Goal: Task Accomplishment & Management: Complete application form

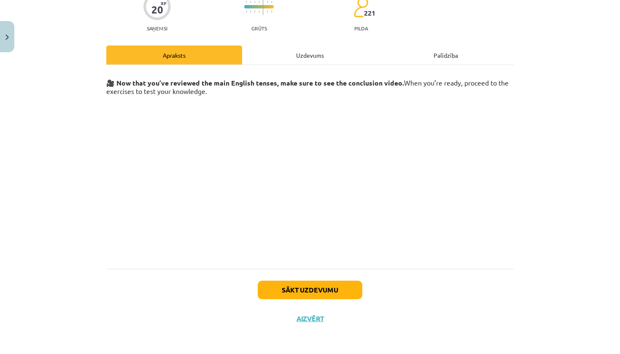
scroll to position [78, 0]
click at [313, 58] on div "Uzdevums" at bounding box center [310, 55] width 136 height 19
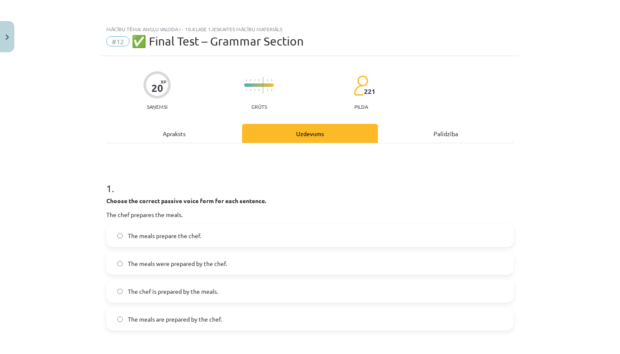
scroll to position [20, 0]
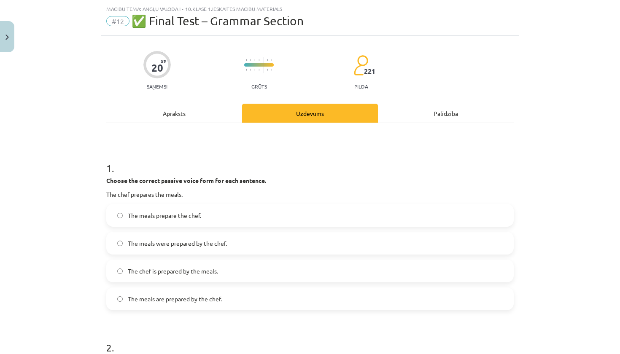
click at [170, 114] on div "Apraksts" at bounding box center [174, 113] width 136 height 19
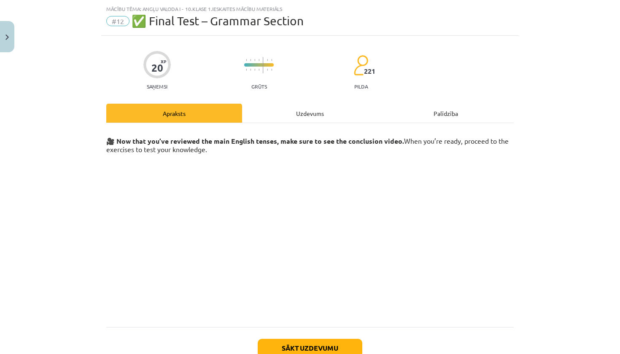
scroll to position [21, 0]
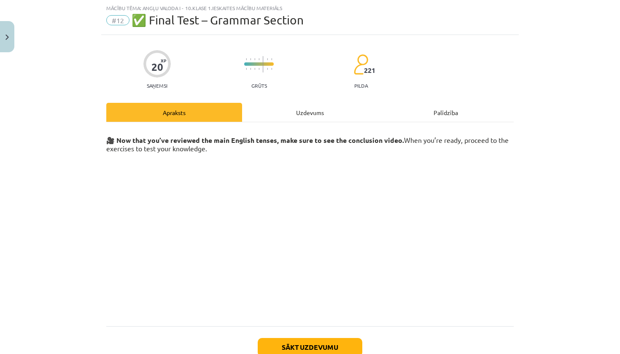
drag, startPoint x: 275, startPoint y: 122, endPoint x: 268, endPoint y: 125, distance: 7.5
click at [275, 122] on hr at bounding box center [310, 122] width 408 height 0
click at [333, 111] on div "Uzdevums" at bounding box center [310, 112] width 136 height 19
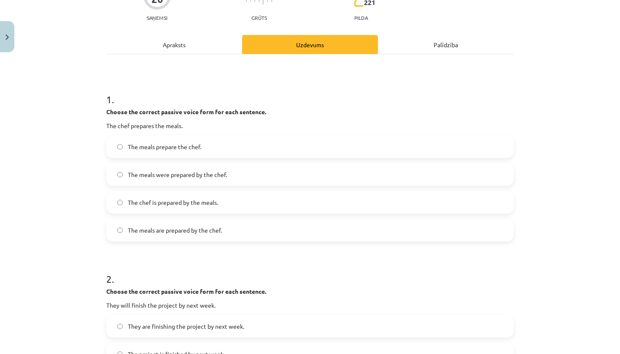
scroll to position [87, 0]
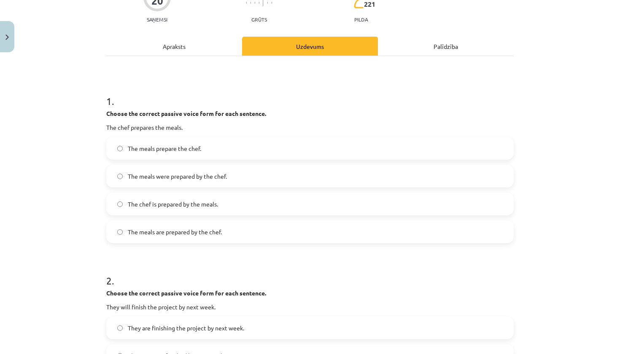
click at [178, 236] on span "The meals are prepared by the chef." at bounding box center [175, 232] width 94 height 9
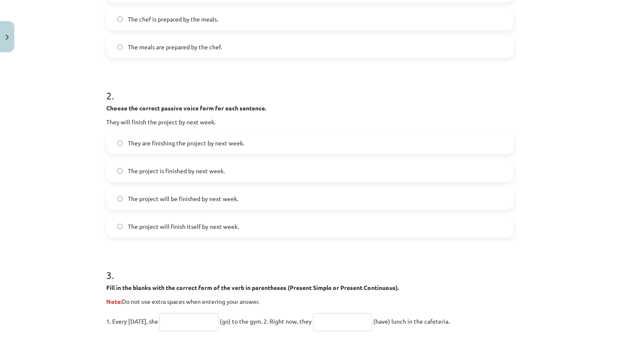
scroll to position [274, 0]
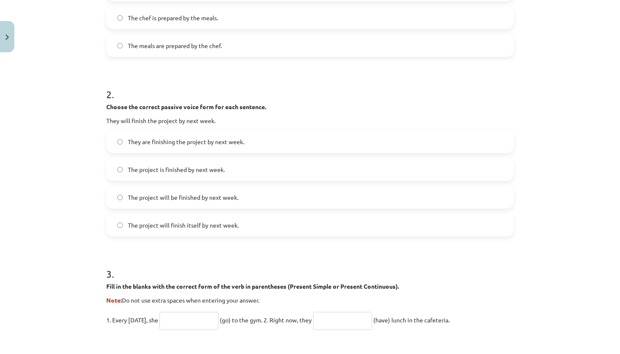
click at [179, 204] on label "The project will be finished by next week." at bounding box center [310, 197] width 406 height 21
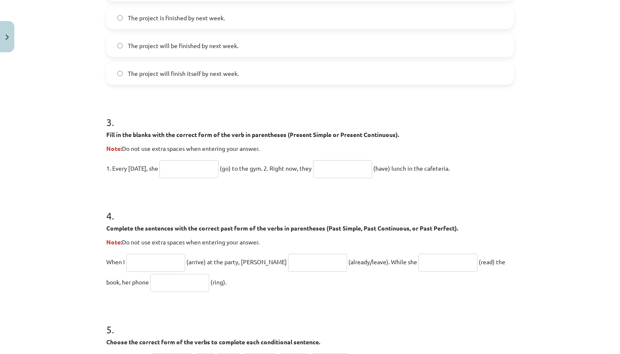
scroll to position [426, 0]
click at [177, 175] on input "text" at bounding box center [188, 169] width 59 height 18
type input "****"
click at [357, 167] on input "text" at bounding box center [342, 169] width 59 height 18
click at [325, 167] on input "******" at bounding box center [342, 169] width 59 height 18
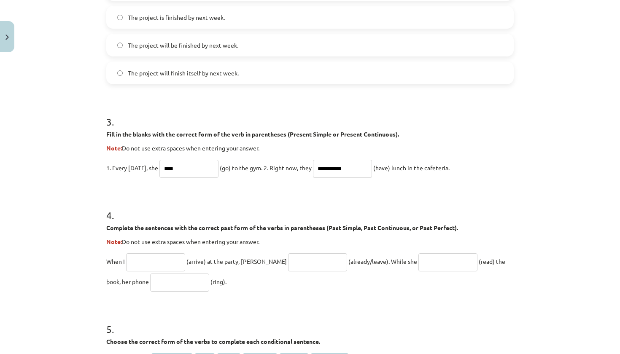
click at [321, 168] on input "**********" at bounding box center [342, 169] width 59 height 18
type input "**********"
click at [184, 169] on input "****" at bounding box center [188, 169] width 59 height 18
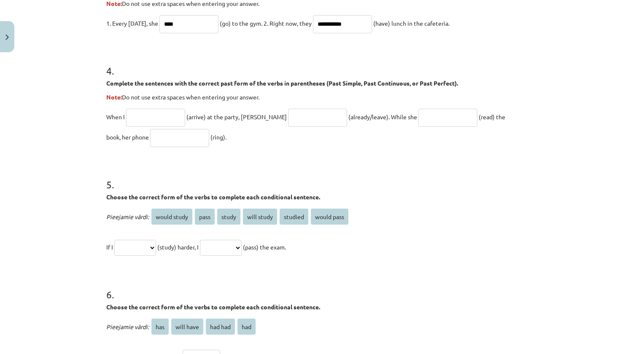
scroll to position [588, 0]
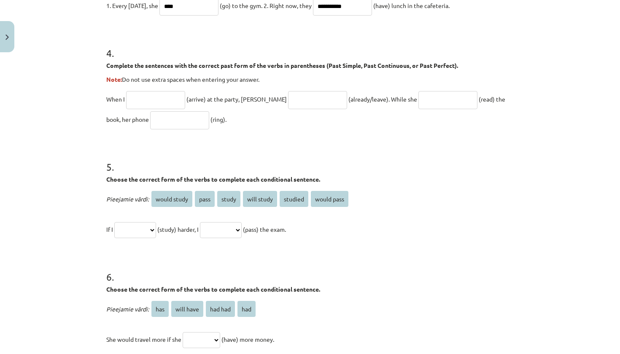
click at [144, 104] on input "text" at bounding box center [155, 100] width 59 height 18
type input "*******"
click at [288, 101] on input "text" at bounding box center [317, 100] width 59 height 18
type input "**********"
click at [418, 101] on input "text" at bounding box center [447, 100] width 59 height 18
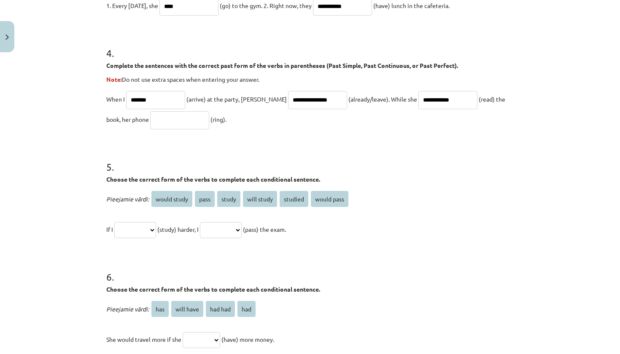
type input "**********"
click at [155, 114] on input "text" at bounding box center [179, 120] width 59 height 18
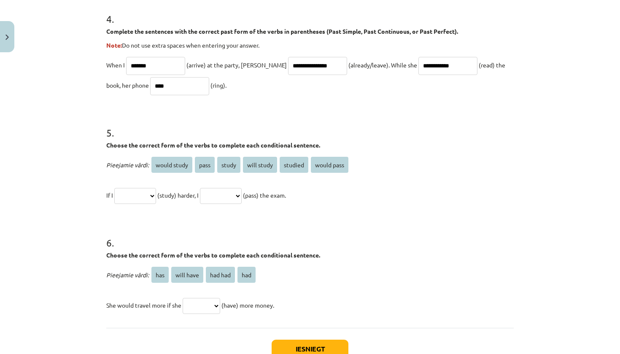
scroll to position [624, 0]
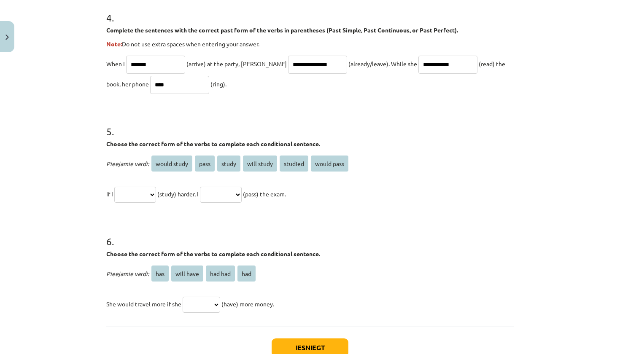
type input "****"
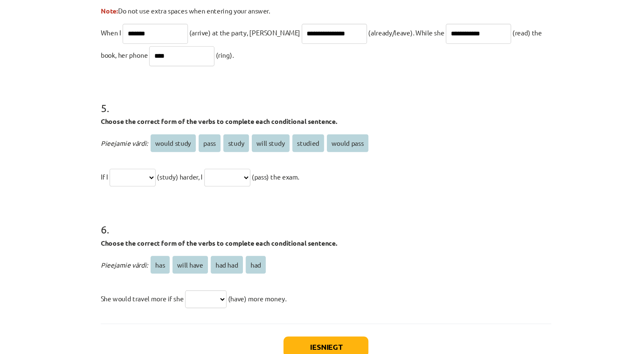
select select "*****"
select select "**********"
select select "*******"
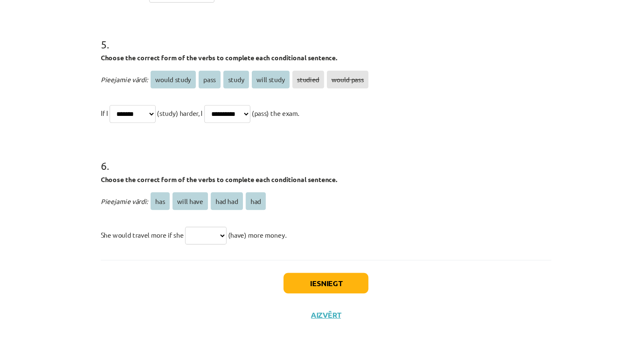
scroll to position [744, 0]
select select "*******"
click at [297, 281] on button "Iesniegt" at bounding box center [310, 290] width 77 height 19
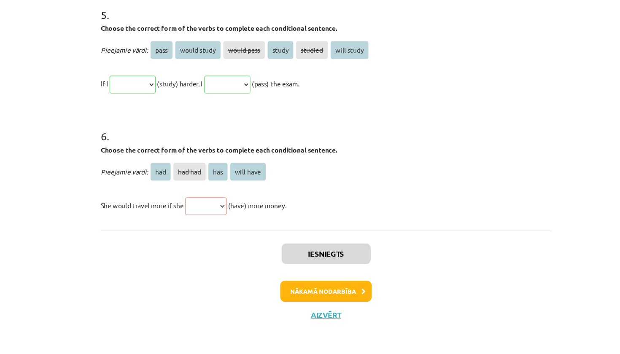
scroll to position [833, 0]
click at [196, 210] on p "She would travel more if she *** ******* *** ********* (have) more money." at bounding box center [310, 220] width 408 height 20
click at [294, 315] on button "Aizvērt" at bounding box center [310, 319] width 32 height 8
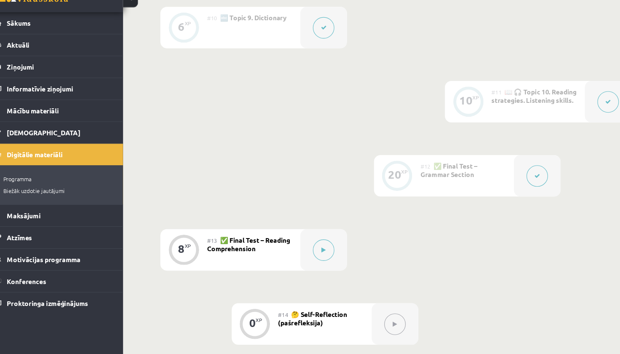
scroll to position [827, 0]
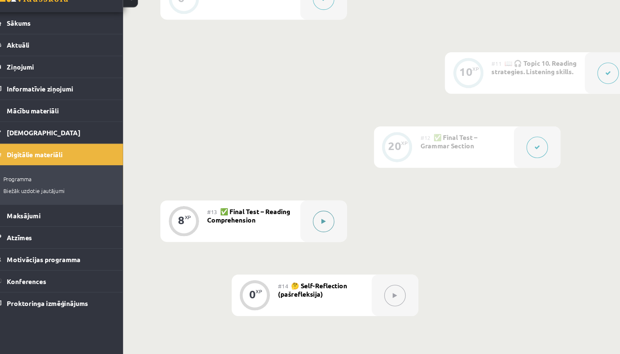
click at [298, 225] on button at bounding box center [307, 234] width 19 height 19
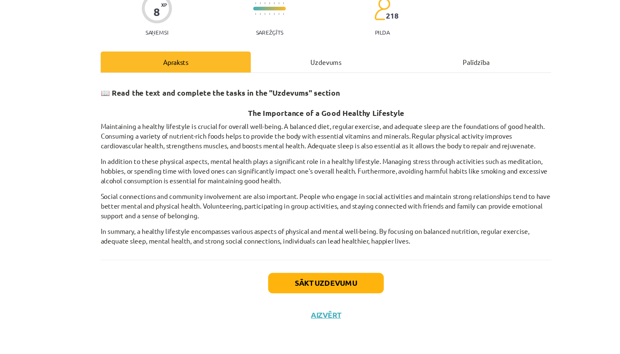
scroll to position [38, 0]
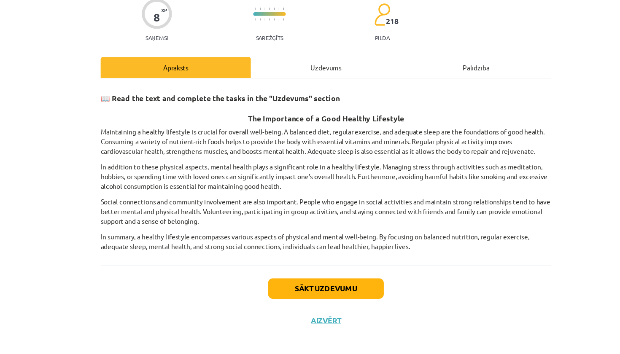
click at [289, 67] on div "8 XP Saņemsi Sarežģīts 218 pilda Apraksts Uzdevums Palīdzība 📖 Read the text an…" at bounding box center [310, 178] width 418 height 321
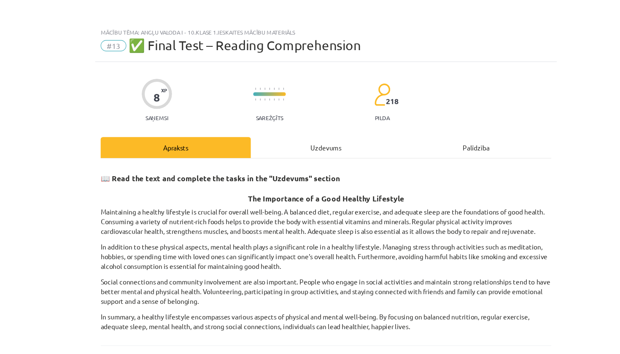
click at [275, 131] on div "Uzdevums" at bounding box center [310, 133] width 136 height 19
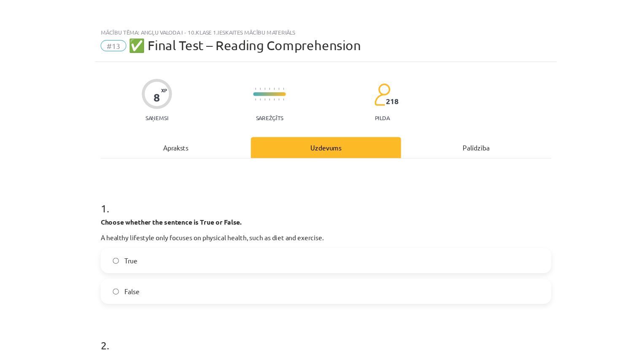
click at [168, 130] on div "Apraksts" at bounding box center [174, 133] width 136 height 19
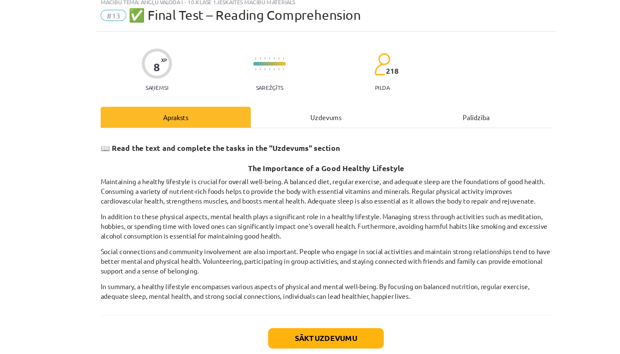
scroll to position [35, 0]
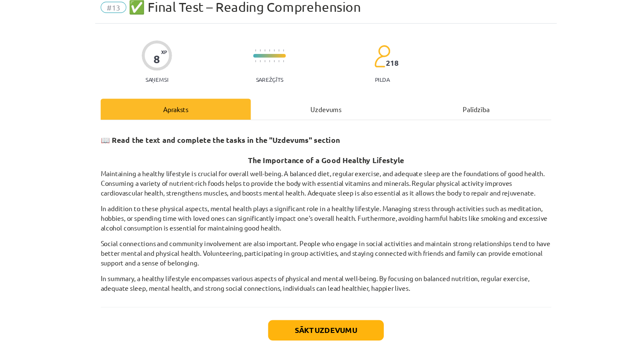
click at [290, 101] on div "Uzdevums" at bounding box center [310, 98] width 136 height 19
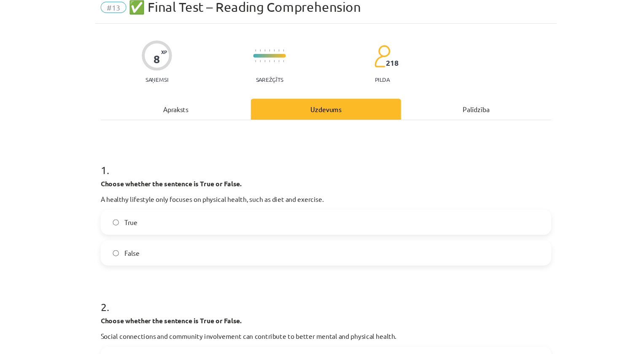
scroll to position [21, 0]
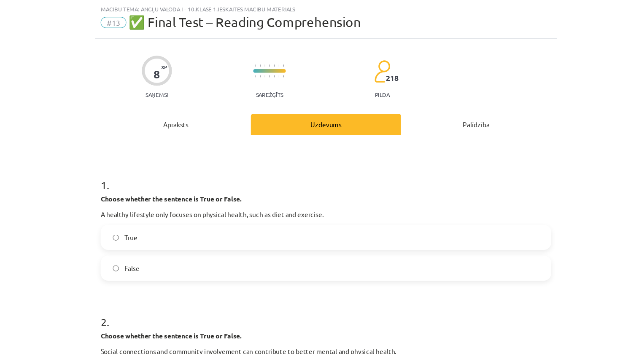
click at [151, 239] on label "False" at bounding box center [310, 242] width 406 height 21
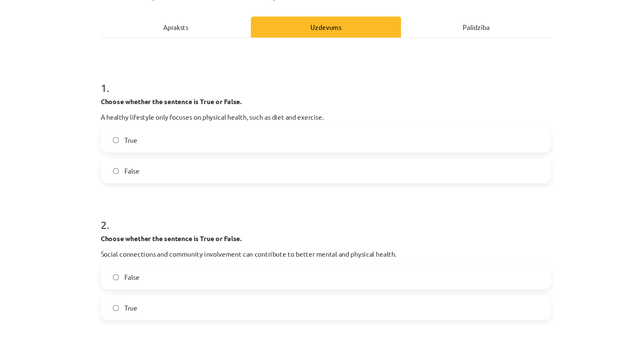
scroll to position [166, 0]
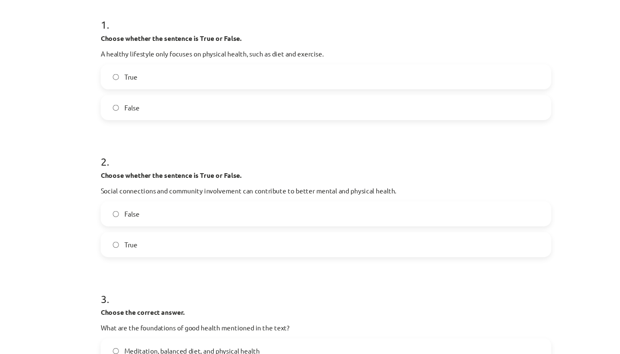
click at [232, 192] on label "False" at bounding box center [310, 193] width 406 height 21
click at [216, 223] on label "True" at bounding box center [310, 221] width 406 height 21
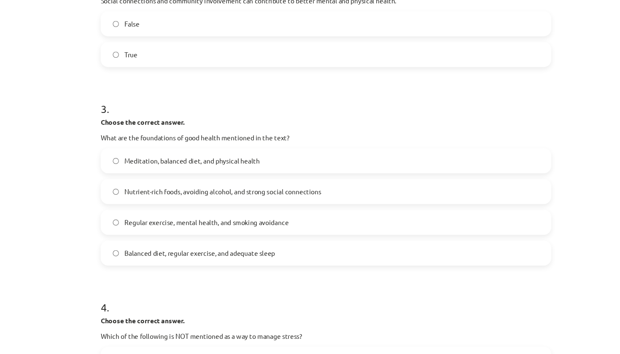
scroll to position [343, 0]
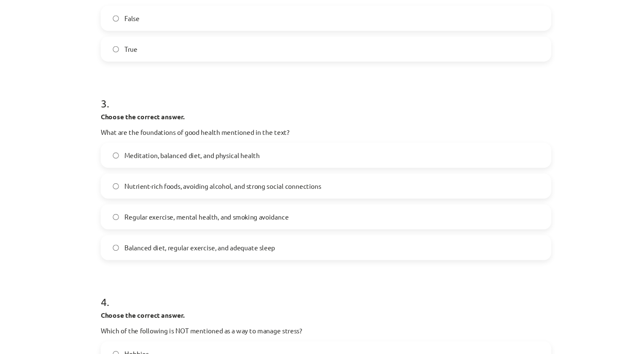
click at [204, 143] on span "Meditation, balanced diet, and physical health" at bounding box center [189, 140] width 122 height 9
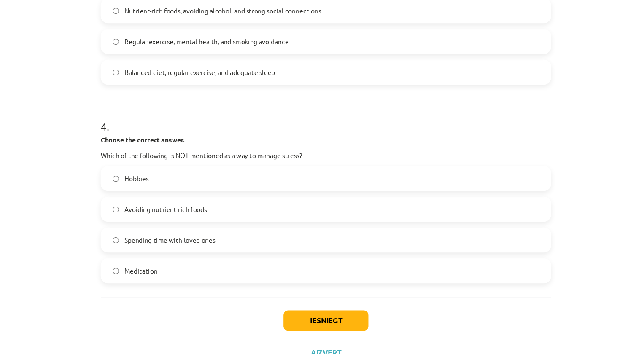
scroll to position [503, 0]
click at [171, 180] on label "Avoiding nutrient-rich foods" at bounding box center [310, 189] width 406 height 21
click at [290, 294] on button "Iesniegt" at bounding box center [310, 290] width 77 height 19
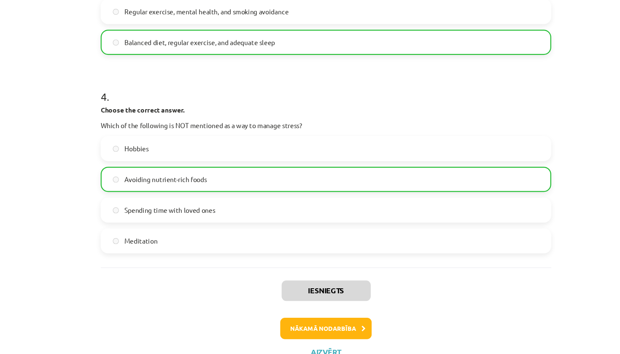
scroll to position [530, 0]
click at [294, 315] on button "Aizvērt" at bounding box center [310, 319] width 32 height 8
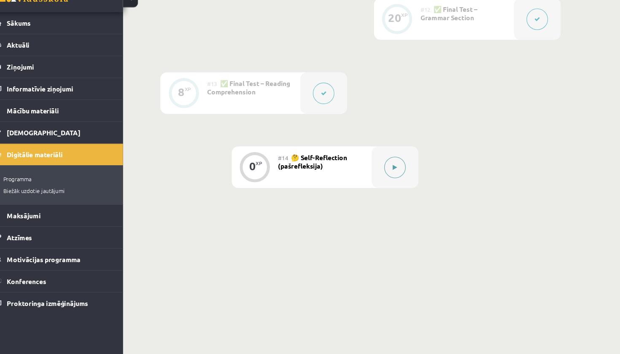
scroll to position [942, 0]
click at [363, 177] on button at bounding box center [372, 186] width 19 height 19
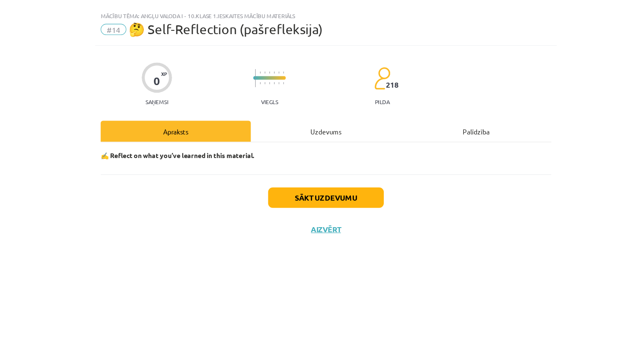
click at [299, 124] on div "Uzdevums" at bounding box center [310, 133] width 136 height 19
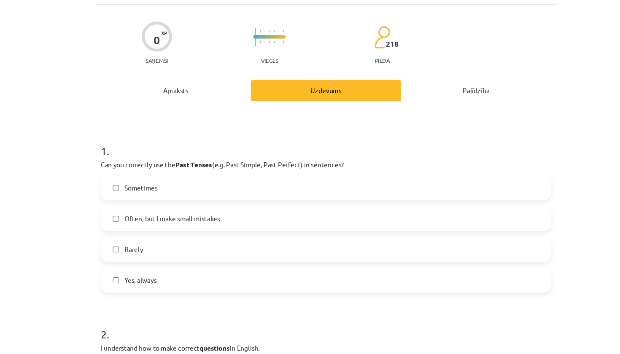
scroll to position [38, 0]
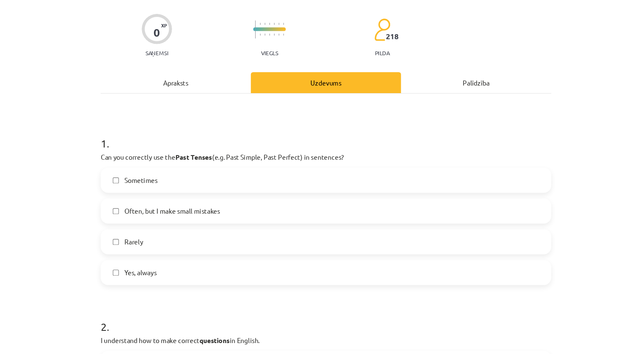
click at [172, 208] on span "Often, but I make small mistakes" at bounding box center [171, 212] width 86 height 9
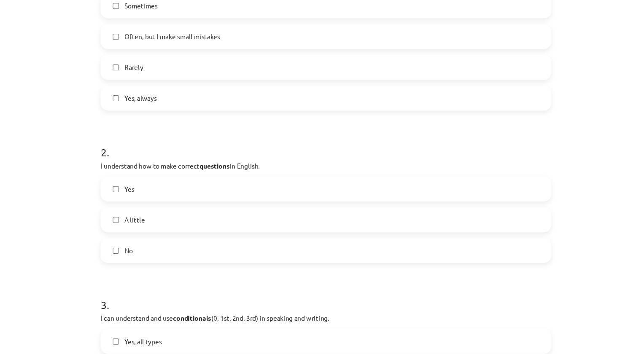
scroll to position [196, 0]
click at [178, 181] on label "Yes" at bounding box center [310, 191] width 406 height 21
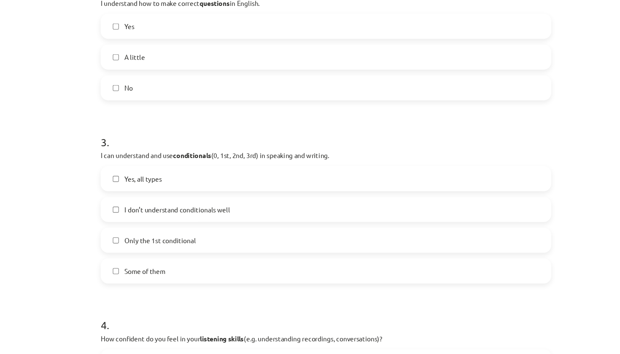
scroll to position [343, 0]
click at [147, 256] on label "Some of them" at bounding box center [310, 266] width 406 height 21
click at [141, 172] on label "Yes, all types" at bounding box center [310, 182] width 406 height 21
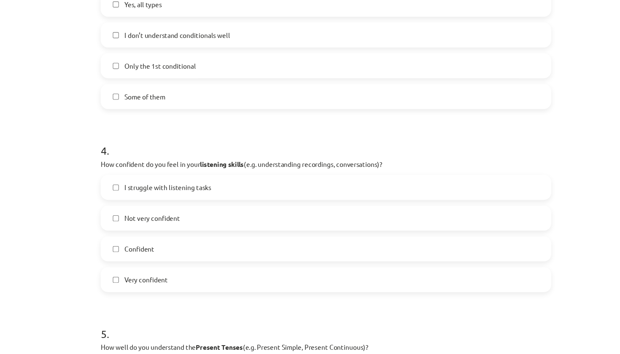
scroll to position [499, 0]
click at [131, 243] on span "Confident" at bounding box center [141, 247] width 27 height 9
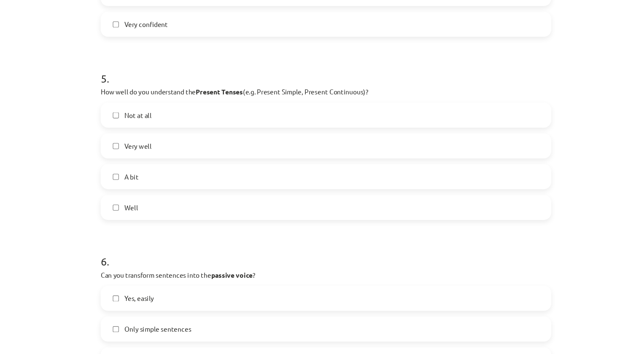
scroll to position [733, 0]
click at [132, 197] on label "Well" at bounding box center [310, 207] width 406 height 21
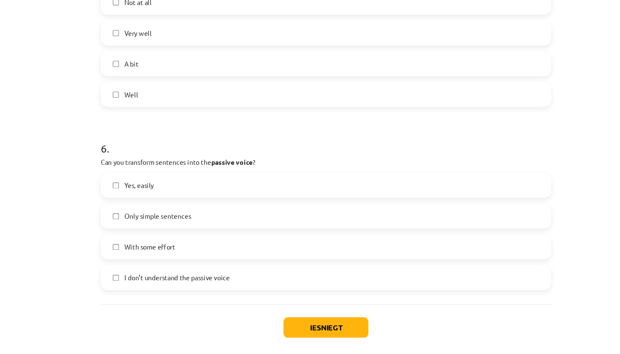
scroll to position [834, 0]
click at [133, 178] on label "Yes, easily" at bounding box center [310, 188] width 406 height 21
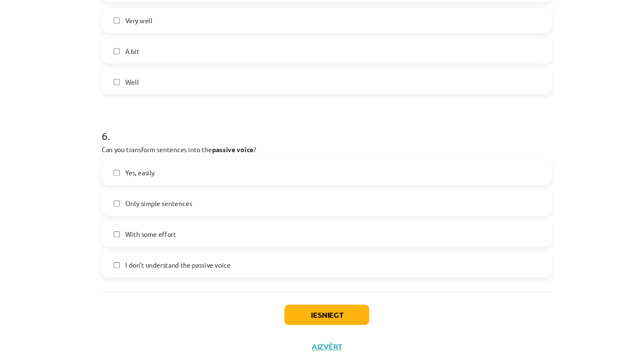
click at [300, 308] on button "Iesniegt" at bounding box center [310, 317] width 77 height 19
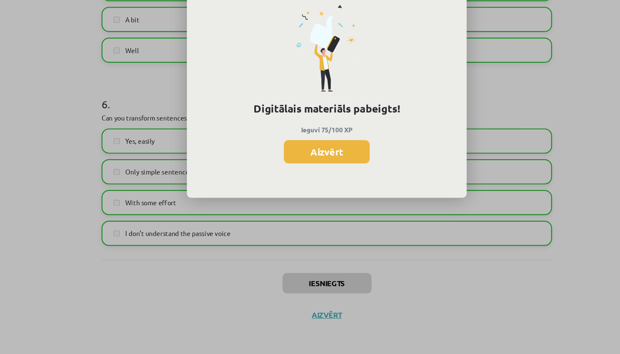
scroll to position [940, 0]
click at [308, 161] on button "Aizvērt" at bounding box center [310, 171] width 78 height 21
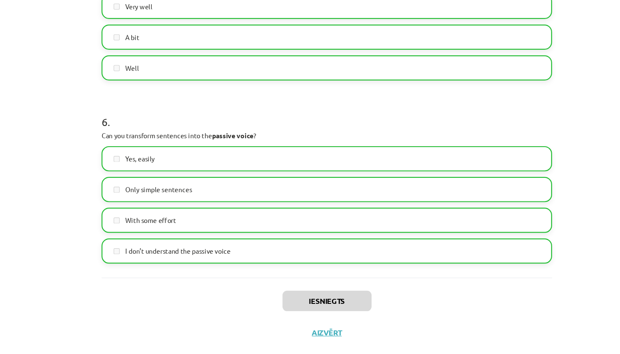
click at [294, 315] on button "Aizvērt" at bounding box center [310, 319] width 32 height 8
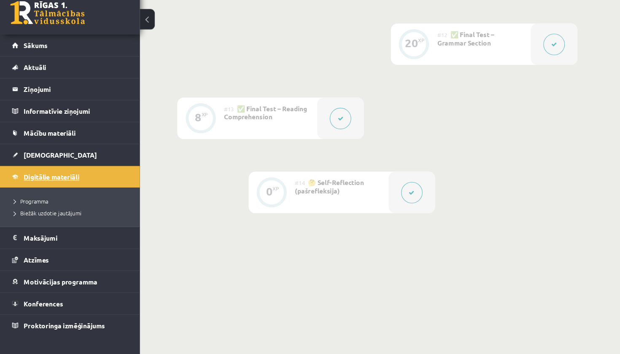
click at [56, 164] on link "Digitālie materiāli" at bounding box center [63, 173] width 105 height 19
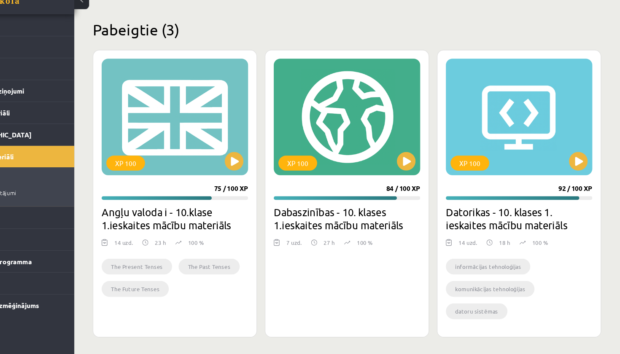
scroll to position [211, 0]
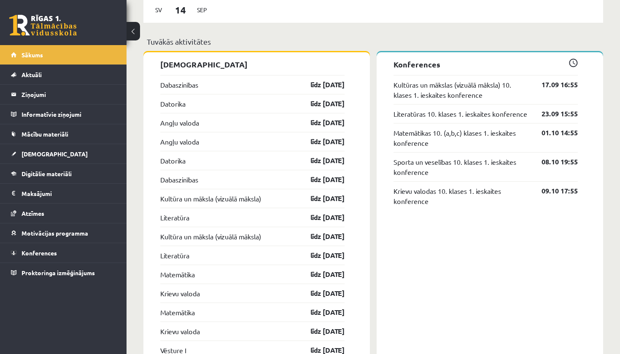
scroll to position [650, 0]
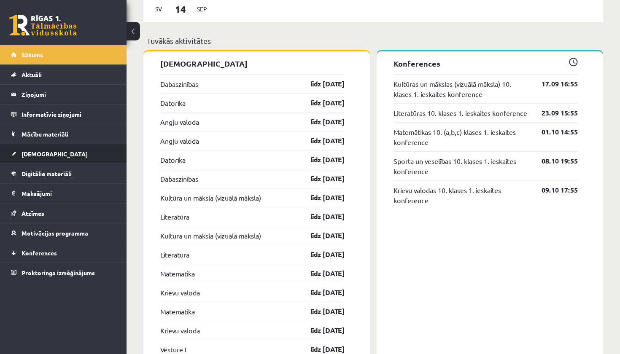
click at [37, 152] on span "[DEMOGRAPHIC_DATA]" at bounding box center [55, 154] width 66 height 8
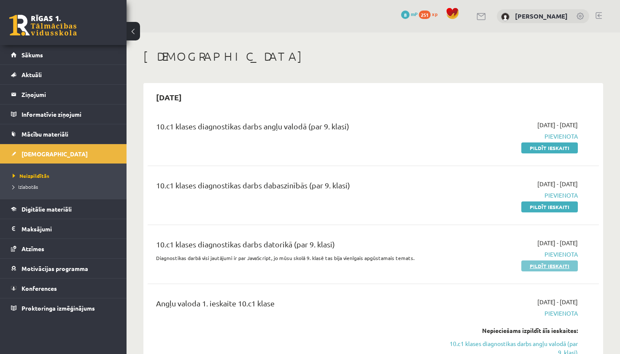
click at [551, 267] on link "Pildīt ieskaiti" at bounding box center [549, 266] width 57 height 11
click at [535, 148] on link "Pildīt ieskaiti" at bounding box center [549, 148] width 57 height 11
click at [561, 148] on link "Pildīt ieskaiti" at bounding box center [549, 148] width 57 height 11
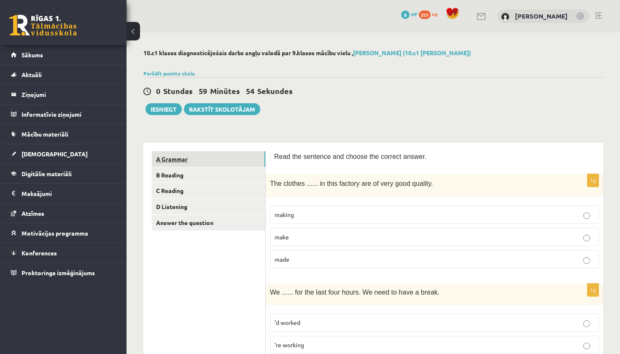
click at [227, 159] on link "A Grammar" at bounding box center [208, 159] width 113 height 16
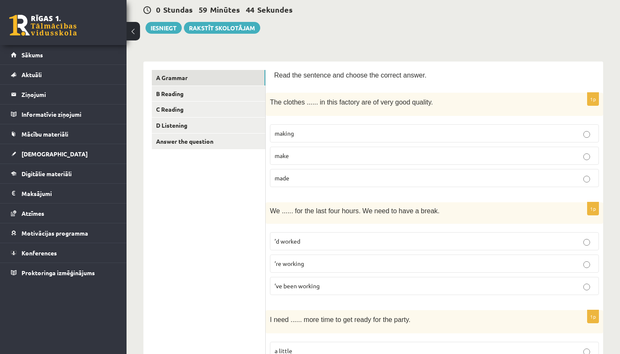
scroll to position [84, 0]
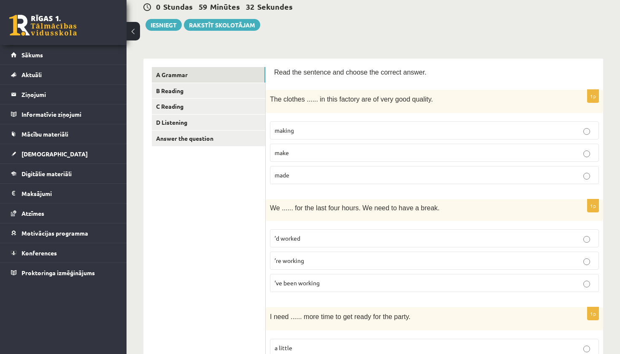
click at [352, 175] on p "made" at bounding box center [435, 175] width 320 height 9
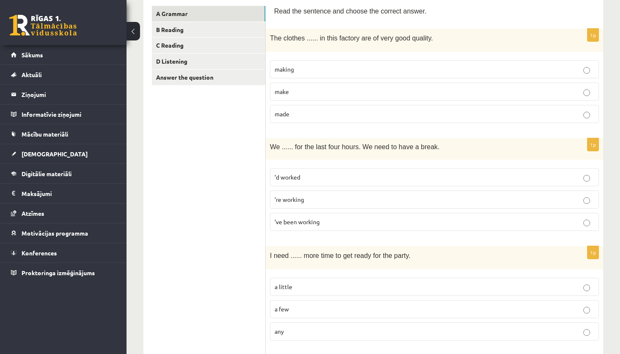
scroll to position [146, 0]
click at [332, 224] on p "’ve been working" at bounding box center [435, 221] width 320 height 9
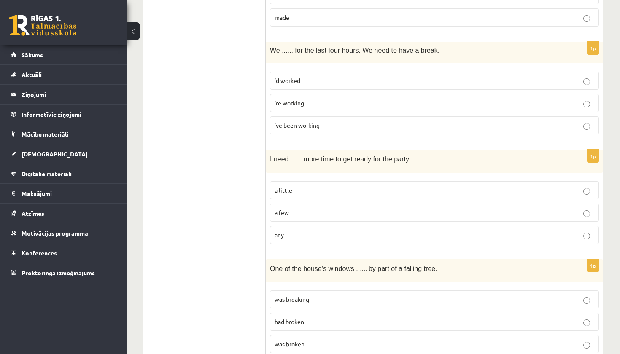
scroll to position [243, 0]
click at [329, 194] on label "a little" at bounding box center [434, 190] width 329 height 18
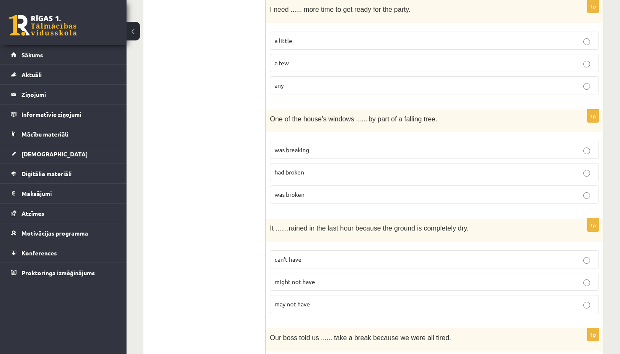
scroll to position [394, 0]
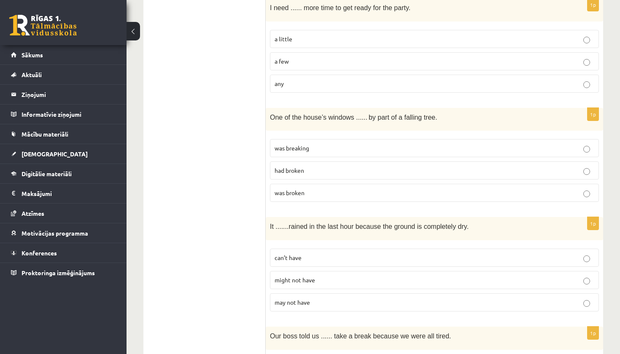
click at [342, 194] on p "was broken" at bounding box center [435, 193] width 320 height 9
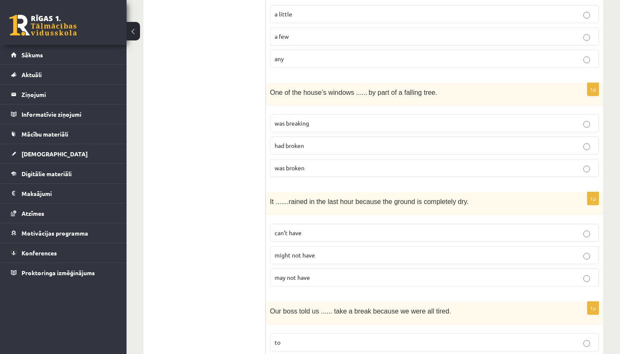
scroll to position [458, 0]
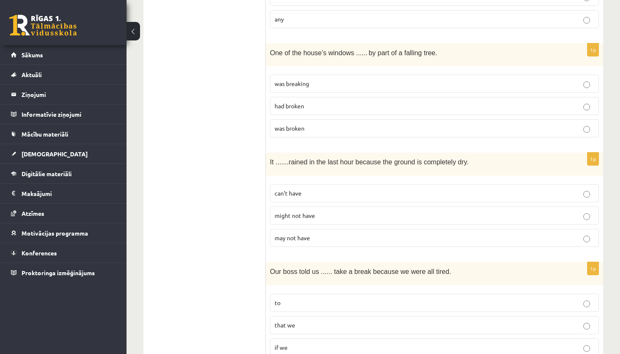
click at [305, 240] on p "may not have" at bounding box center [435, 238] width 320 height 9
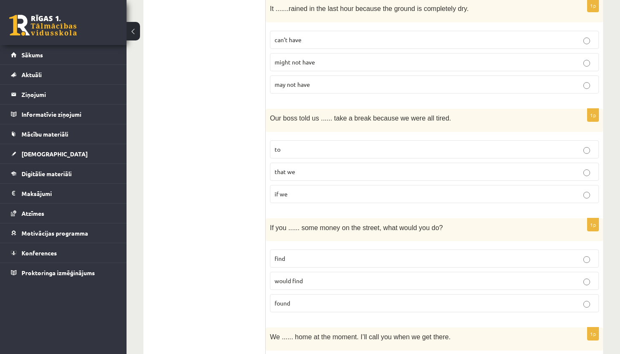
scroll to position [611, 0]
click at [362, 146] on p "to" at bounding box center [435, 150] width 320 height 9
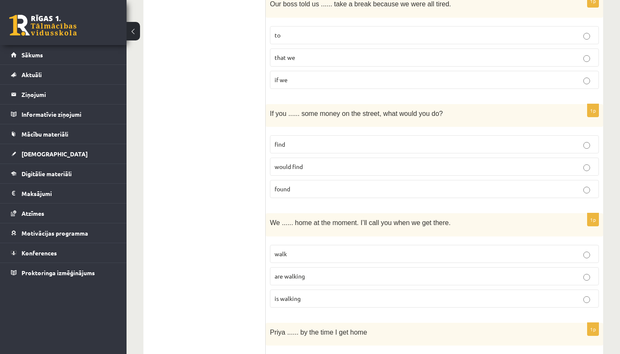
scroll to position [728, 0]
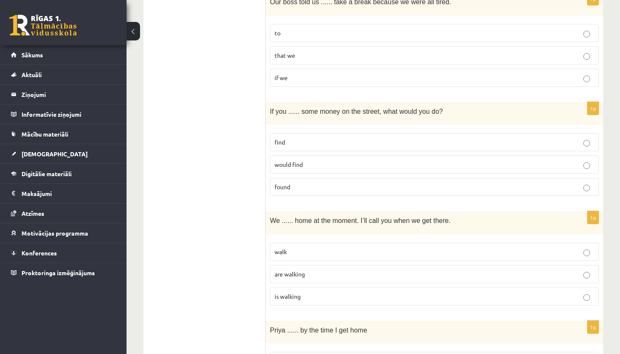
click at [309, 163] on p "would find" at bounding box center [435, 164] width 320 height 9
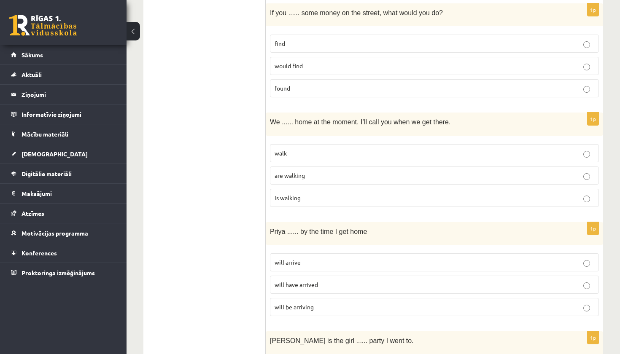
scroll to position [826, 0]
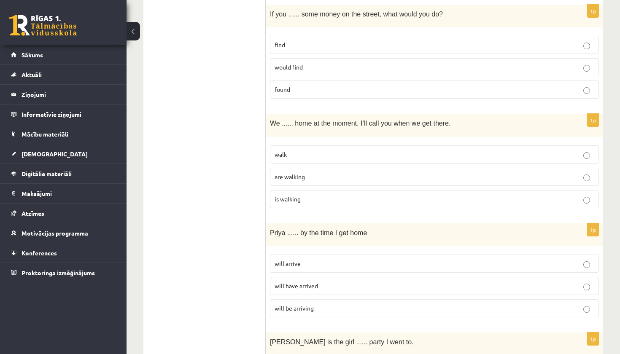
click at [304, 178] on span "are walking" at bounding box center [290, 177] width 30 height 8
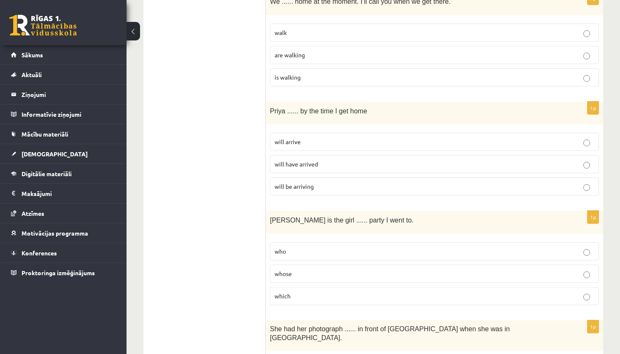
scroll to position [948, 0]
click at [307, 162] on span "will have arrived" at bounding box center [296, 164] width 43 height 8
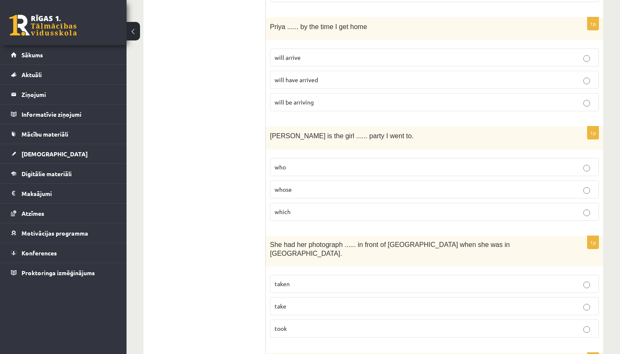
scroll to position [1032, 0]
click at [303, 189] on p "whose" at bounding box center [435, 189] width 320 height 9
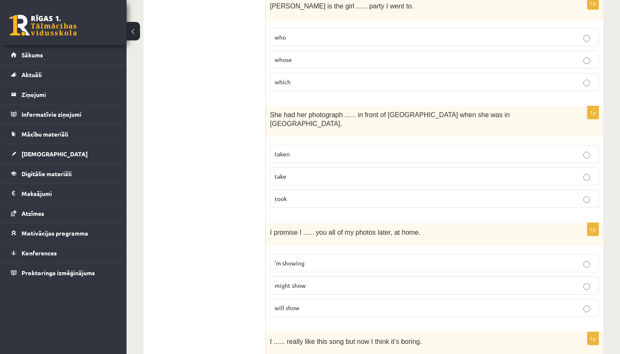
scroll to position [1162, 0]
click at [324, 149] on p "taken" at bounding box center [435, 153] width 320 height 9
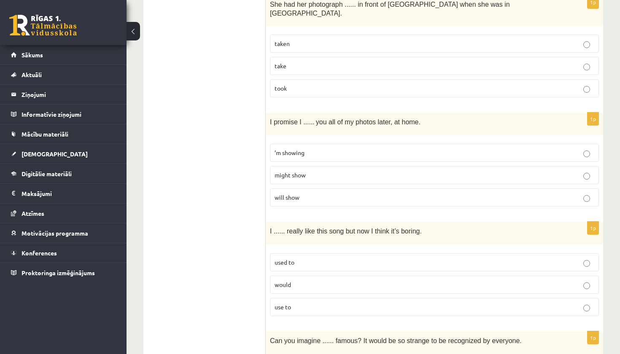
scroll to position [1271, 0]
click at [298, 194] on p "will show" at bounding box center [435, 198] width 320 height 9
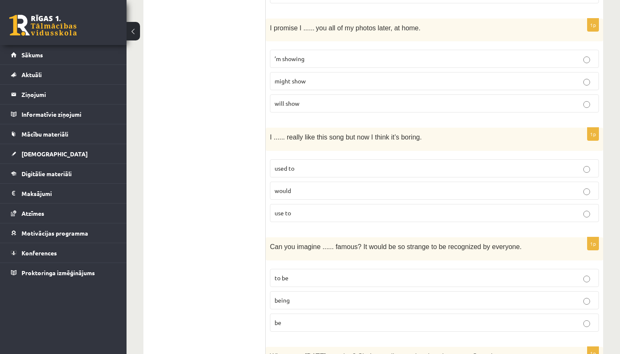
scroll to position [1367, 0]
click at [317, 160] on label "used to" at bounding box center [434, 168] width 329 height 18
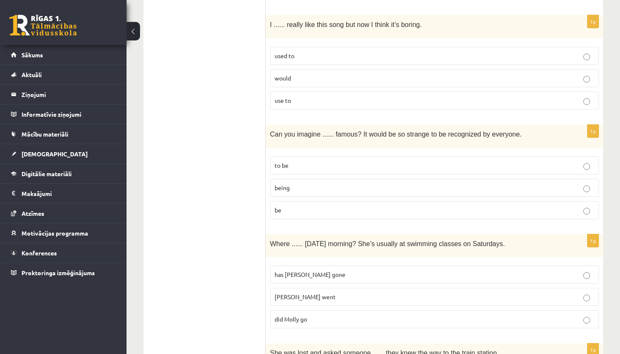
scroll to position [1480, 0]
click at [294, 183] on p "being" at bounding box center [435, 187] width 320 height 9
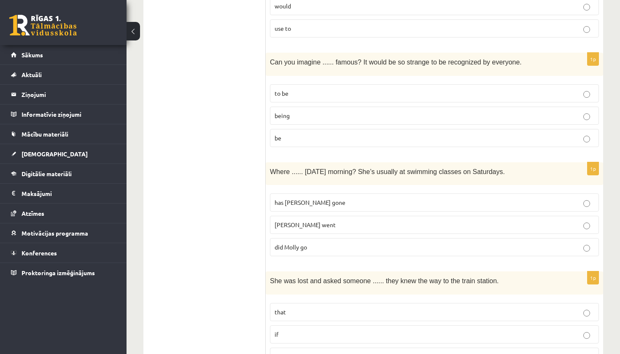
scroll to position [1553, 0]
click at [310, 241] on p "did Molly go" at bounding box center [435, 245] width 320 height 9
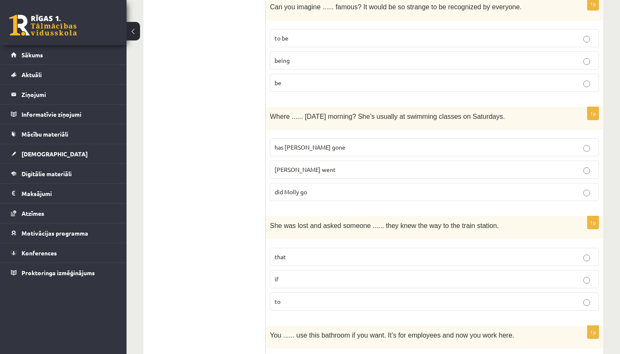
scroll to position [1670, 0]
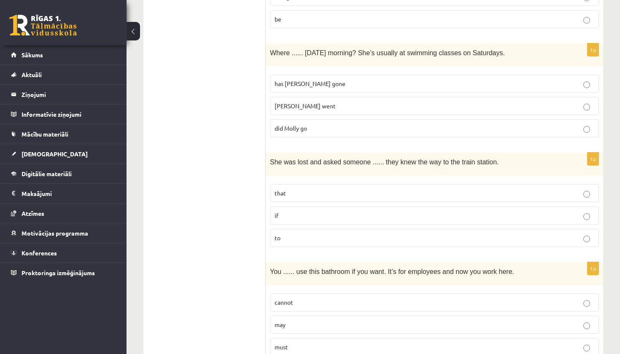
click at [314, 211] on p "if" at bounding box center [435, 215] width 320 height 9
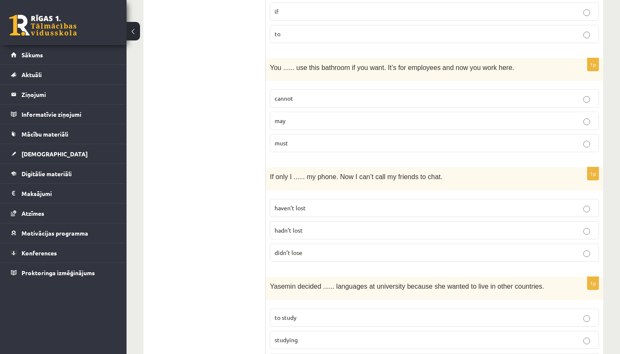
scroll to position [1863, 0]
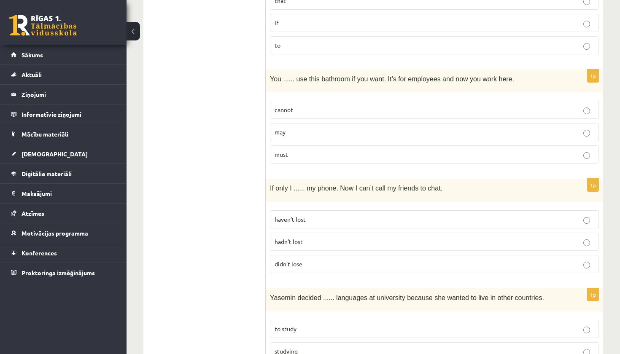
click at [321, 105] on p "cannot" at bounding box center [435, 109] width 320 height 9
click at [312, 150] on p "must" at bounding box center [435, 154] width 320 height 9
click at [314, 105] on p "cannot" at bounding box center [435, 109] width 320 height 9
click at [293, 150] on p "must" at bounding box center [435, 154] width 320 height 9
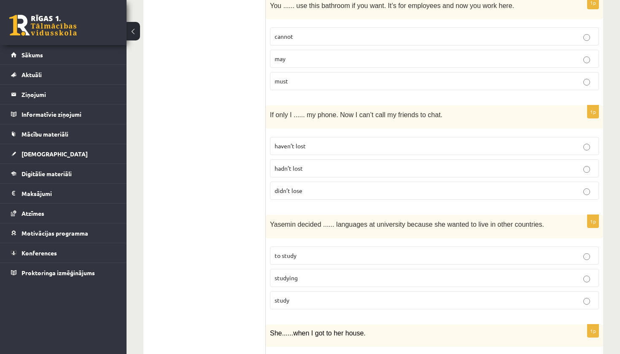
scroll to position [1938, 0]
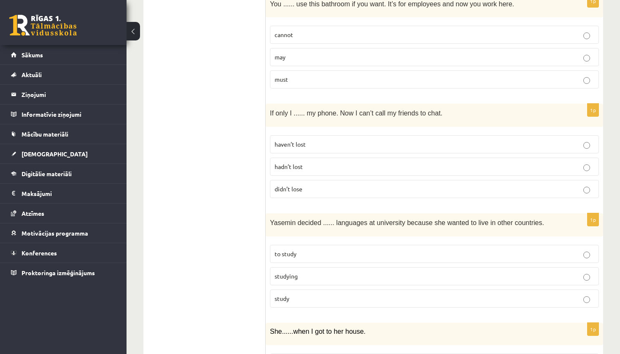
click at [293, 140] on span "haven’t lost" at bounding box center [290, 144] width 31 height 8
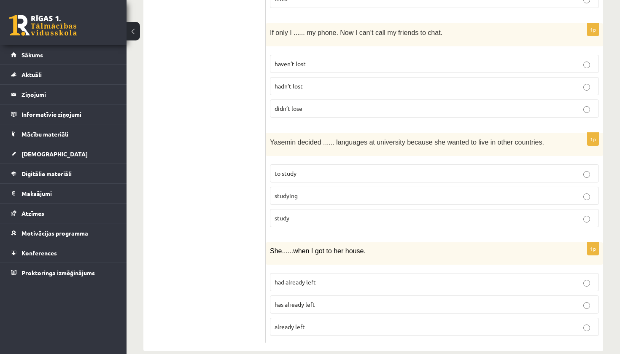
scroll to position [2018, 0]
click at [312, 165] on label "to study" at bounding box center [434, 174] width 329 height 18
click at [316, 279] on span "had already left" at bounding box center [295, 283] width 41 height 8
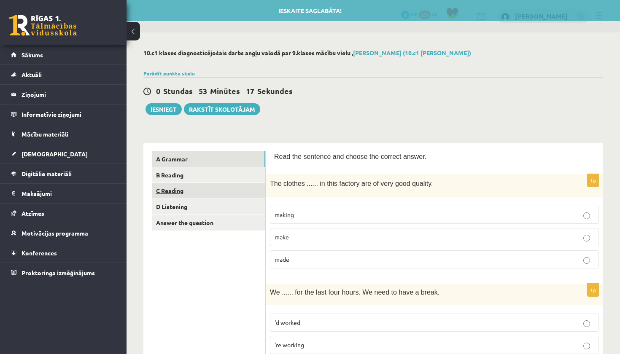
scroll to position [0, 0]
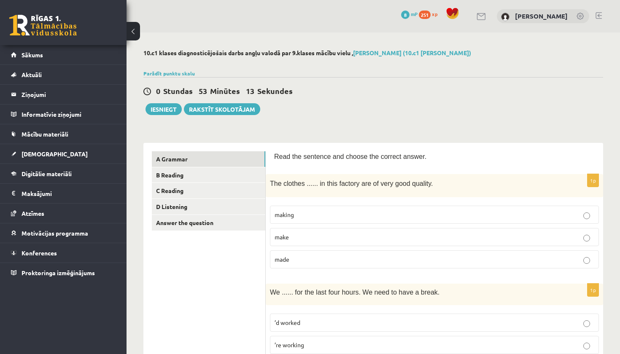
click at [590, 178] on p "1p" at bounding box center [593, 180] width 12 height 13
click at [238, 176] on link "B Reading" at bounding box center [208, 175] width 113 height 16
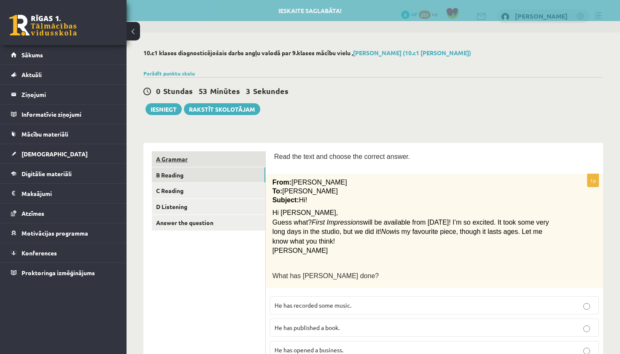
click at [230, 163] on link "A Grammar" at bounding box center [208, 159] width 113 height 16
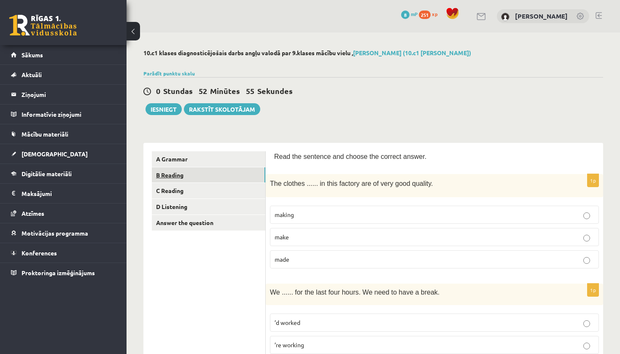
click at [213, 177] on link "B Reading" at bounding box center [208, 175] width 113 height 16
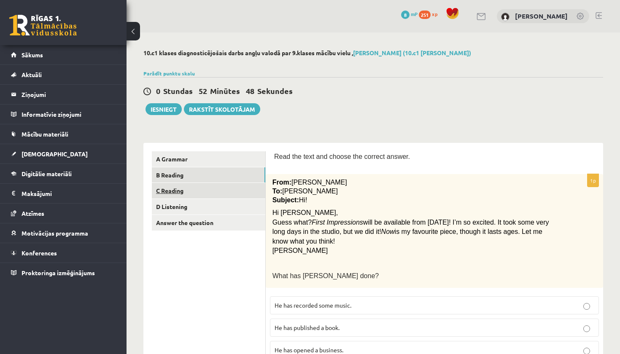
click at [182, 189] on link "C Reading" at bounding box center [208, 191] width 113 height 16
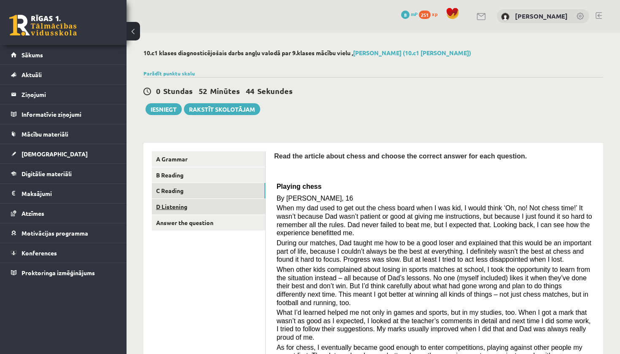
click at [176, 204] on link "D Listening" at bounding box center [208, 207] width 113 height 16
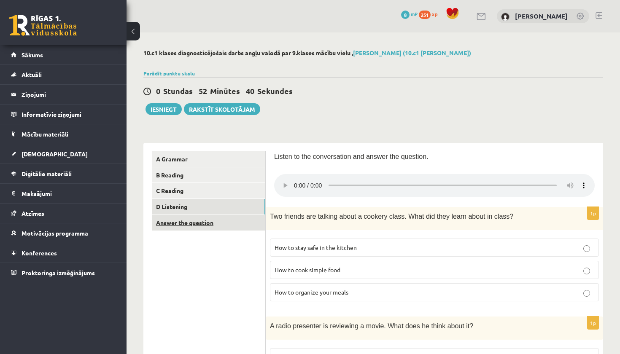
click at [175, 223] on link "Answer the question" at bounding box center [208, 223] width 113 height 16
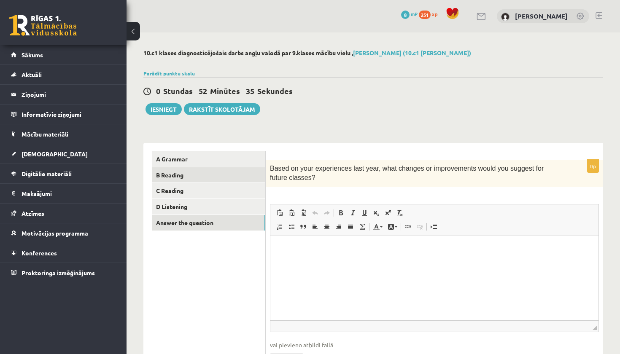
click at [175, 176] on link "B Reading" at bounding box center [208, 175] width 113 height 16
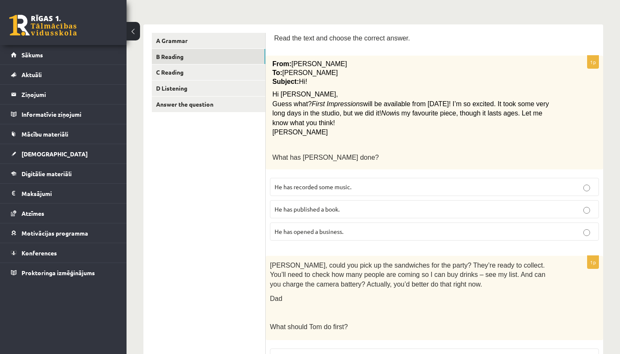
scroll to position [128, 0]
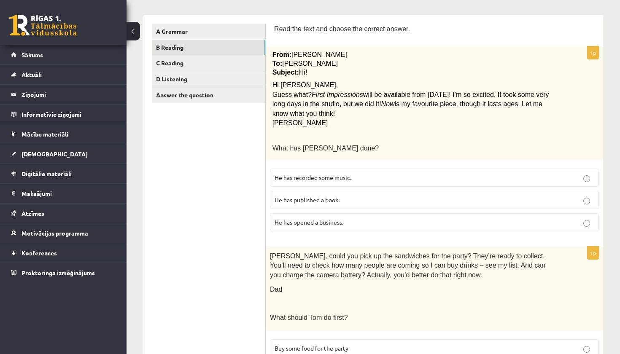
click at [332, 174] on span "He has recorded some music." at bounding box center [313, 178] width 77 height 8
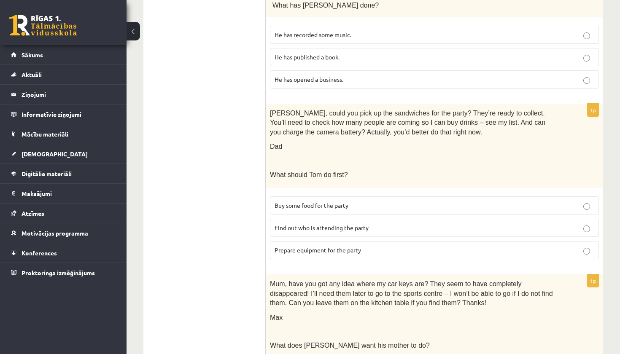
scroll to position [270, 0]
click at [322, 252] on p "Prepare equipment for the party" at bounding box center [435, 250] width 320 height 9
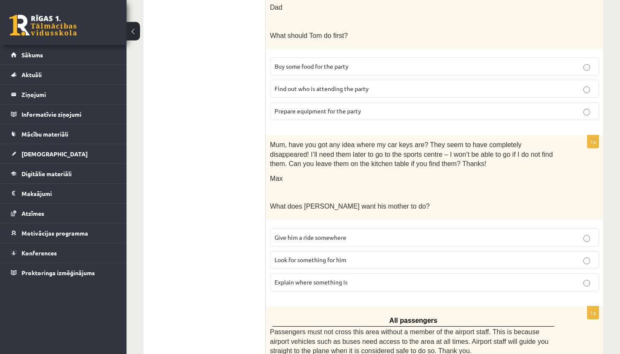
scroll to position [425, 0]
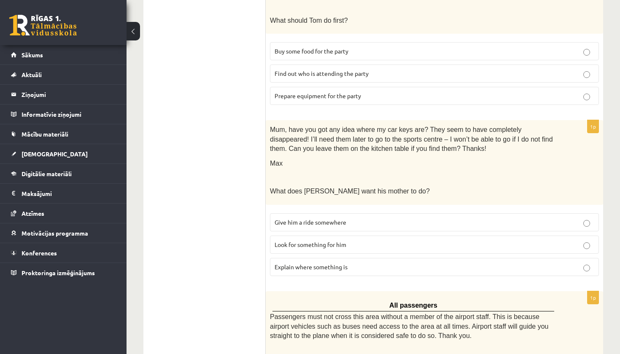
click at [318, 241] on span "Look for something for him" at bounding box center [311, 245] width 72 height 8
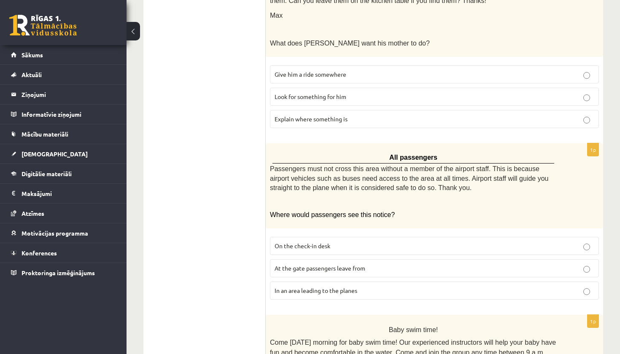
scroll to position [596, 0]
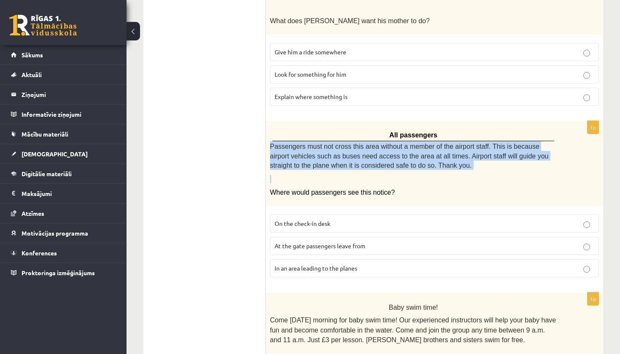
drag, startPoint x: 270, startPoint y: 142, endPoint x: 293, endPoint y: 172, distance: 37.3
click at [293, 172] on div "All passengers Passengers must not cross this area without a member of the airp…" at bounding box center [434, 164] width 337 height 86
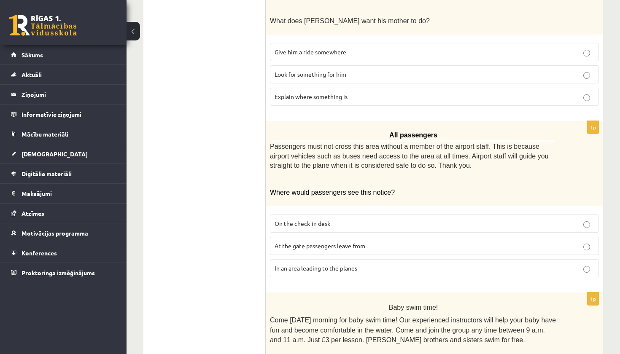
click at [292, 175] on p at bounding box center [413, 179] width 287 height 8
click at [297, 265] on span "In an area leading to the planes" at bounding box center [316, 269] width 83 height 8
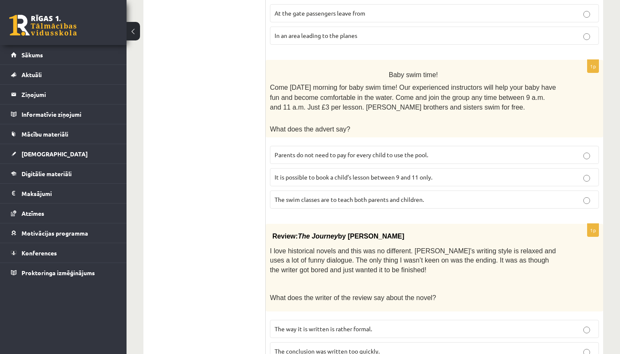
scroll to position [827, 0]
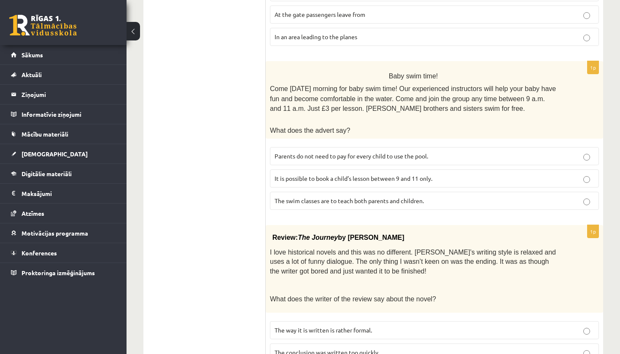
click at [354, 152] on span "Parents do not need to pay for every child to use the pool." at bounding box center [352, 156] width 154 height 8
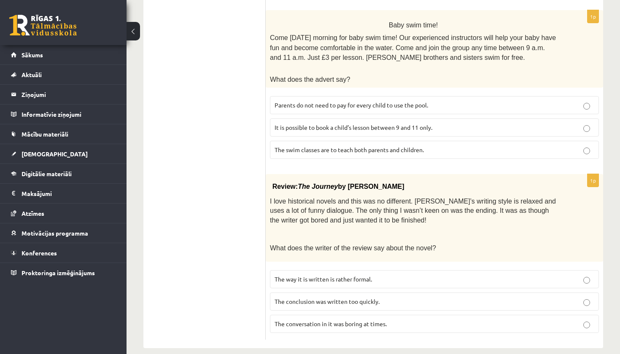
scroll to position [877, 0]
click at [358, 299] on span "The conclusion was written too quickly." at bounding box center [327, 303] width 105 height 8
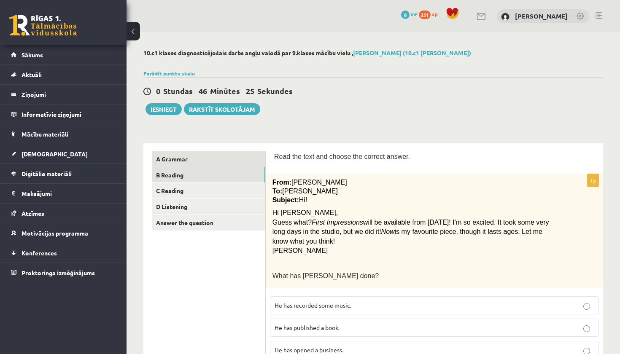
scroll to position [0, 0]
click at [171, 192] on link "C Reading" at bounding box center [208, 191] width 113 height 16
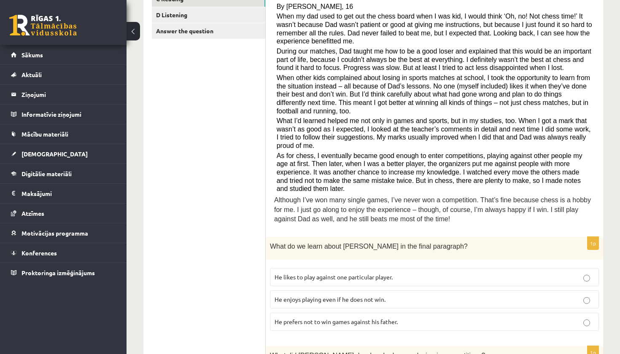
scroll to position [194, 0]
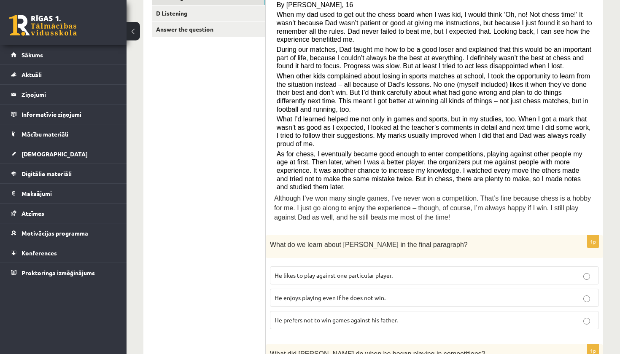
click at [358, 289] on label "He enjoys playing even if he does not win." at bounding box center [434, 298] width 329 height 18
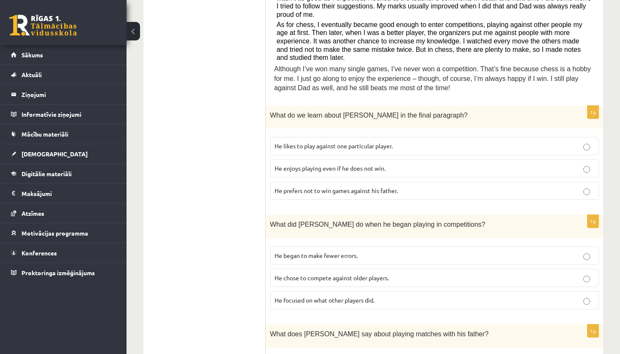
scroll to position [324, 0]
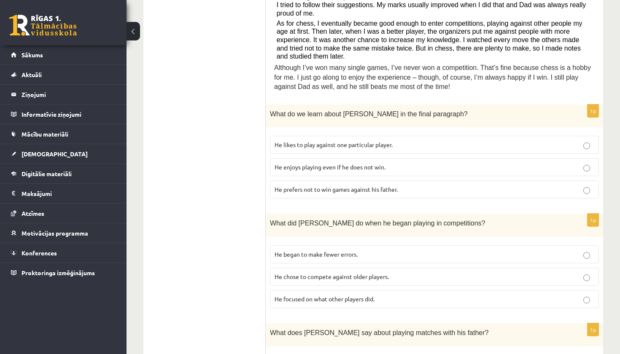
click at [348, 295] on span "He focused on what other players did." at bounding box center [325, 299] width 100 height 8
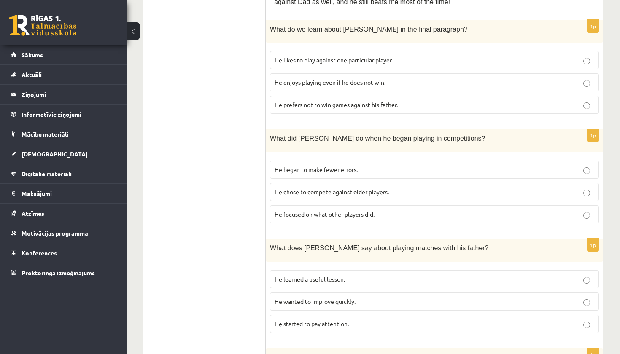
scroll to position [466, 0]
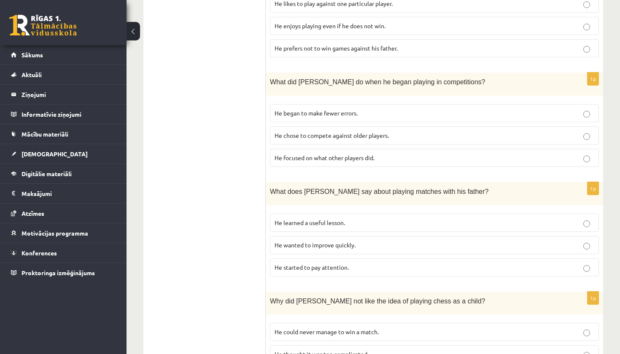
click at [330, 219] on span "He learned a useful lesson." at bounding box center [310, 223] width 70 height 8
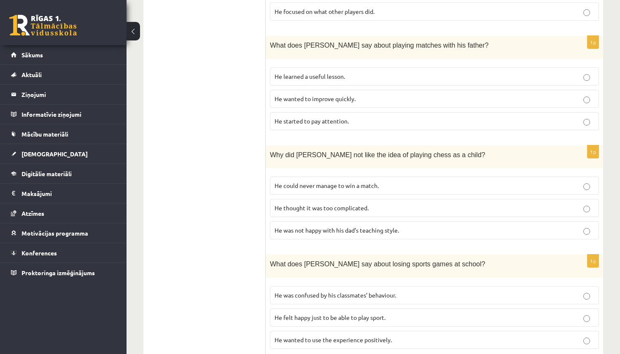
scroll to position [612, 0]
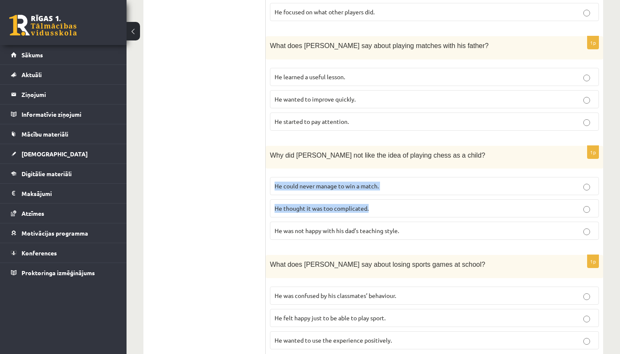
drag, startPoint x: 342, startPoint y: 207, endPoint x: 377, endPoint y: 160, distance: 58.5
click at [377, 160] on div "1p Why did Sam not like the idea of playing chess as a child? He could never ma…" at bounding box center [434, 196] width 337 height 101
click at [377, 159] on div "Why did Sam not like the idea of playing chess as a child?" at bounding box center [434, 157] width 337 height 23
click at [378, 204] on p "He thought it was too complicated." at bounding box center [435, 208] width 320 height 9
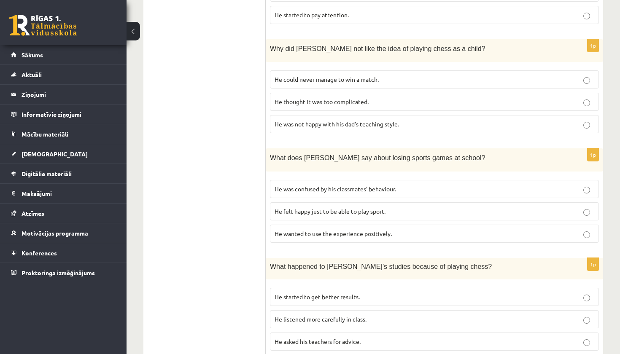
scroll to position [719, 0]
click at [354, 229] on label "He wanted to use the experience positively." at bounding box center [434, 233] width 329 height 18
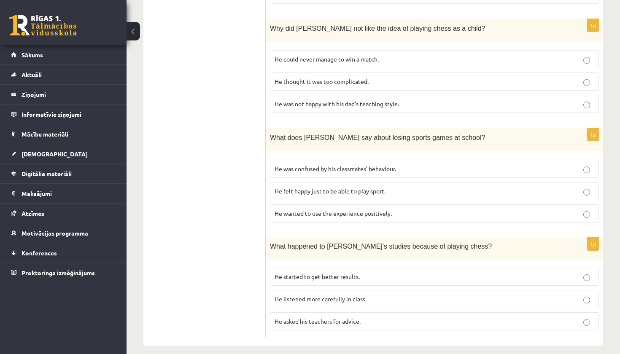
scroll to position [738, 0]
click at [364, 273] on p "He started to get better results." at bounding box center [435, 277] width 320 height 9
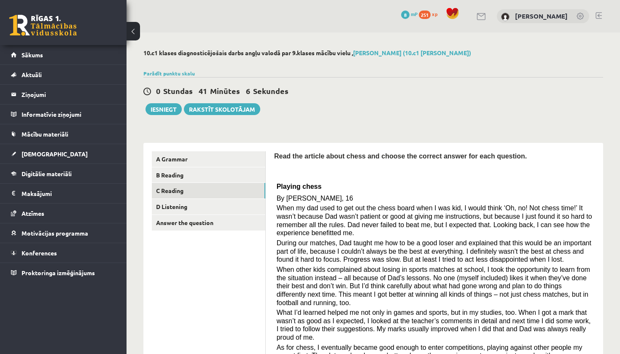
scroll to position [0, 0]
click at [183, 206] on link "D Listening" at bounding box center [208, 207] width 113 height 16
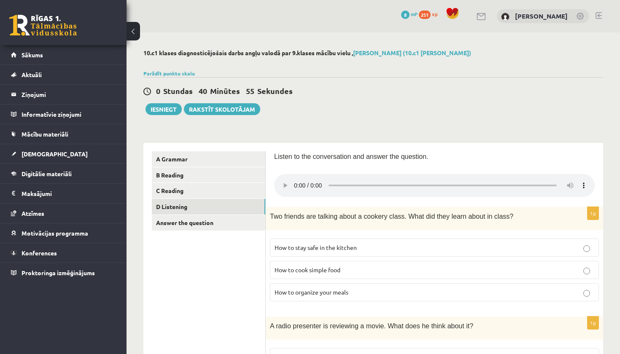
click at [294, 181] on audio at bounding box center [434, 185] width 321 height 23
click at [335, 179] on audio at bounding box center [434, 185] width 321 height 23
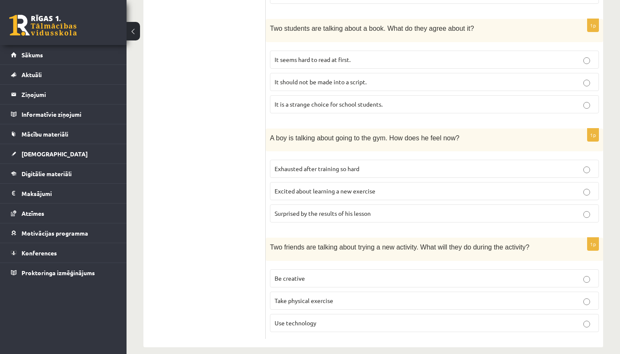
scroll to position [516, 0]
click at [289, 275] on span "Be creative" at bounding box center [290, 279] width 30 height 8
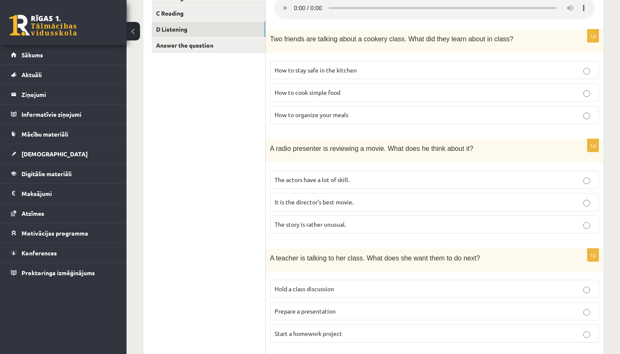
scroll to position [181, 0]
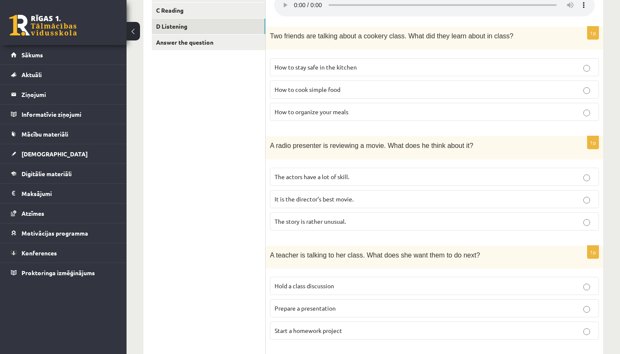
click at [338, 63] on span "How to stay safe in the kitchen" at bounding box center [316, 67] width 82 height 8
click at [338, 86] on span "How to cook simple food" at bounding box center [308, 90] width 66 height 8
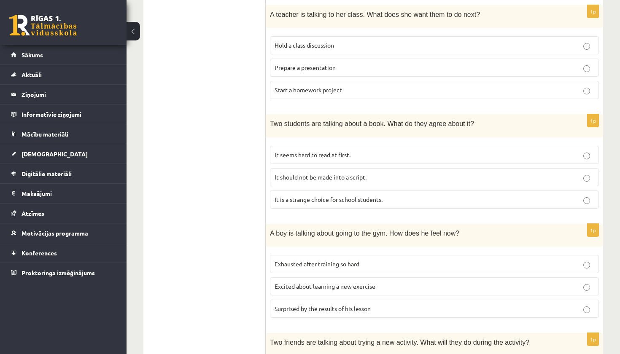
scroll to position [427, 0]
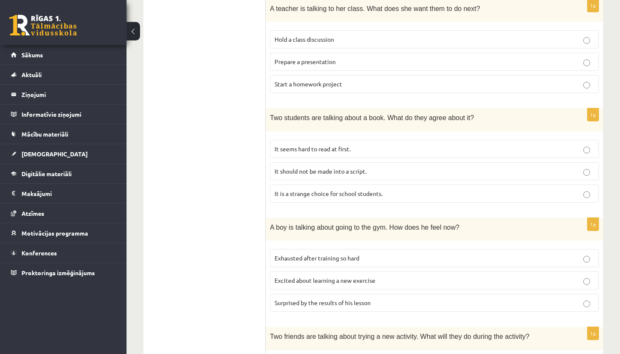
click at [369, 254] on p "Exhausted after training so hard" at bounding box center [435, 258] width 320 height 9
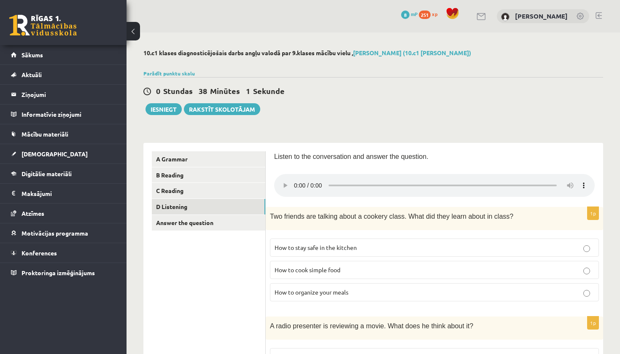
scroll to position [0, 0]
click at [284, 180] on audio at bounding box center [434, 185] width 321 height 23
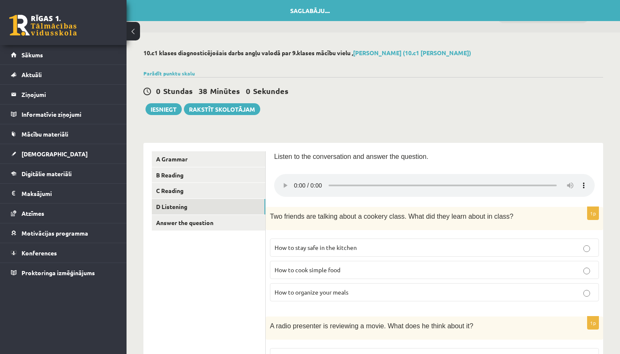
click at [284, 180] on audio at bounding box center [434, 185] width 321 height 23
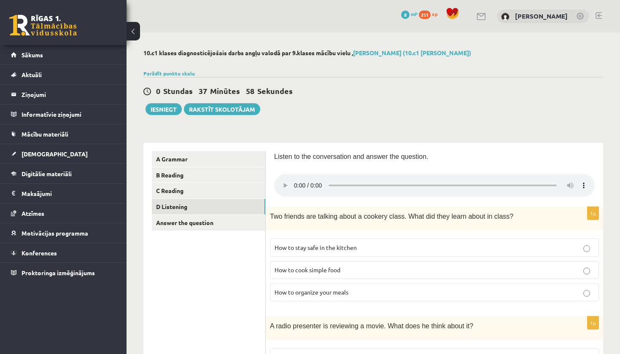
click at [283, 182] on audio at bounding box center [434, 185] width 321 height 23
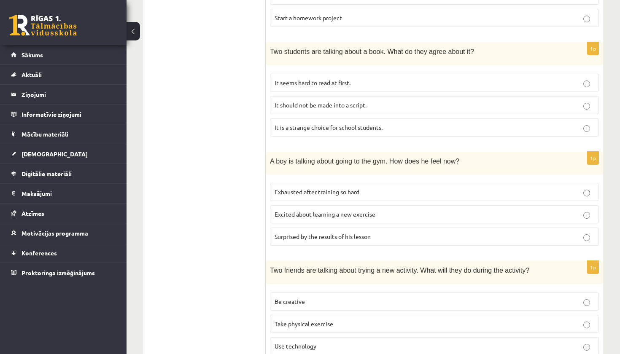
scroll to position [494, 0]
click at [305, 210] on p "Excited about learning a new exercise" at bounding box center [435, 214] width 320 height 9
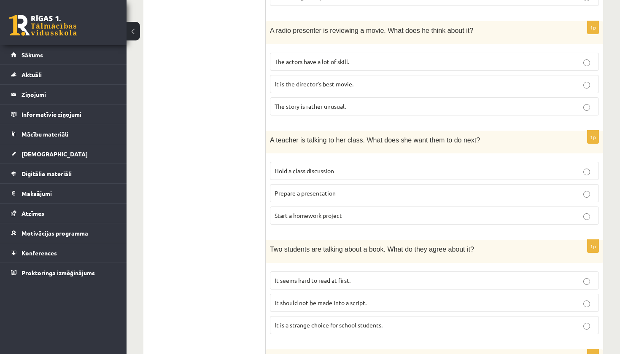
scroll to position [297, 0]
click at [385, 59] on label "The actors have a lot of skill." at bounding box center [434, 61] width 329 height 18
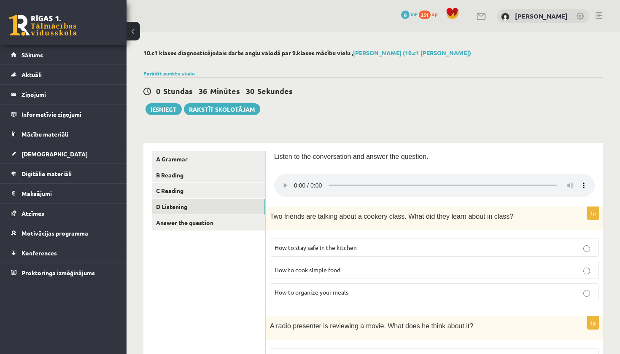
scroll to position [0, 0]
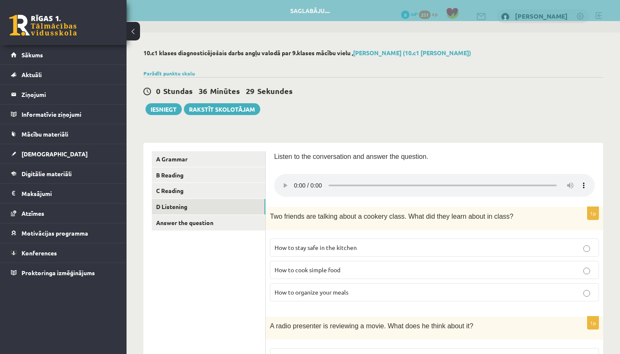
click at [283, 181] on audio at bounding box center [434, 185] width 321 height 23
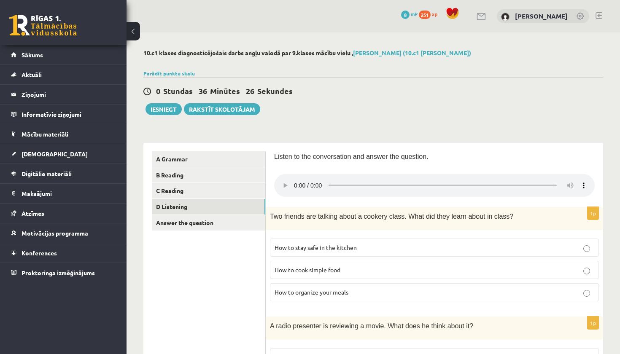
click at [281, 184] on audio at bounding box center [434, 185] width 321 height 23
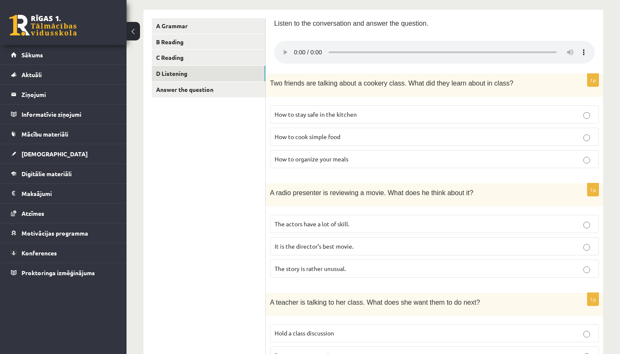
scroll to position [132, 0]
click at [328, 243] on span "It is the director’s best movie." at bounding box center [314, 247] width 79 height 8
click at [325, 266] on label "The story is rather unusual." at bounding box center [434, 270] width 329 height 18
click at [284, 51] on audio at bounding box center [434, 53] width 321 height 23
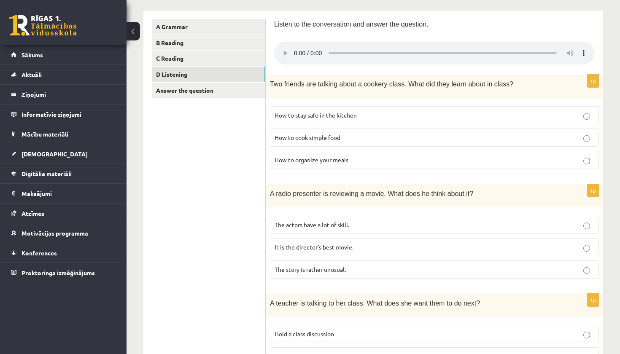
click at [283, 48] on audio at bounding box center [434, 53] width 321 height 23
click at [309, 48] on audio at bounding box center [434, 53] width 321 height 23
click at [294, 243] on p "It is the director’s best movie." at bounding box center [435, 247] width 320 height 9
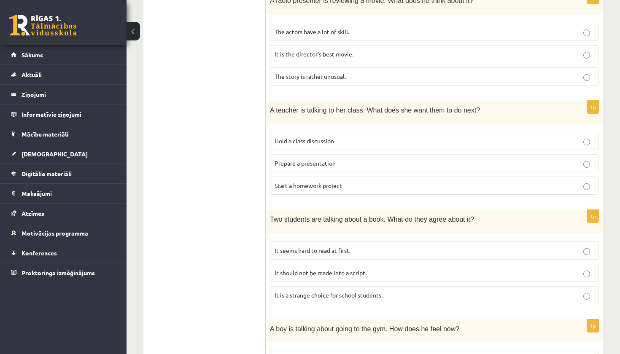
scroll to position [326, 0]
click at [339, 137] on p "Hold a class discussion" at bounding box center [435, 141] width 320 height 9
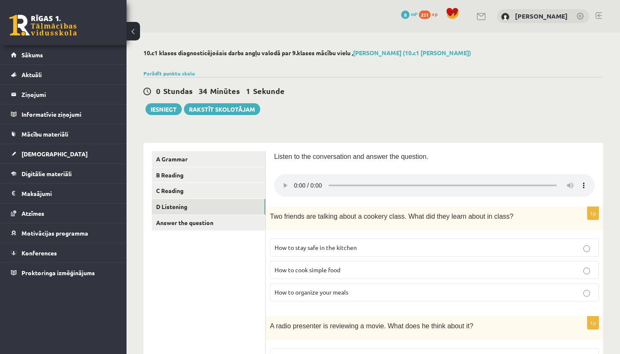
scroll to position [0, 0]
click at [284, 181] on audio at bounding box center [434, 185] width 321 height 23
click at [296, 179] on audio at bounding box center [434, 185] width 321 height 23
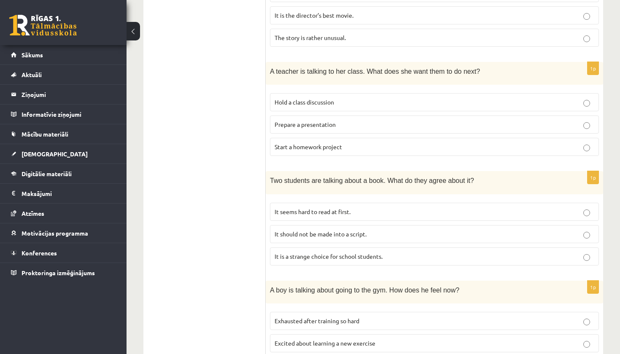
scroll to position [364, 0]
click at [329, 121] on span "Prepare a presentation" at bounding box center [305, 125] width 61 height 8
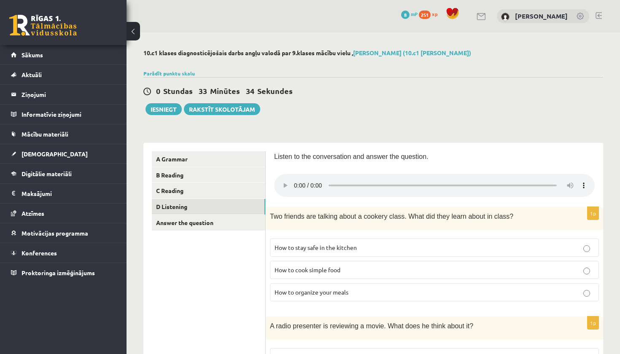
scroll to position [0, 0]
click at [281, 178] on audio at bounding box center [434, 185] width 321 height 23
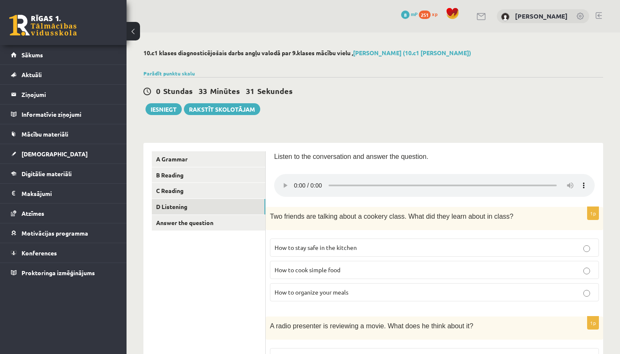
click at [294, 178] on audio at bounding box center [434, 185] width 321 height 23
click at [284, 185] on audio at bounding box center [434, 185] width 321 height 23
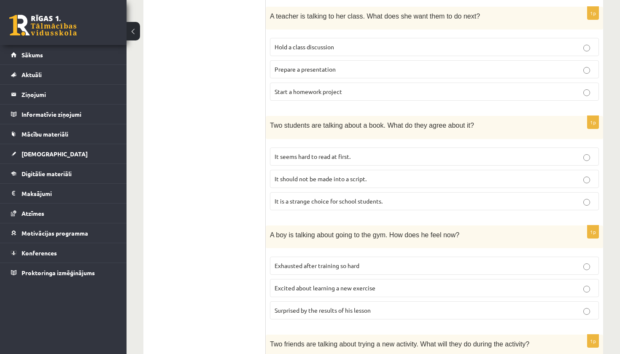
scroll to position [417, 0]
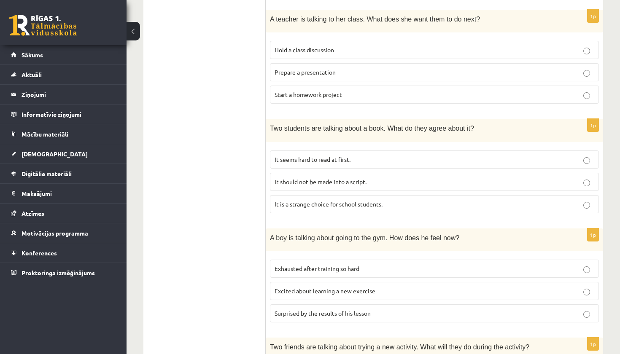
click at [284, 156] on span "It seems hard to read at first." at bounding box center [313, 160] width 76 height 8
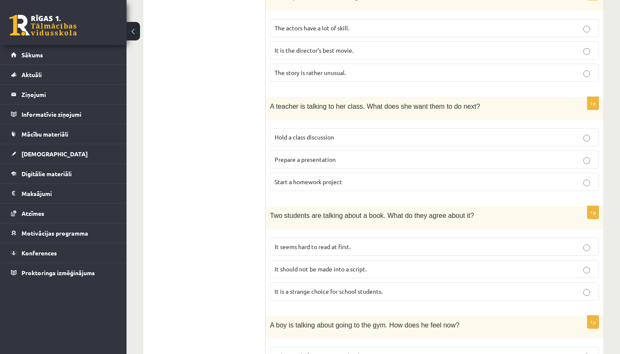
scroll to position [330, 0]
click at [312, 287] on span "It is a strange choice for school students." at bounding box center [329, 291] width 108 height 8
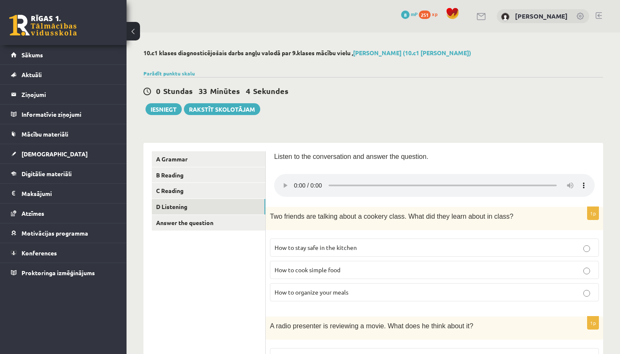
scroll to position [0, 0]
click at [219, 189] on link "C Reading" at bounding box center [208, 191] width 113 height 16
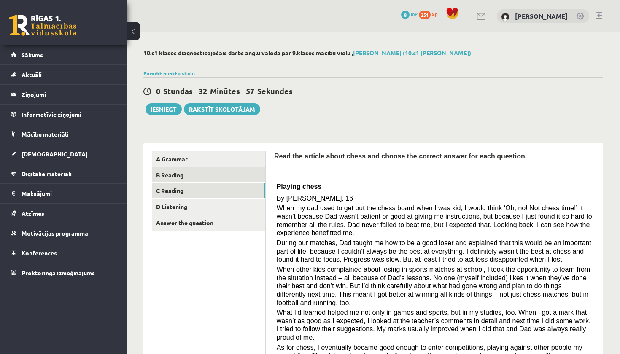
click at [206, 178] on link "B Reading" at bounding box center [208, 175] width 113 height 16
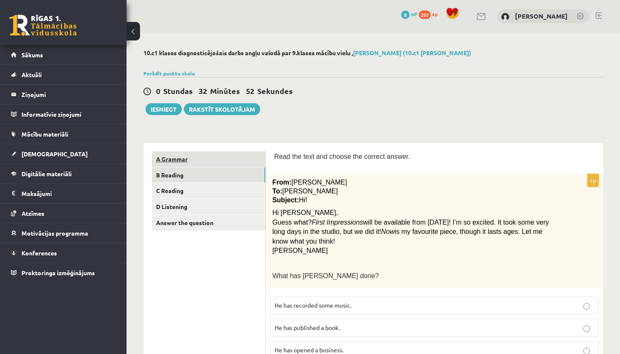
click at [213, 157] on link "A Grammar" at bounding box center [208, 159] width 113 height 16
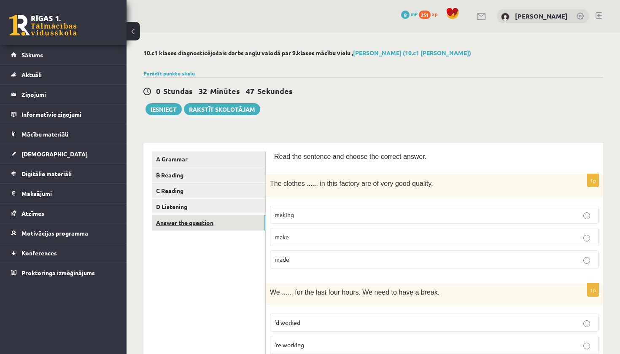
click at [205, 220] on link "Answer the question" at bounding box center [208, 223] width 113 height 16
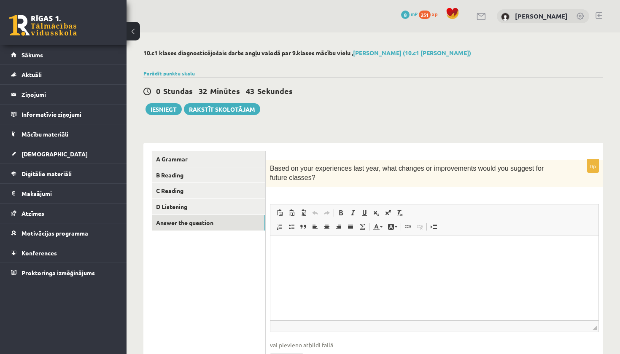
click at [308, 262] on html at bounding box center [434, 249] width 328 height 26
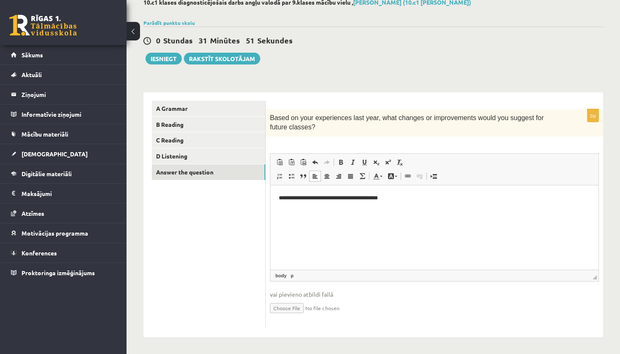
scroll to position [50, 0]
click at [162, 63] on button "Iesniegt" at bounding box center [164, 59] width 36 height 12
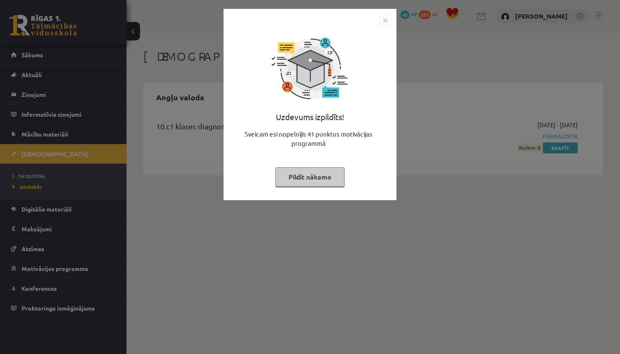
click at [386, 21] on img "Close" at bounding box center [385, 20] width 13 height 13
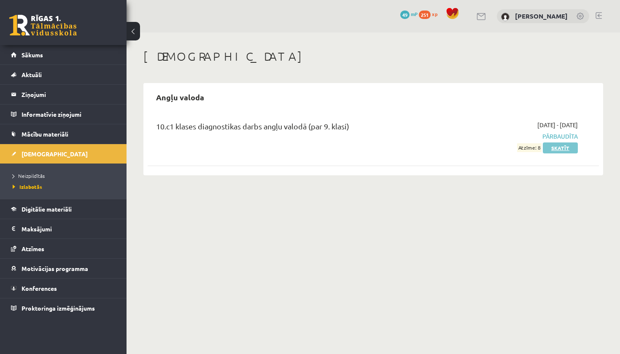
click at [555, 148] on link "Skatīt" at bounding box center [560, 148] width 35 height 11
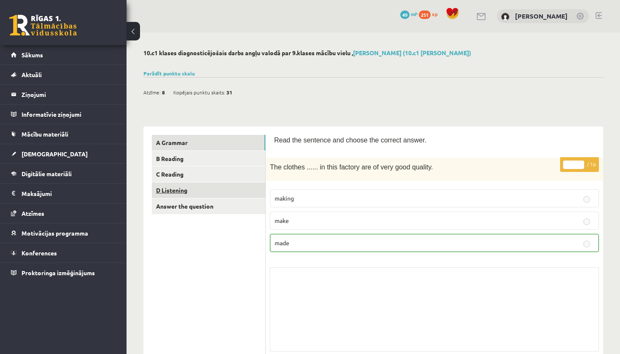
click at [168, 192] on link "D Listening" at bounding box center [208, 191] width 113 height 16
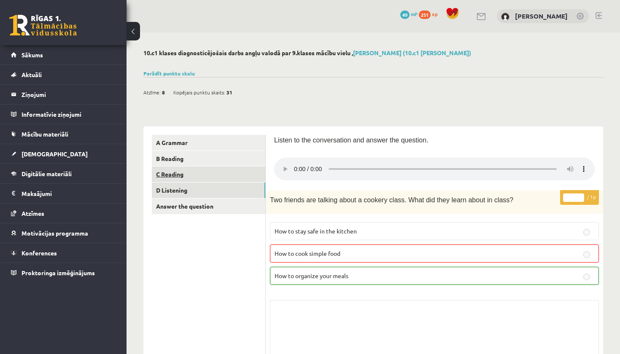
click at [174, 170] on link "C Reading" at bounding box center [208, 175] width 113 height 16
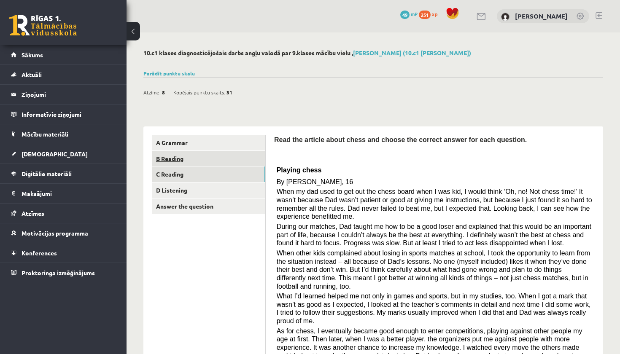
click at [178, 159] on link "B Reading" at bounding box center [208, 159] width 113 height 16
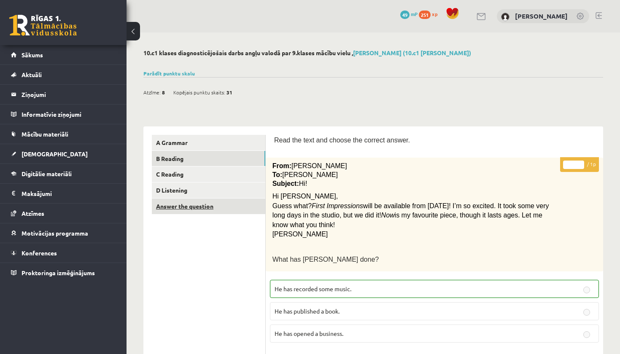
click at [209, 203] on link "Answer the question" at bounding box center [208, 207] width 113 height 16
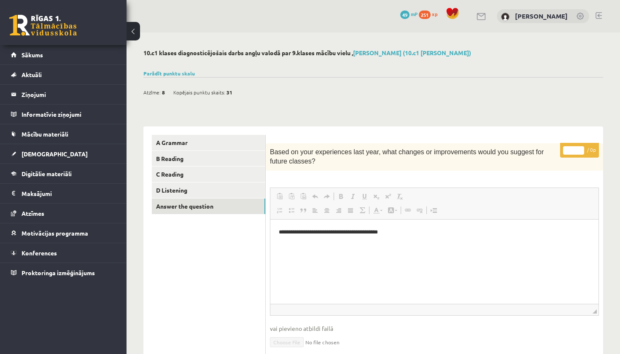
scroll to position [43, 0]
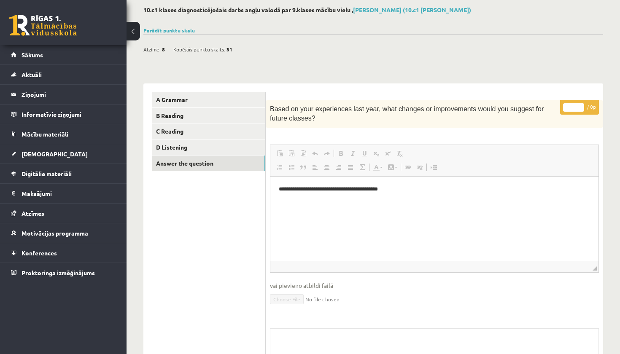
click at [348, 202] on html "**********" at bounding box center [434, 188] width 328 height 25
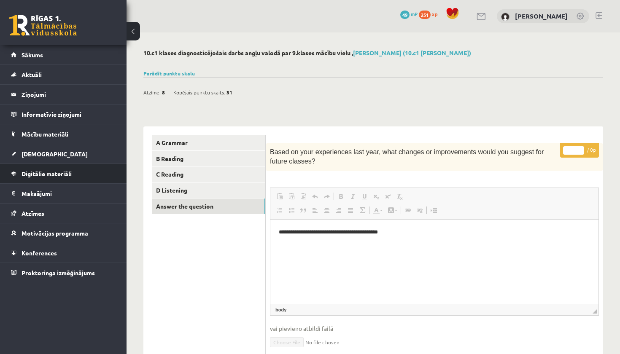
scroll to position [0, 0]
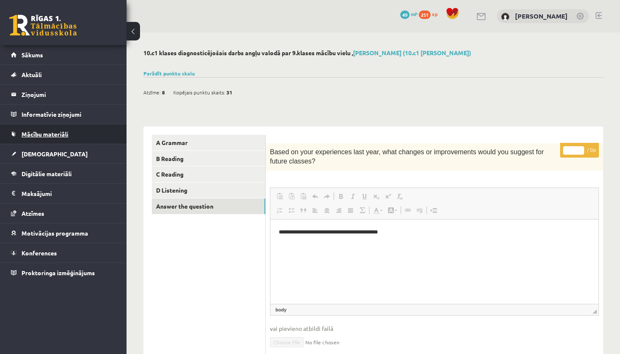
click at [37, 136] on span "Mācību materiāli" at bounding box center [45, 134] width 47 height 8
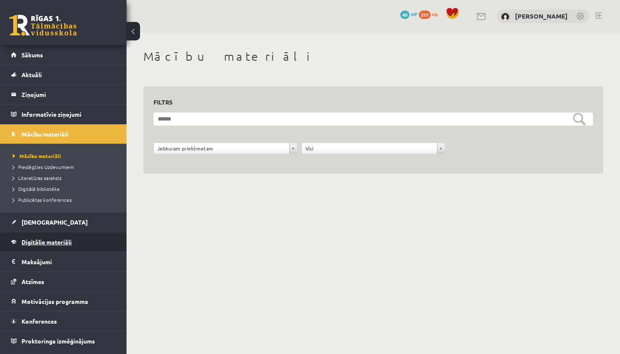
click at [29, 247] on link "Digitālie materiāli" at bounding box center [63, 241] width 105 height 19
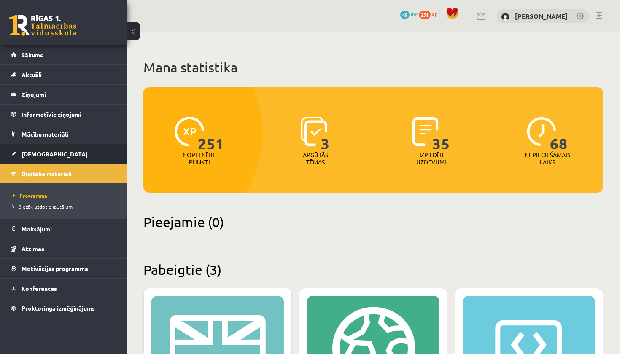
click at [25, 151] on span "[DEMOGRAPHIC_DATA]" at bounding box center [55, 154] width 66 height 8
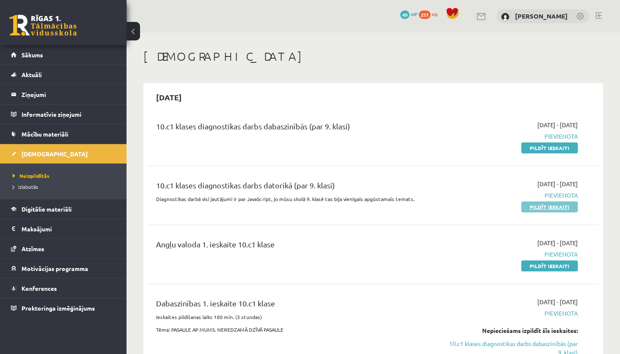
click at [559, 209] on link "Pildīt ieskaiti" at bounding box center [549, 207] width 57 height 11
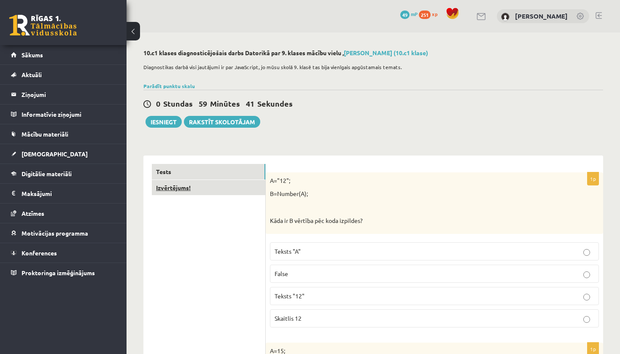
click at [175, 187] on link "Izvērtējums!" at bounding box center [208, 188] width 113 height 16
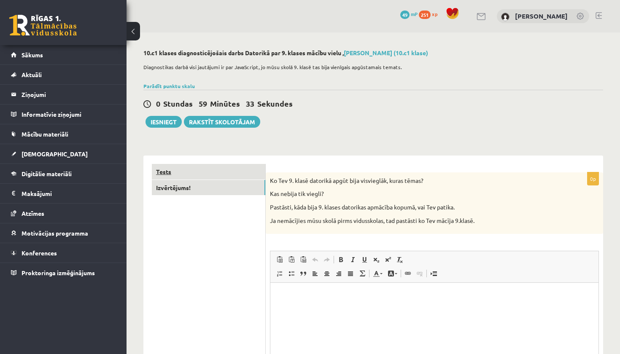
click at [185, 175] on link "Tests" at bounding box center [208, 172] width 113 height 16
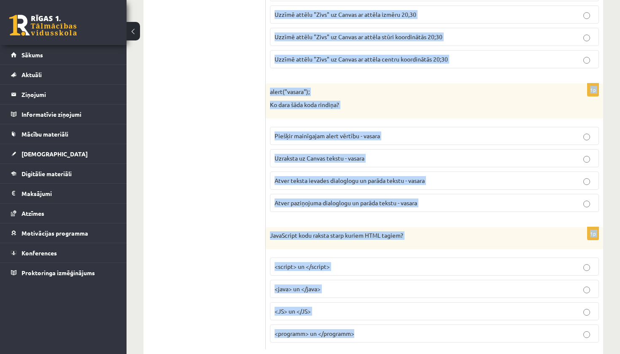
scroll to position [4215, 0]
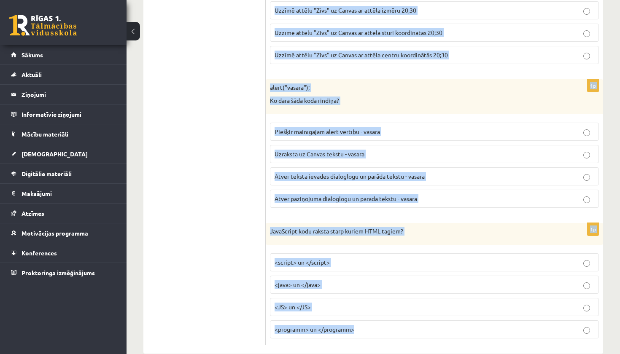
drag, startPoint x: 270, startPoint y: 179, endPoint x: 336, endPoint y: 354, distance: 186.1
copy form "L="72"; I=Dolors(A); Cons ad E seddoei tem inci utlabore? Etdolo "M" Aliqu Enim…"
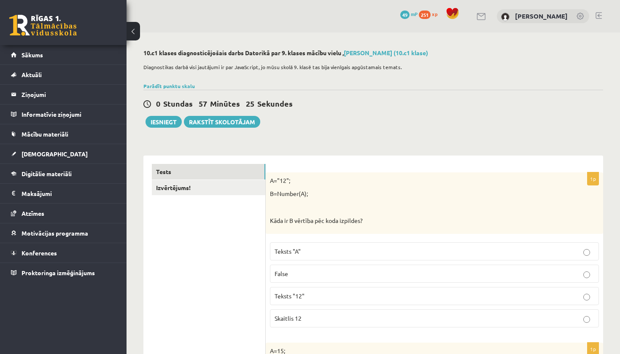
scroll to position [0, 0]
click at [185, 85] on link "Parādīt punktu skalu" at bounding box center [168, 86] width 51 height 7
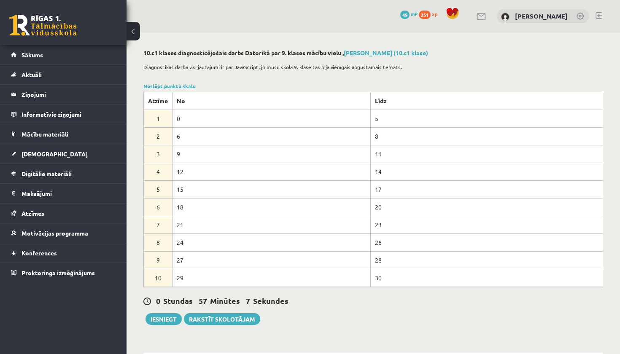
click at [132, 35] on button at bounding box center [133, 31] width 13 height 19
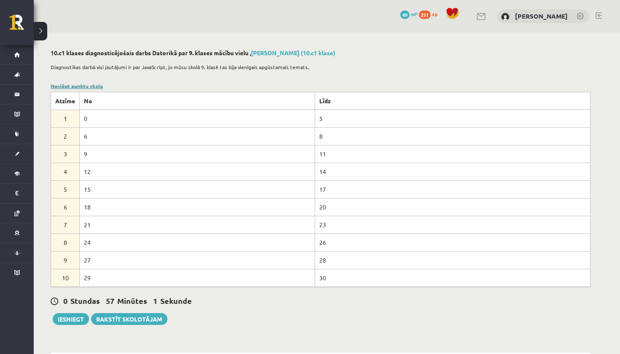
click at [80, 84] on link "Noslēpt punktu skalu" at bounding box center [77, 86] width 52 height 7
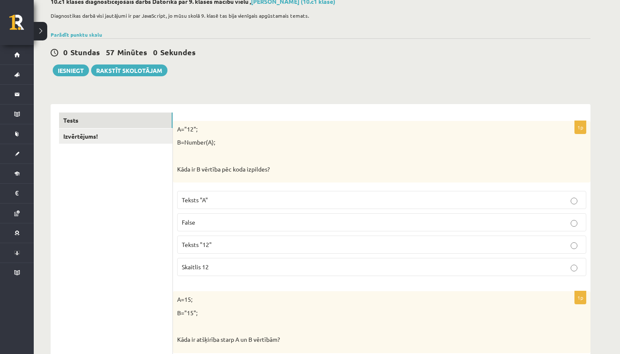
scroll to position [81, 0]
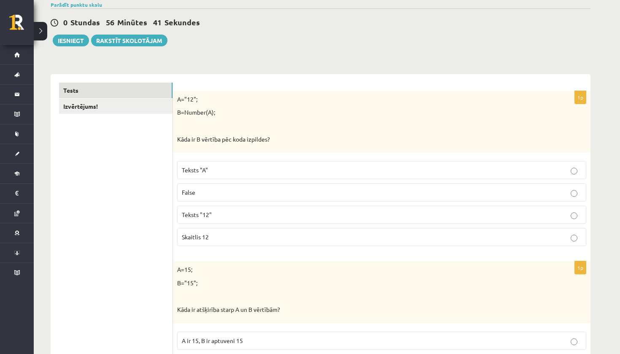
click at [237, 238] on p "Skaitlis 12" at bounding box center [382, 237] width 400 height 9
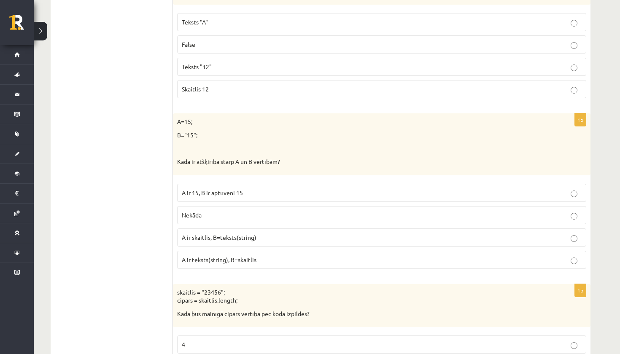
scroll to position [229, 0]
click at [219, 238] on span "A ir skaitlis, B=teksts(string)" at bounding box center [219, 238] width 75 height 8
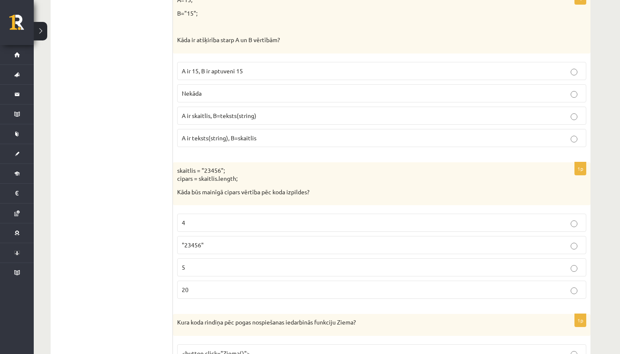
scroll to position [393, 0]
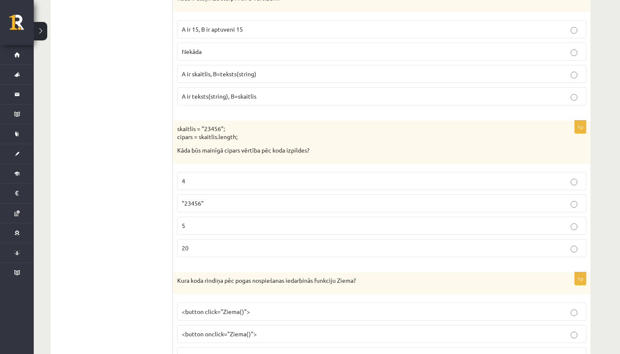
click at [204, 204] on p ""23456"" at bounding box center [382, 203] width 400 height 9
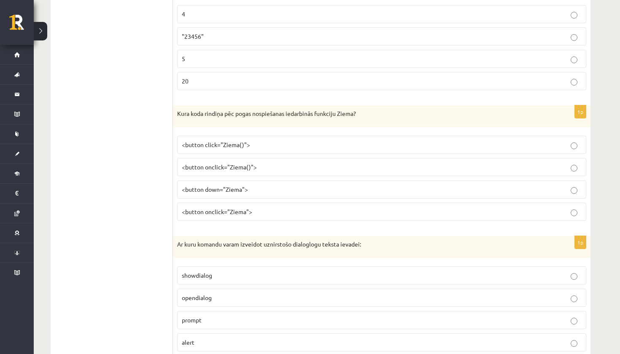
scroll to position [563, 0]
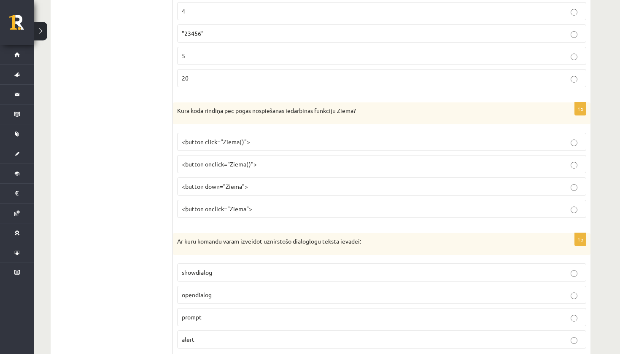
click at [206, 164] on span "<button onclick="Ziema()">" at bounding box center [219, 164] width 75 height 8
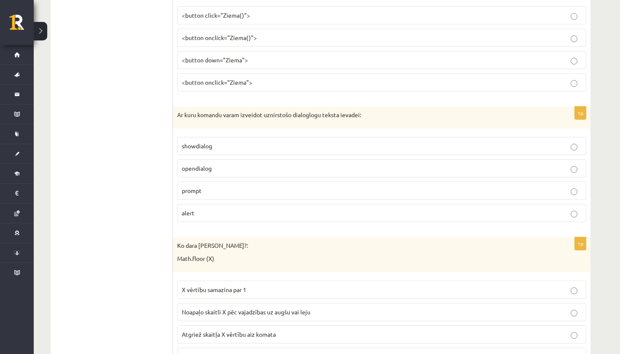
scroll to position [696, 0]
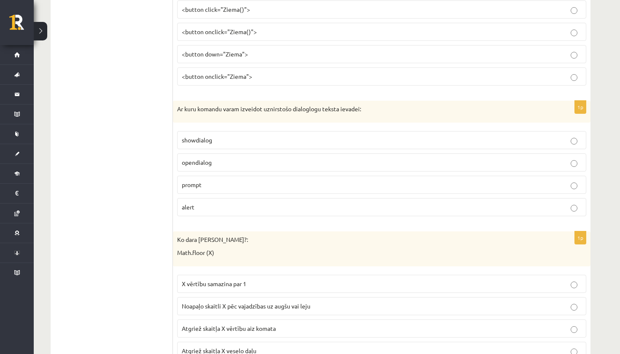
click at [211, 185] on p "prompt" at bounding box center [382, 185] width 400 height 9
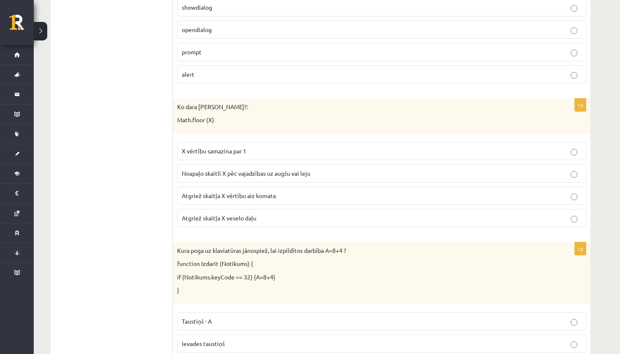
scroll to position [828, 0]
click at [200, 215] on span "Atgriež skaitļa X veselo daļu" at bounding box center [219, 219] width 75 height 8
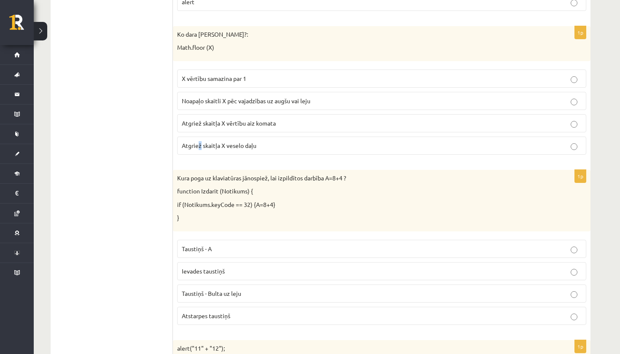
scroll to position [901, 0]
click at [218, 202] on p "if (Notikums.keyCode == 32) {A=8+4}" at bounding box center [360, 205] width 367 height 8
drag, startPoint x: 228, startPoint y: 254, endPoint x: 163, endPoint y: 95, distance: 171.0
click at [259, 272] on label "Ievades taustiņš" at bounding box center [381, 272] width 409 height 18
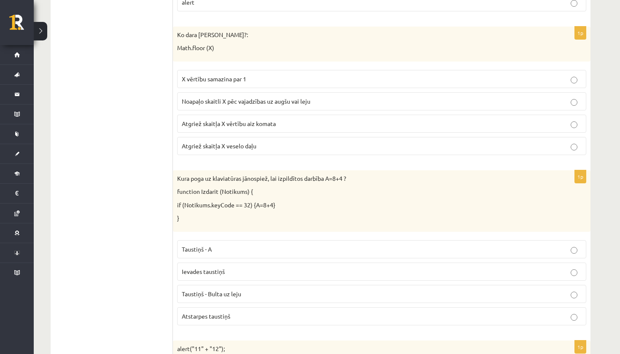
click at [213, 313] on span "Atstarpes taustiņš" at bounding box center [206, 317] width 49 height 8
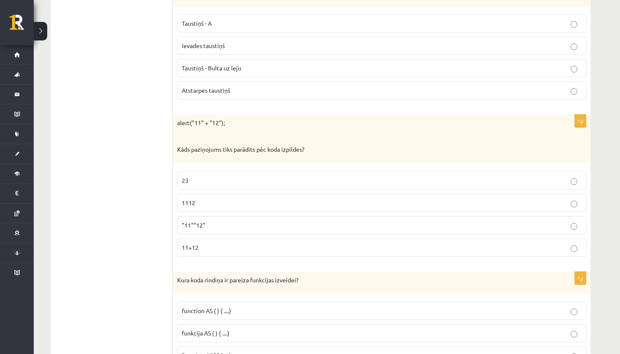
scroll to position [1131, 0]
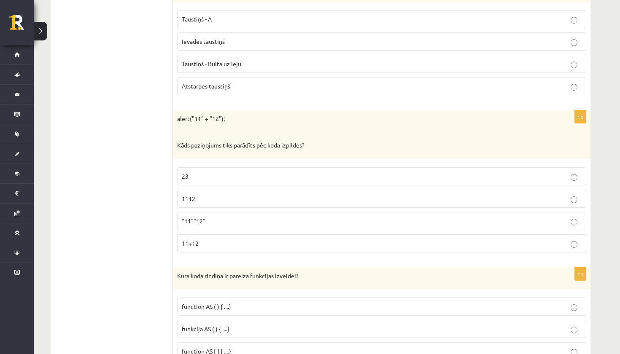
click at [209, 217] on p ""11""12"" at bounding box center [382, 221] width 400 height 9
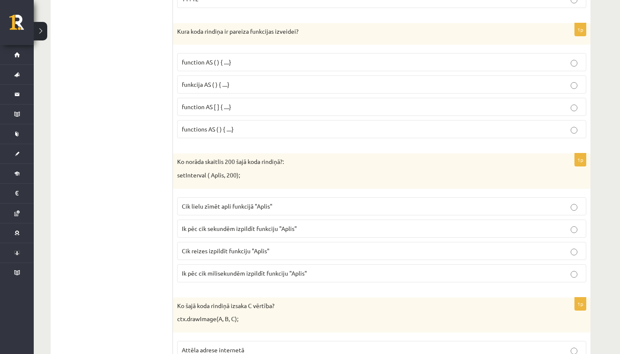
scroll to position [1379, 0]
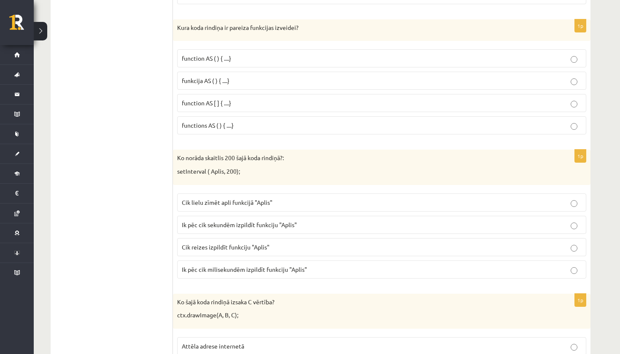
click at [232, 54] on p "function AS ( ) { ....}" at bounding box center [382, 58] width 400 height 9
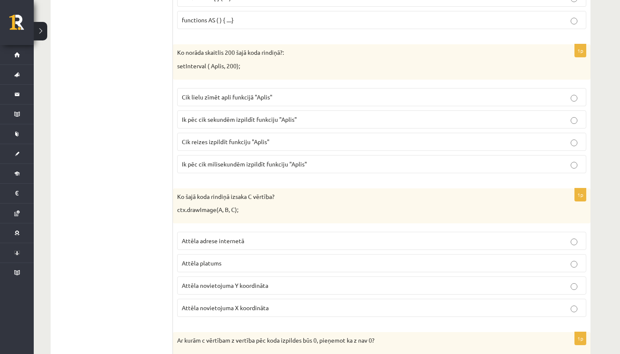
scroll to position [1486, 0]
click at [234, 139] on label "Cik reizes izpildīt funkciju "Aplis"" at bounding box center [381, 141] width 409 height 18
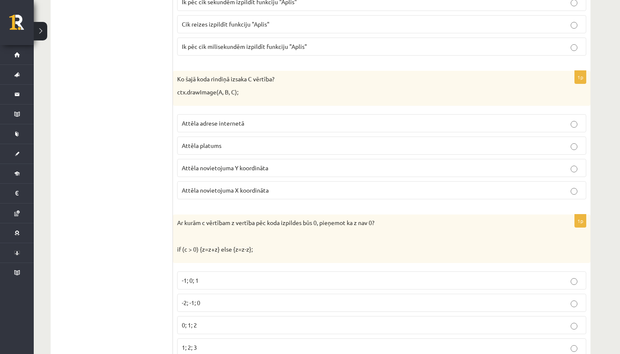
scroll to position [1602, 0]
click at [216, 188] on p "Attēla novietojuma X koordināta" at bounding box center [382, 190] width 400 height 9
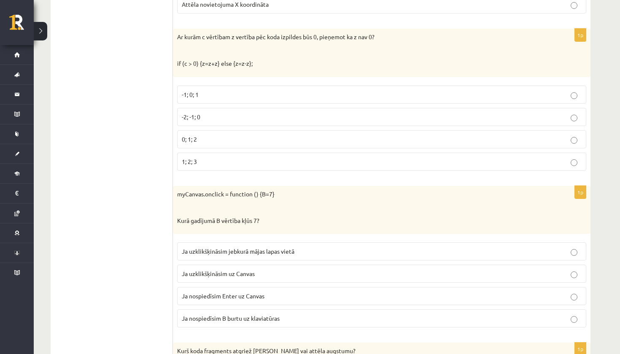
scroll to position [1789, 0]
click at [196, 90] on span "-1; 0; 1" at bounding box center [190, 94] width 17 height 8
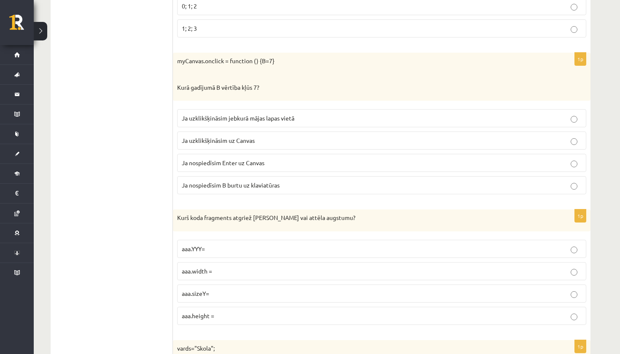
scroll to position [1939, 0]
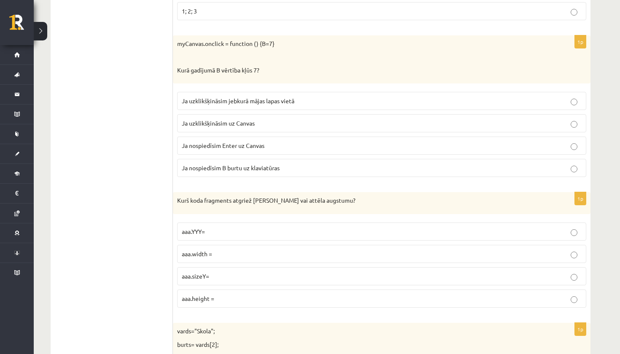
click at [191, 119] on span "Ja uzklikšķināsim uz Canvas" at bounding box center [218, 123] width 73 height 8
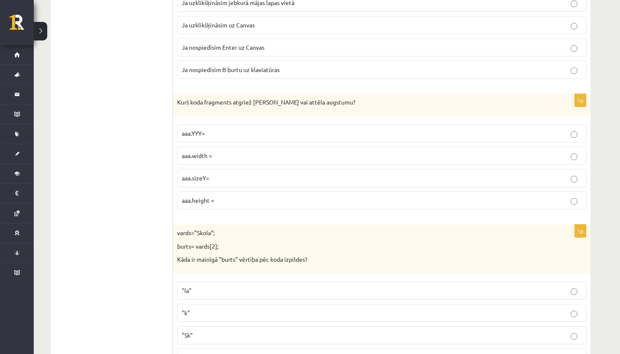
scroll to position [2094, 0]
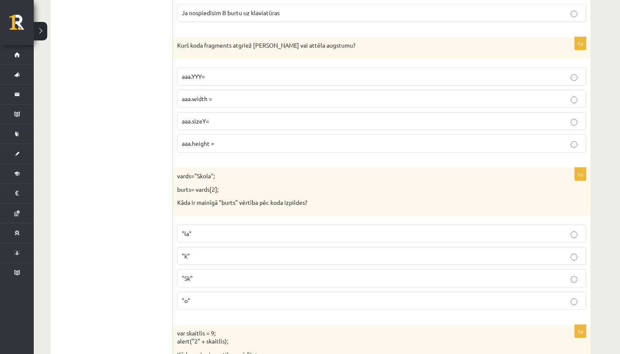
click at [220, 117] on p "aaa.sizeY=" at bounding box center [382, 121] width 400 height 9
click at [242, 139] on p "aaa.height =" at bounding box center [382, 143] width 400 height 9
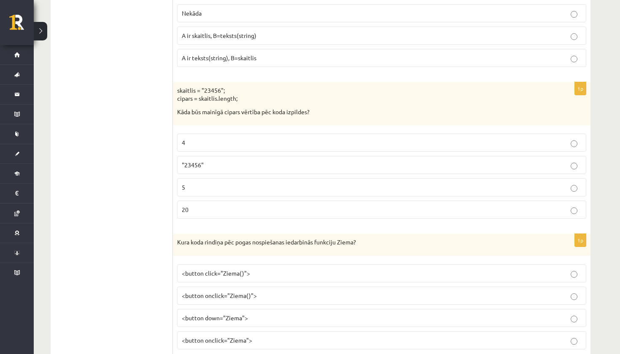
scroll to position [440, 0]
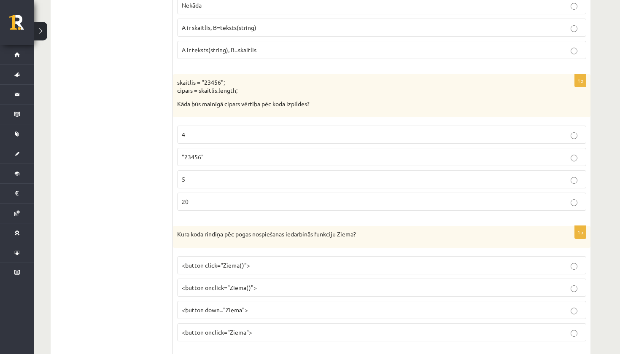
drag, startPoint x: 157, startPoint y: 103, endPoint x: 159, endPoint y: 354, distance: 251.4
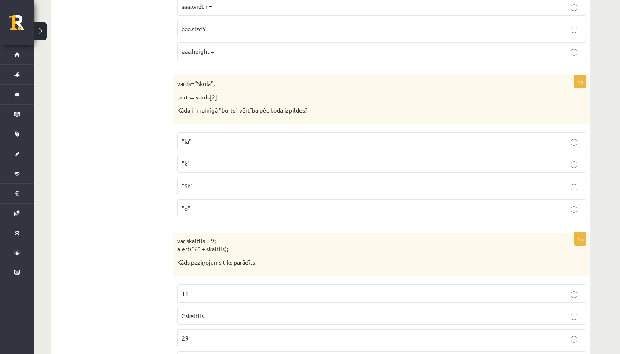
scroll to position [2187, 0]
click at [195, 204] on p ""o"" at bounding box center [382, 208] width 400 height 9
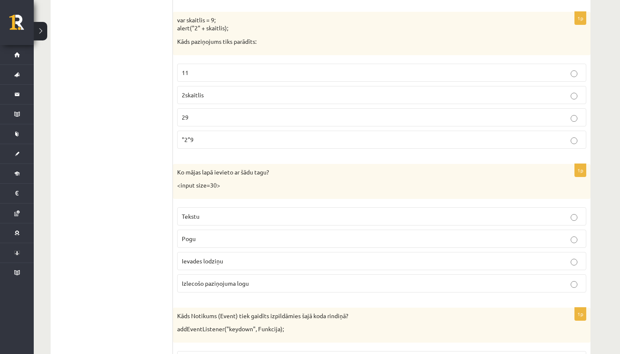
scroll to position [2411, 0]
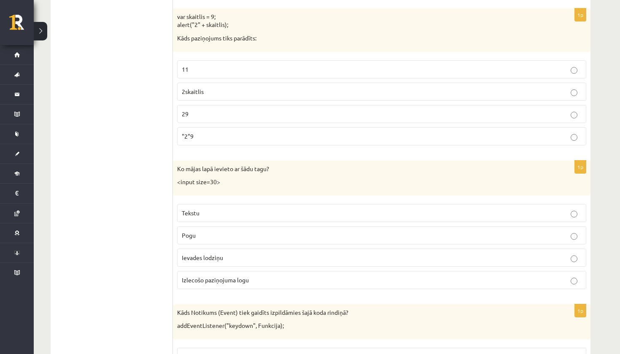
click at [216, 252] on label "Ievades lodziņu" at bounding box center [381, 258] width 409 height 18
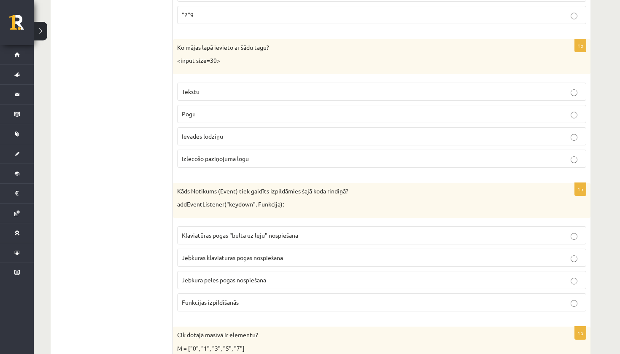
scroll to position [2534, 0]
click at [220, 252] on p "Jebkuras klaviatūras pogas nospiešana" at bounding box center [382, 256] width 400 height 9
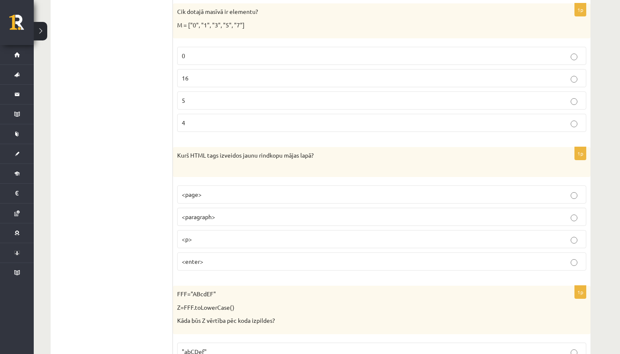
scroll to position [2860, 0]
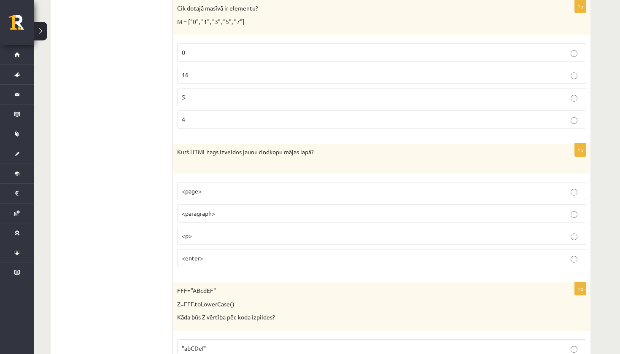
click at [193, 232] on p "<p>" at bounding box center [382, 236] width 400 height 9
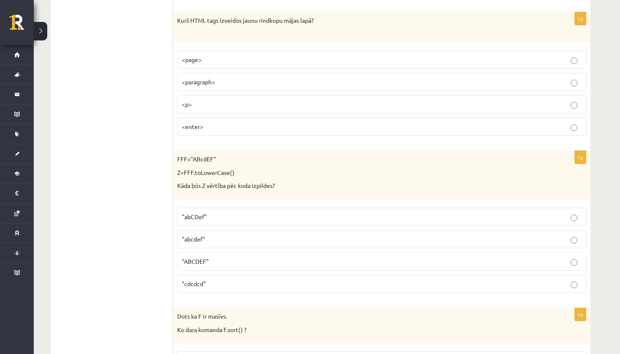
scroll to position [2992, 0]
click at [195, 235] on span ""abcdef"" at bounding box center [193, 239] width 23 height 8
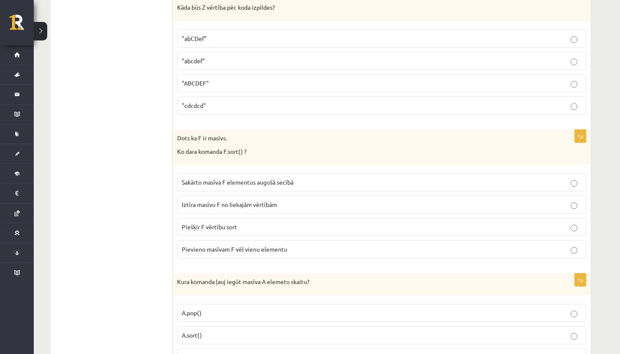
scroll to position [3170, 0]
click at [212, 174] on label "Sakārto masīva F elementus augošā secībā" at bounding box center [381, 182] width 409 height 18
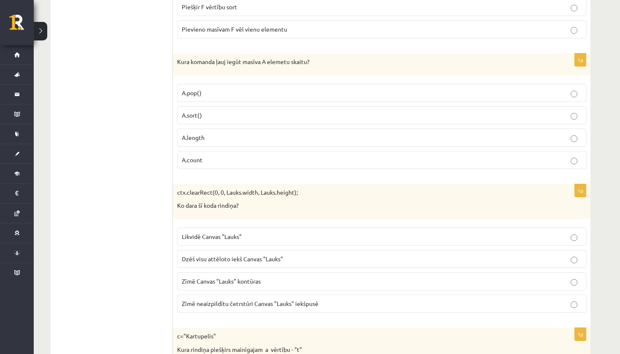
scroll to position [3393, 0]
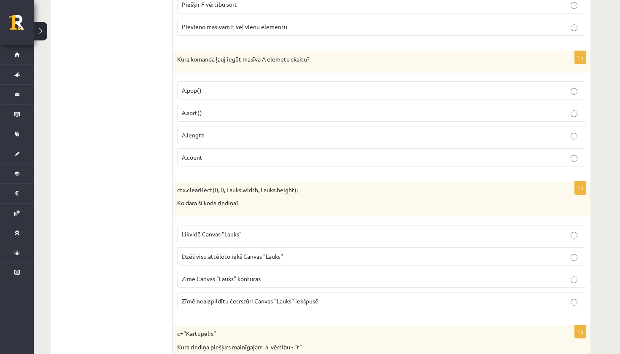
click at [224, 153] on p "A.count" at bounding box center [382, 157] width 400 height 9
click at [249, 248] on label "Dzēš visu attēloto iekš Canvas "Lauks"" at bounding box center [381, 257] width 409 height 18
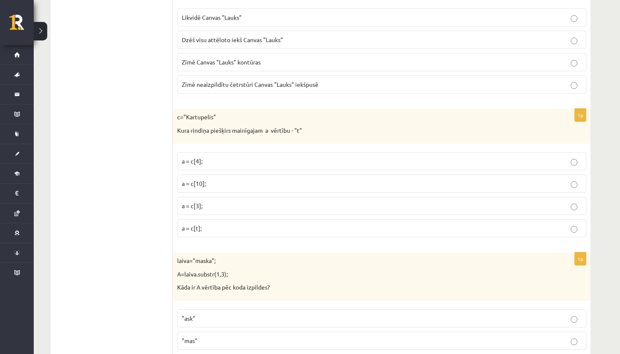
scroll to position [3611, 0]
click at [208, 223] on p "a = c[t];" at bounding box center [382, 227] width 400 height 9
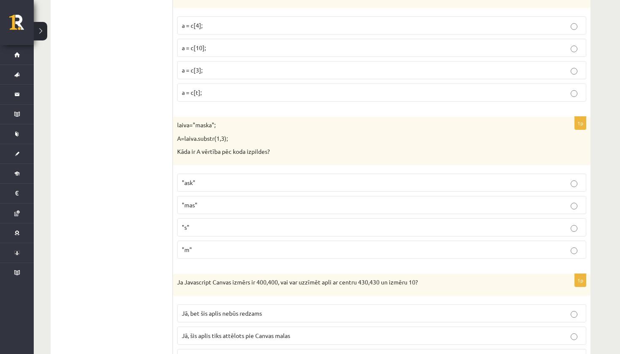
scroll to position [3746, 0]
click at [204, 178] on p ""ask"" at bounding box center [382, 182] width 400 height 9
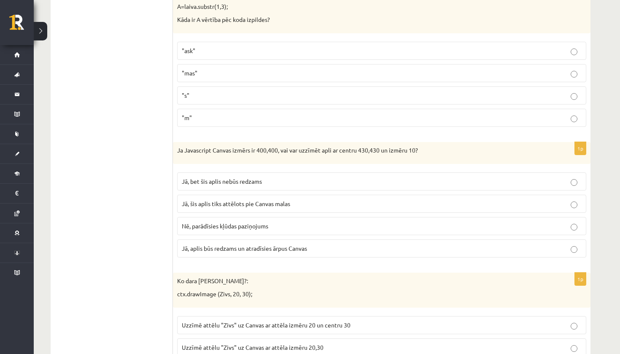
scroll to position [3878, 0]
click at [241, 172] on label "Jā, bet šis aplis nebūs redzams" at bounding box center [381, 181] width 409 height 18
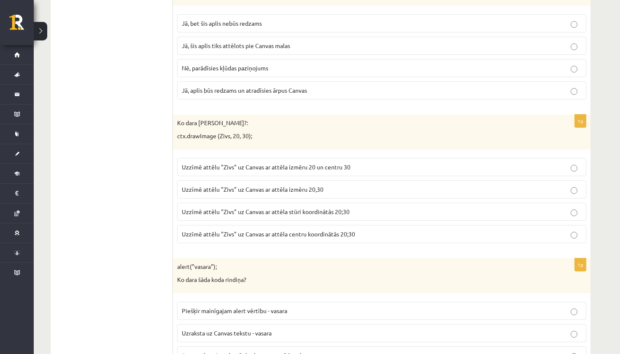
scroll to position [4036, 0]
click at [222, 208] on span "Uzzīmē attēlu "Zivs" uz Canvas ar attēla stūri koordinātās 20;30" at bounding box center [266, 212] width 168 height 8
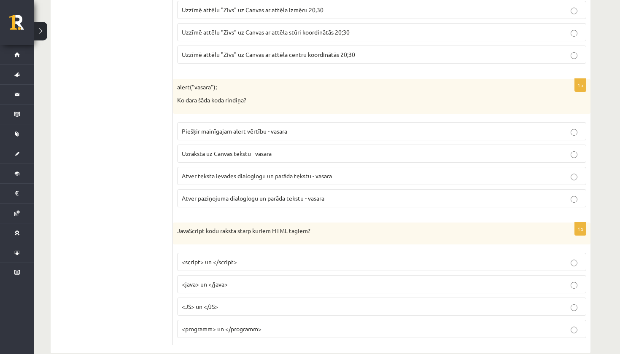
scroll to position [4215, 0]
click at [246, 258] on p "<script> un </script>" at bounding box center [382, 262] width 400 height 9
click at [266, 194] on p "Atver paziņojuma dialoglogu un parāda tekstu - vasara" at bounding box center [382, 198] width 400 height 9
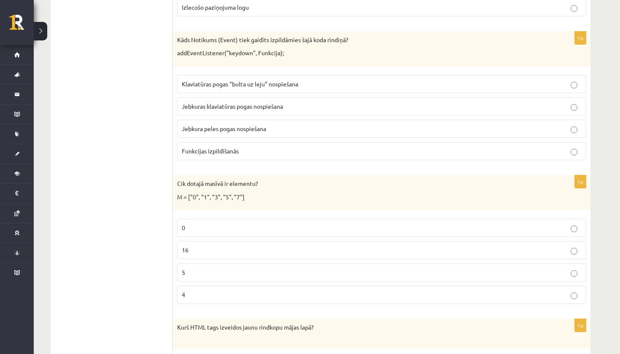
scroll to position [2685, 0]
click at [217, 267] on p "5" at bounding box center [382, 271] width 400 height 9
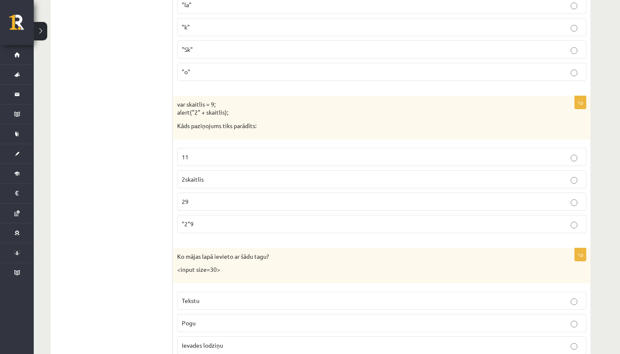
scroll to position [2314, 0]
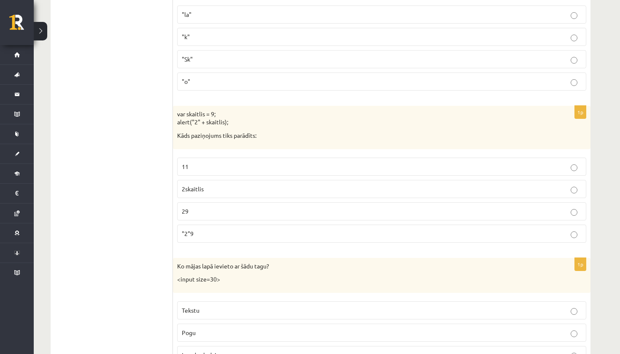
click at [199, 210] on label "29" at bounding box center [381, 211] width 409 height 18
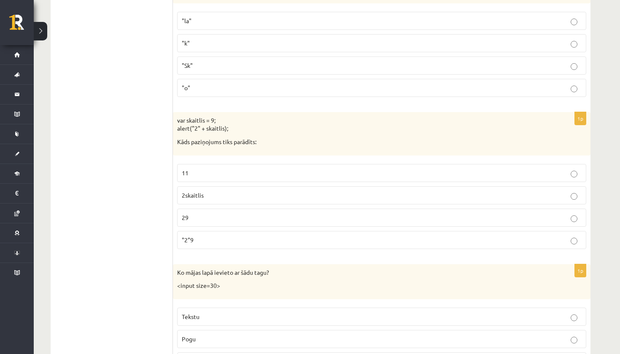
scroll to position [2305, 0]
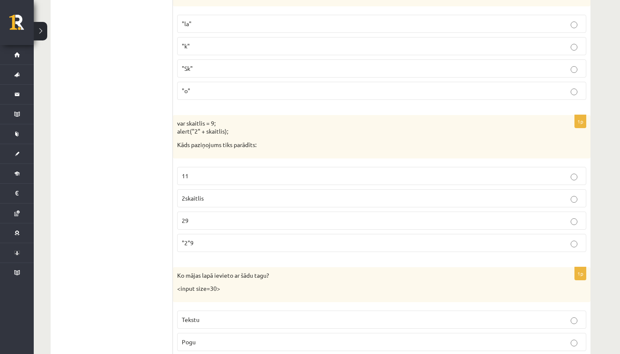
click at [224, 172] on p "11" at bounding box center [382, 176] width 400 height 9
click at [210, 194] on p "2skaitlis" at bounding box center [382, 198] width 400 height 9
click at [205, 172] on p "11" at bounding box center [382, 176] width 400 height 9
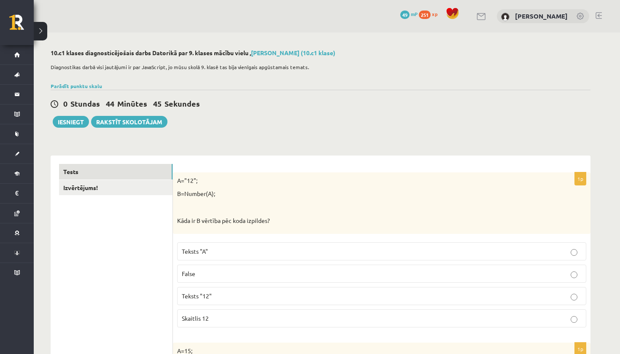
scroll to position [0, 0]
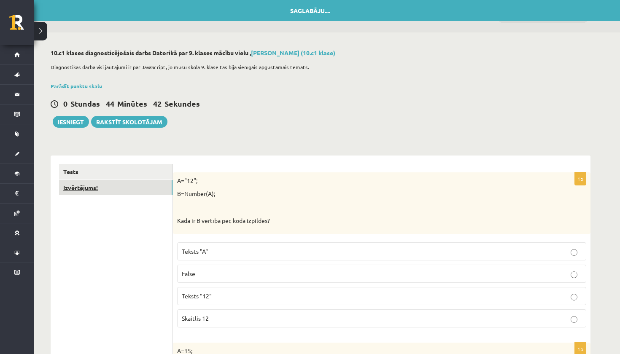
click at [84, 189] on link "Izvērtējums!" at bounding box center [115, 188] width 113 height 16
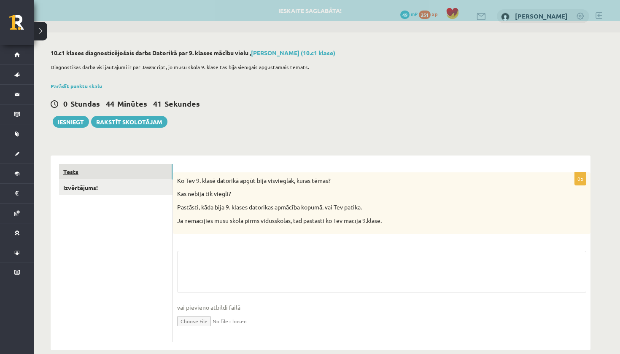
click at [78, 172] on link "Tests" at bounding box center [115, 172] width 113 height 16
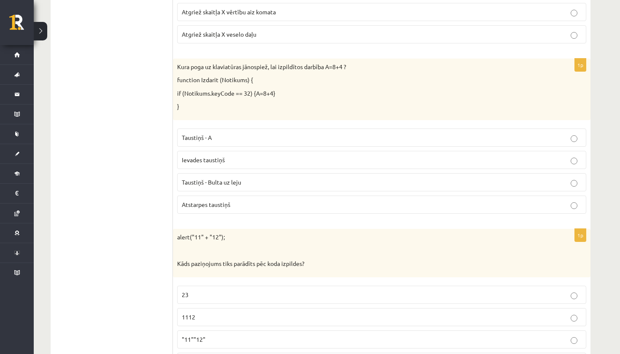
scroll to position [1016, 0]
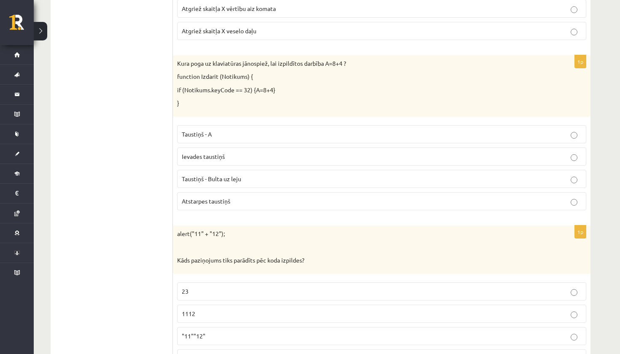
click at [235, 148] on label "Ievades taustiņš" at bounding box center [381, 157] width 409 height 18
click at [227, 200] on p "Atstarpes taustiņš" at bounding box center [382, 201] width 400 height 9
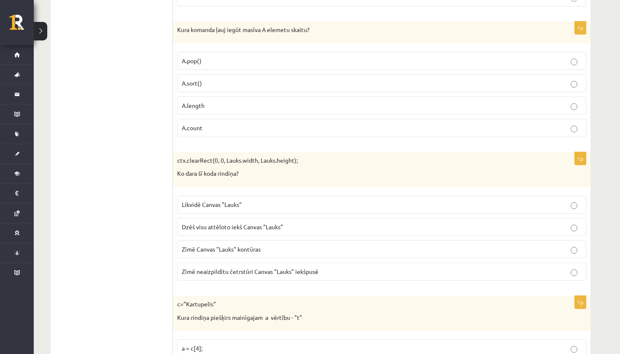
scroll to position [3420, 0]
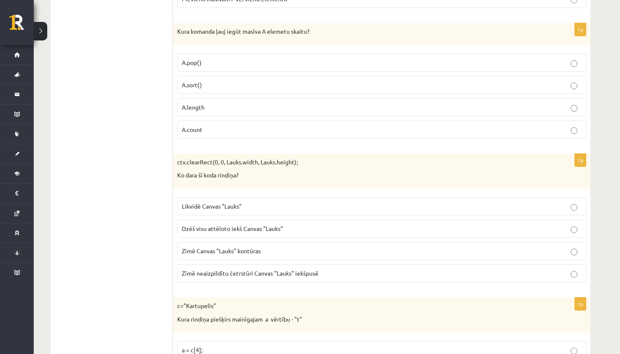
click at [234, 225] on span "Dzēš visu attēloto iekš Canvas "Lauks"" at bounding box center [232, 229] width 101 height 8
click at [232, 197] on label "Likvidē Canvas "Lauks"" at bounding box center [381, 206] width 409 height 18
click at [219, 225] on span "Dzēš visu attēloto iekš Canvas "Lauks"" at bounding box center [232, 229] width 101 height 8
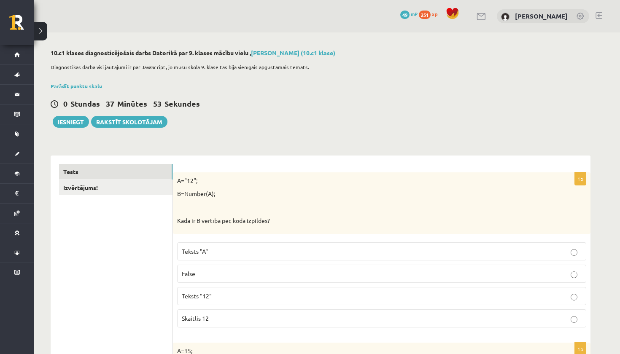
scroll to position [0, 0]
click at [66, 122] on button "Iesniegt" at bounding box center [71, 122] width 36 height 12
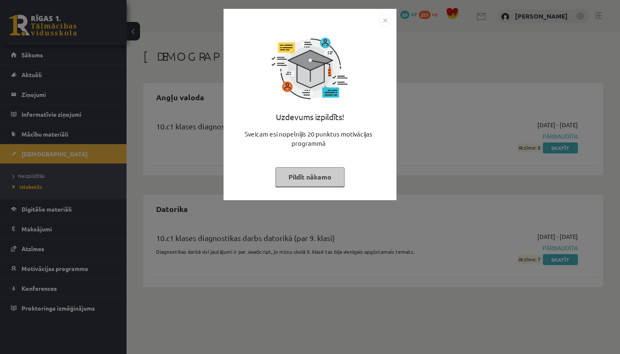
click at [385, 19] on img "Close" at bounding box center [385, 20] width 13 height 13
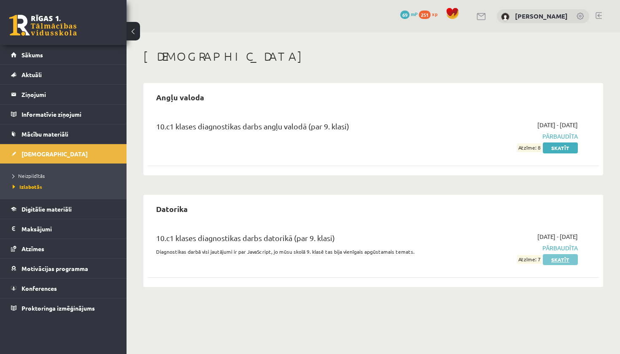
click at [557, 259] on link "Skatīt" at bounding box center [560, 259] width 35 height 11
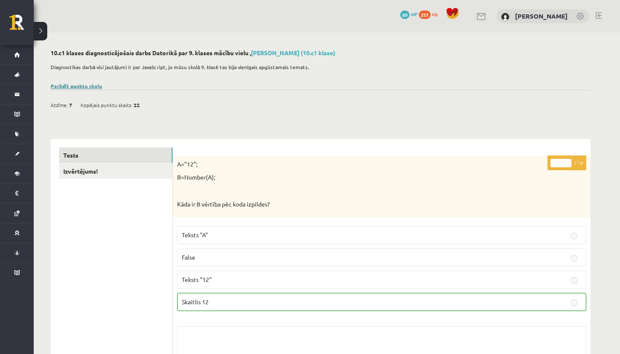
click at [78, 85] on link "Parādīt punktu skalu" at bounding box center [76, 86] width 51 height 7
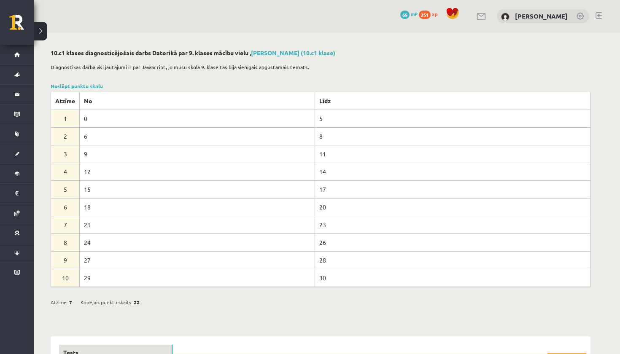
click at [43, 32] on button at bounding box center [40, 31] width 13 height 19
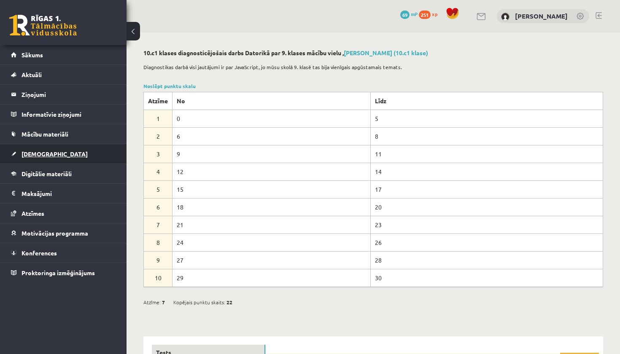
click at [27, 155] on span "[DEMOGRAPHIC_DATA]" at bounding box center [55, 154] width 66 height 8
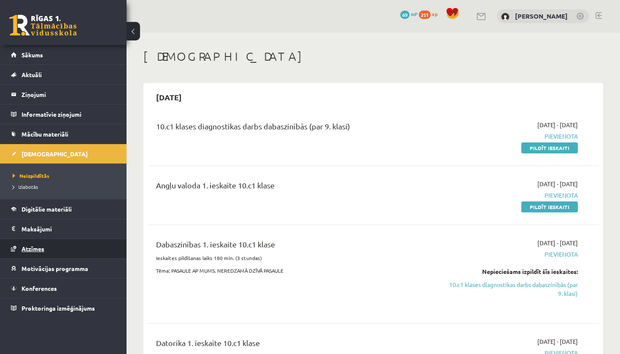
click at [39, 248] on span "Atzīmes" at bounding box center [33, 249] width 23 height 8
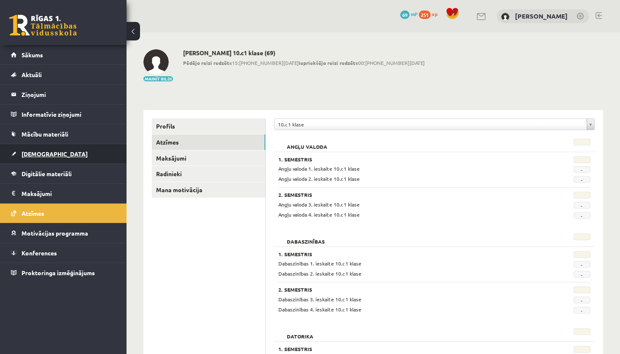
click at [33, 158] on link "[DEMOGRAPHIC_DATA]" at bounding box center [63, 153] width 105 height 19
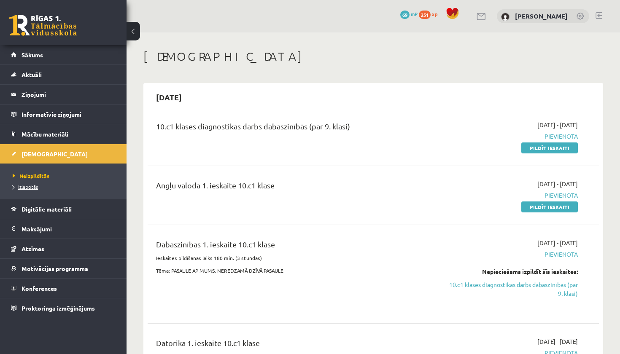
click at [33, 189] on span "Izlabotās" at bounding box center [25, 187] width 25 height 7
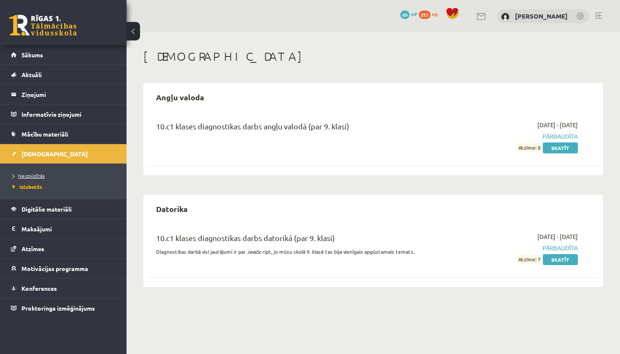
click at [30, 178] on link "Neizpildītās" at bounding box center [65, 176] width 105 height 8
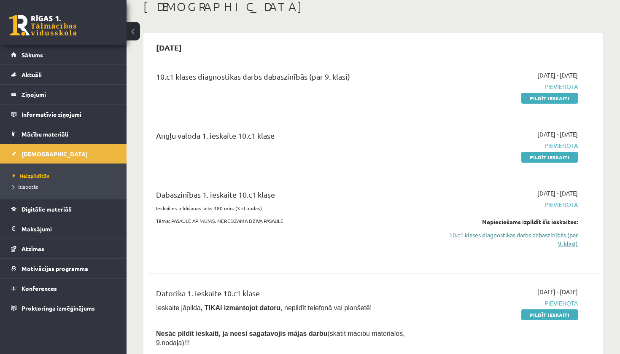
scroll to position [43, 0]
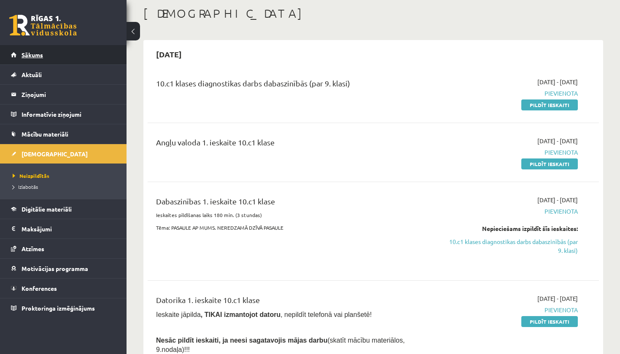
click at [37, 57] on span "Sākums" at bounding box center [33, 55] width 22 height 8
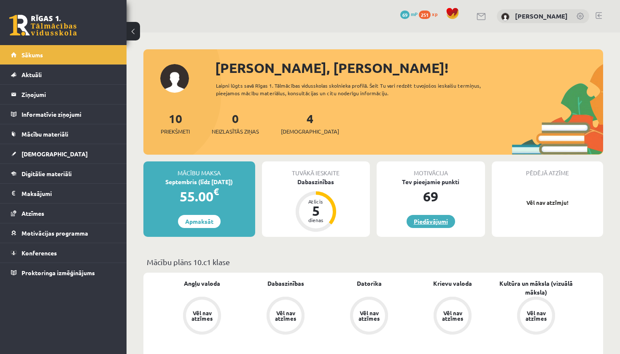
click at [425, 217] on link "Piedāvājumi" at bounding box center [431, 221] width 49 height 13
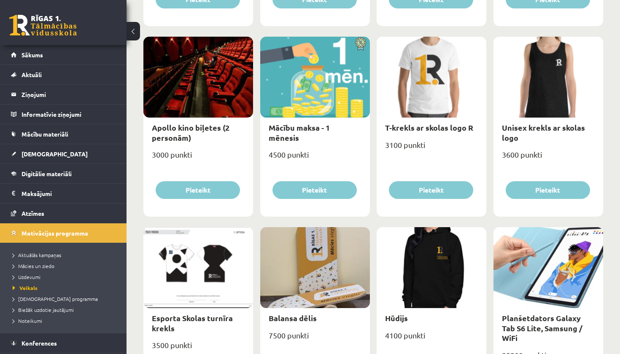
scroll to position [294, 0]
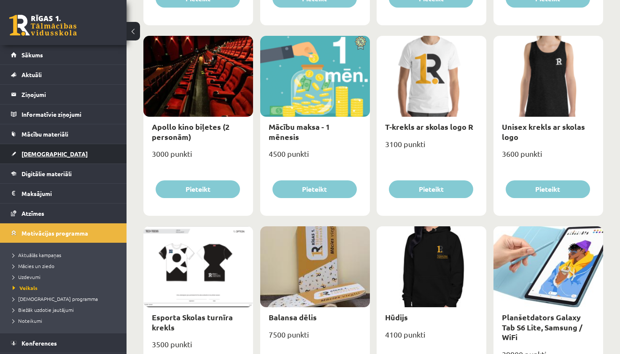
click at [38, 156] on span "[DEMOGRAPHIC_DATA]" at bounding box center [55, 154] width 66 height 8
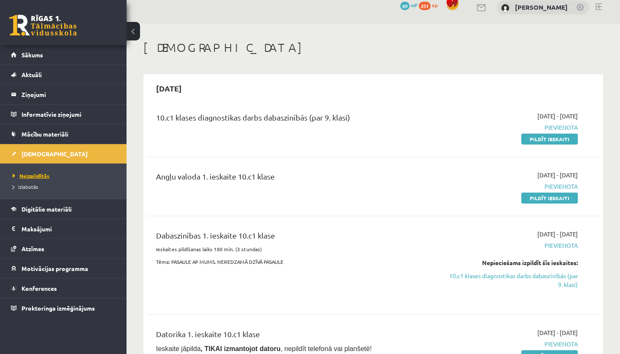
scroll to position [9, 0]
click at [35, 185] on span "Izlabotās" at bounding box center [25, 187] width 25 height 7
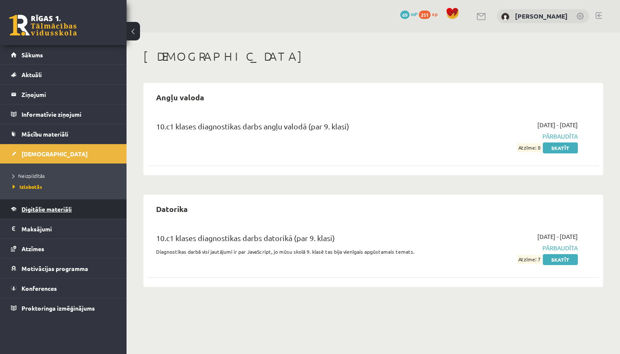
click at [61, 211] on span "Digitālie materiāli" at bounding box center [47, 209] width 50 height 8
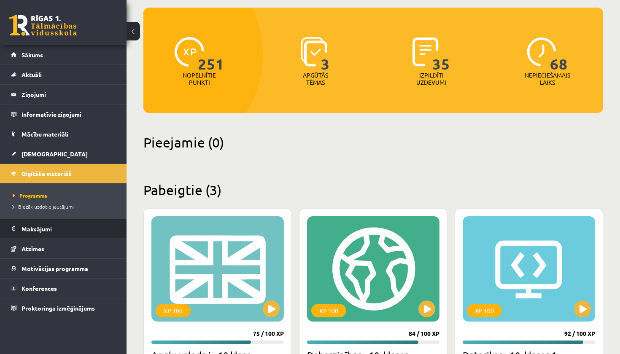
scroll to position [55, 0]
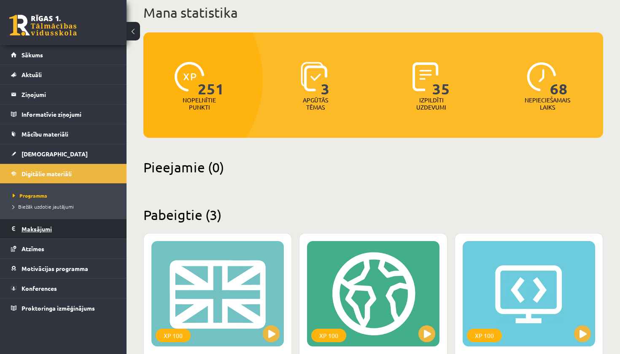
click at [33, 227] on legend "Maksājumi 0" at bounding box center [69, 228] width 94 height 19
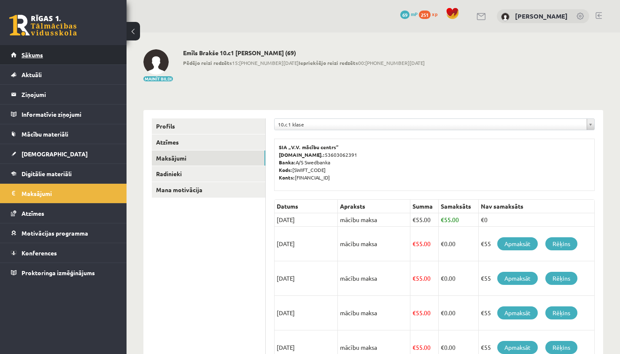
click at [38, 56] on span "Sākums" at bounding box center [33, 55] width 22 height 8
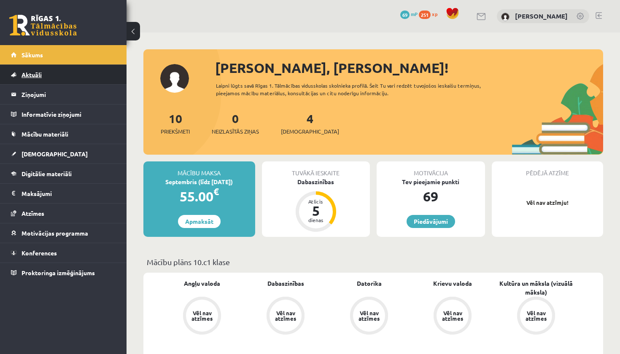
click at [26, 70] on link "Aktuāli" at bounding box center [63, 74] width 105 height 19
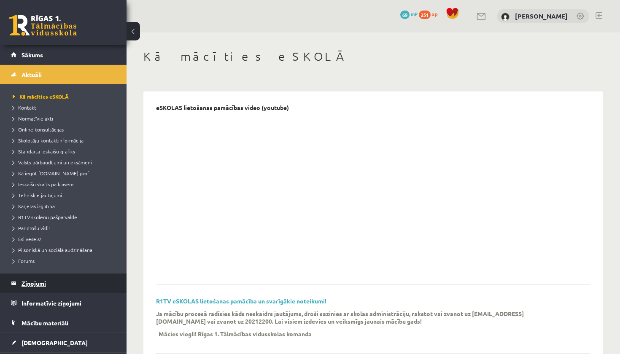
click at [38, 283] on legend "Ziņojumi 0" at bounding box center [69, 283] width 94 height 19
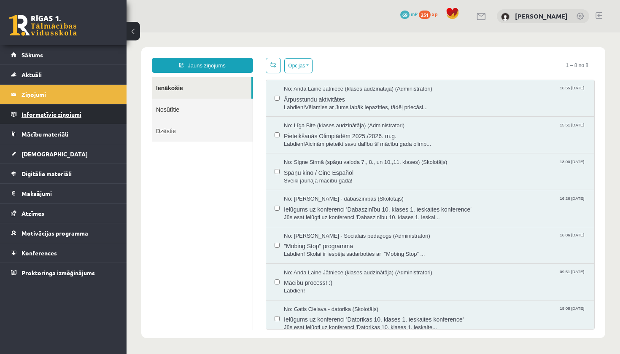
click at [48, 113] on legend "Informatīvie ziņojumi 0" at bounding box center [69, 114] width 94 height 19
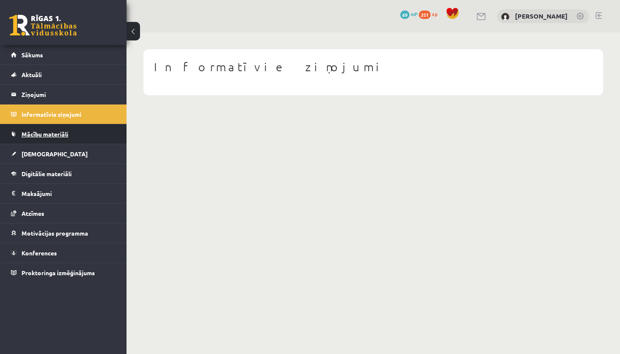
click at [44, 138] on link "Mācību materiāli" at bounding box center [63, 133] width 105 height 19
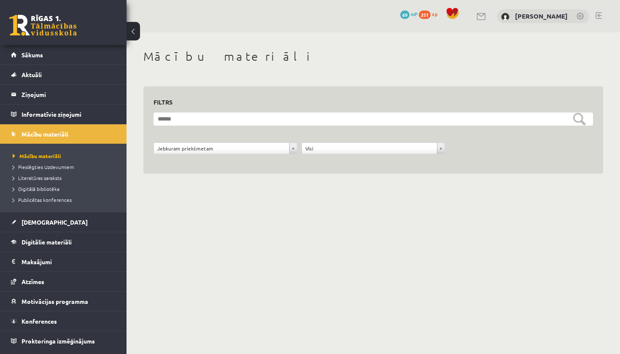
click at [587, 125] on form "**********" at bounding box center [374, 138] width 440 height 51
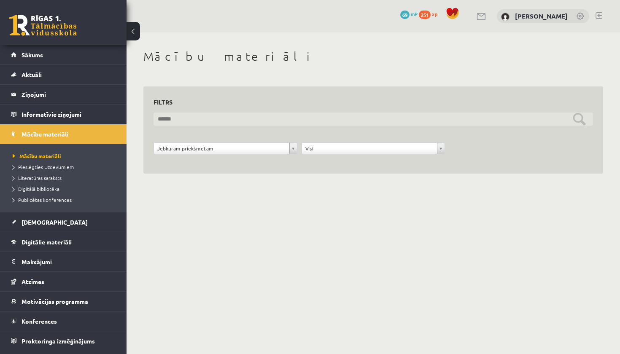
click at [580, 120] on input "text" at bounding box center [374, 119] width 440 height 13
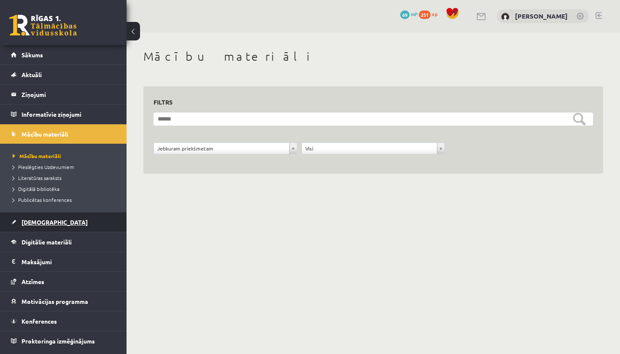
click at [27, 224] on span "[DEMOGRAPHIC_DATA]" at bounding box center [55, 223] width 66 height 8
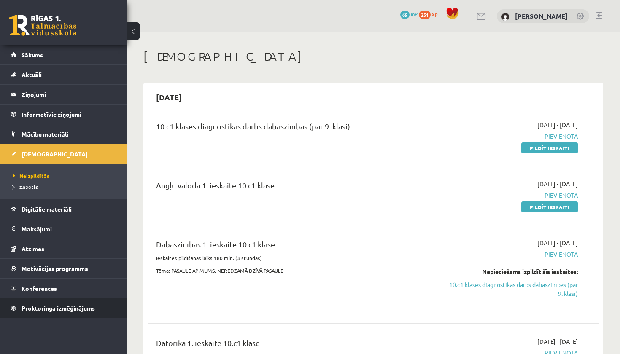
click at [42, 309] on span "Proktoringa izmēģinājums" at bounding box center [58, 309] width 73 height 8
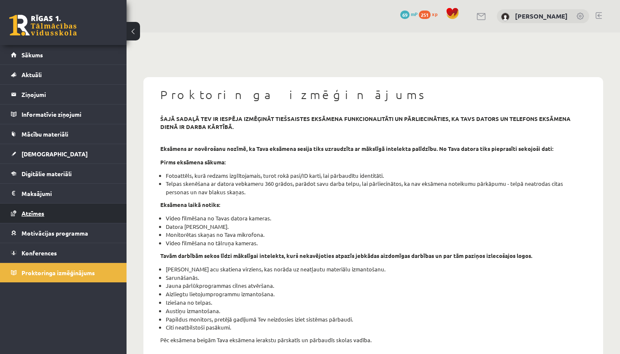
click at [27, 215] on span "Atzīmes" at bounding box center [33, 214] width 23 height 8
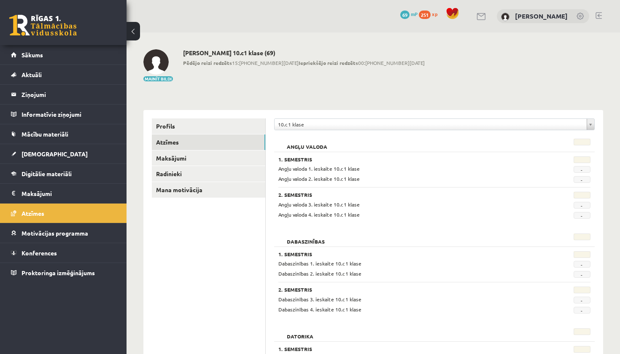
click at [583, 169] on span "-" at bounding box center [582, 169] width 17 height 7
click at [32, 99] on legend "Ziņojumi 0" at bounding box center [69, 94] width 94 height 19
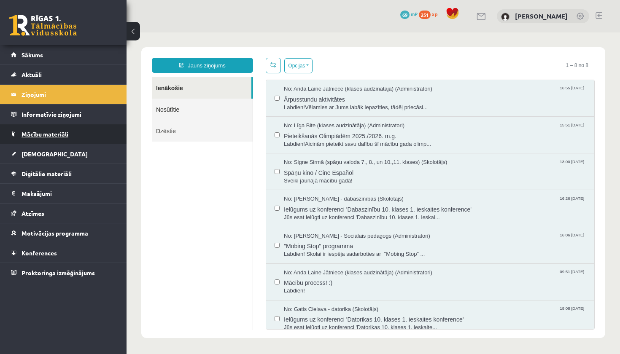
click at [55, 130] on link "Mācību materiāli" at bounding box center [63, 133] width 105 height 19
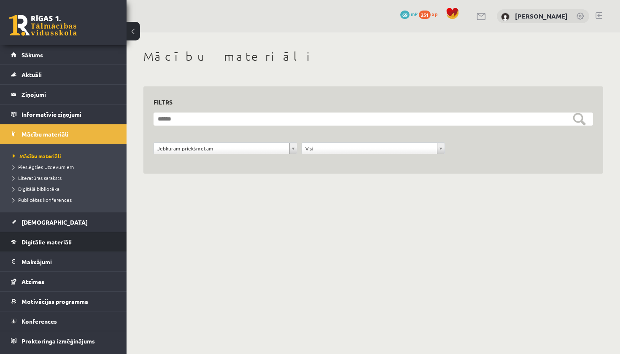
click at [39, 241] on span "Digitālie materiāli" at bounding box center [47, 242] width 50 height 8
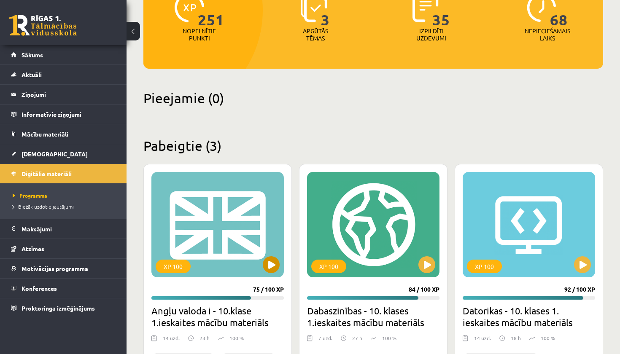
scroll to position [127, 0]
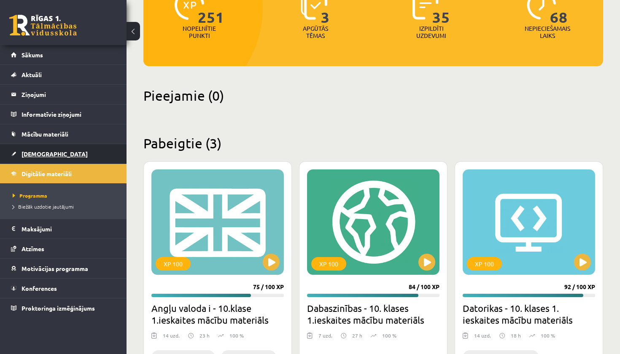
click at [28, 155] on span "[DEMOGRAPHIC_DATA]" at bounding box center [55, 154] width 66 height 8
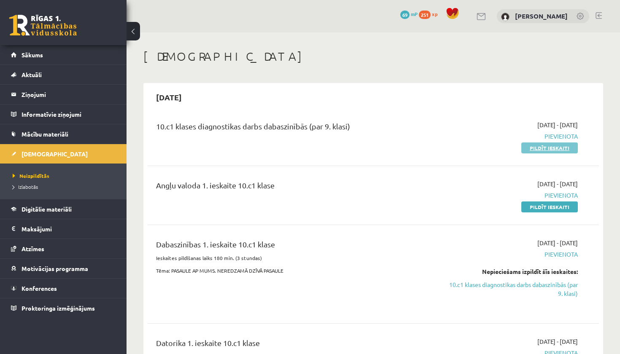
click at [546, 149] on link "Pildīt ieskaiti" at bounding box center [549, 148] width 57 height 11
click at [538, 209] on link "Pildīt ieskaiti" at bounding box center [549, 207] width 57 height 11
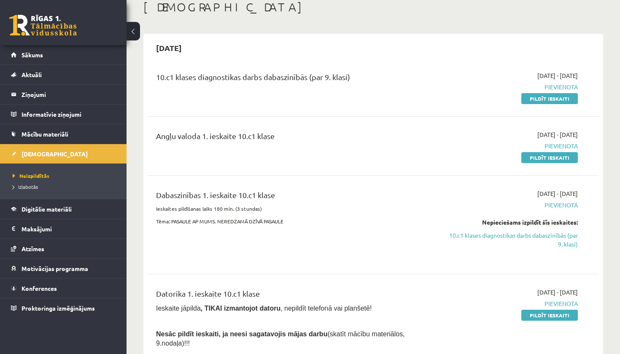
scroll to position [53, 0]
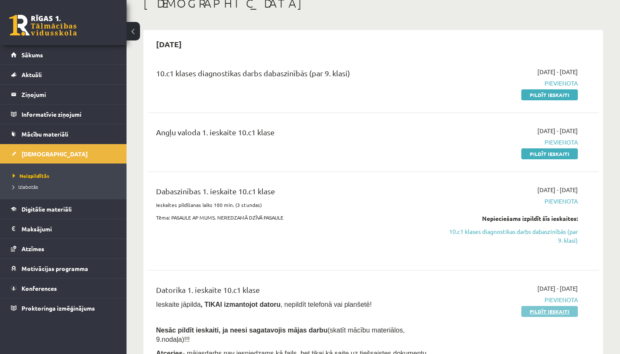
click at [533, 308] on link "Pildīt ieskaiti" at bounding box center [549, 311] width 57 height 11
click at [534, 97] on link "Pildīt ieskaiti" at bounding box center [549, 94] width 57 height 11
click at [544, 95] on link "Pildīt ieskaiti" at bounding box center [549, 94] width 57 height 11
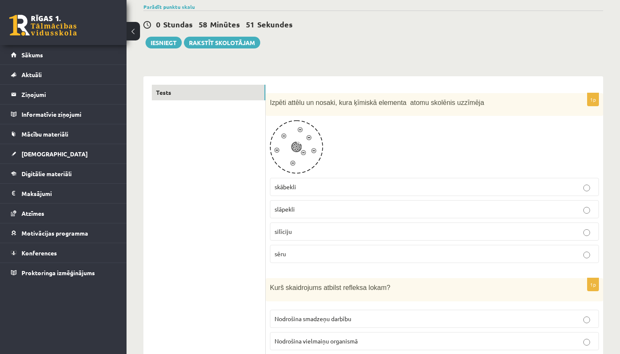
scroll to position [66, 0]
click at [298, 209] on p "slāpekli" at bounding box center [435, 209] width 320 height 9
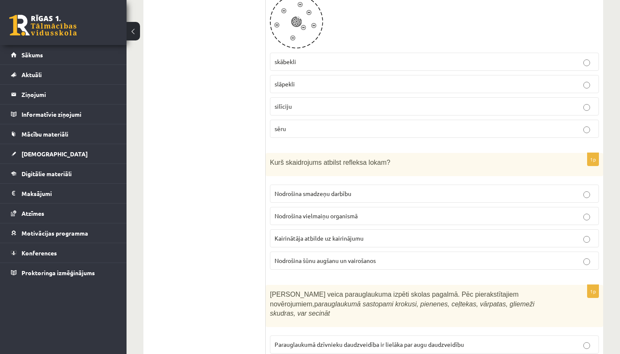
scroll to position [193, 0]
click at [337, 234] on span "Kairinātāja atbilde uz kairinājumu" at bounding box center [319, 237] width 89 height 8
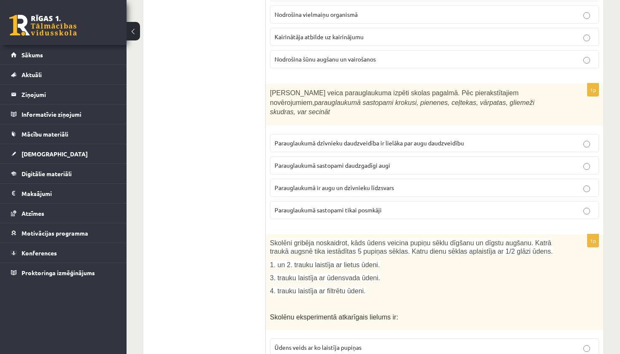
scroll to position [387, 0]
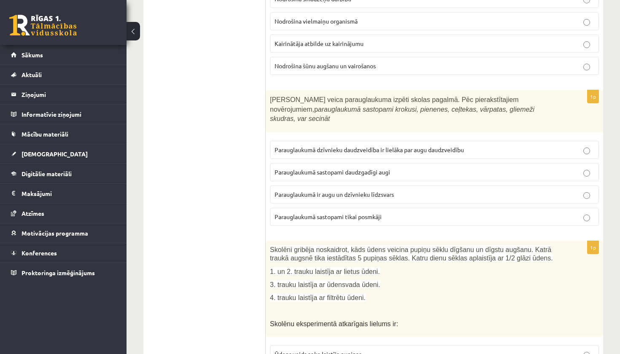
click at [310, 193] on span "Parauglaukumā ir augu un dzīvnieku līdzsvars" at bounding box center [334, 195] width 119 height 8
click at [406, 174] on p "Parauglaukumā sastopami daudzgadīgi augi" at bounding box center [435, 172] width 320 height 9
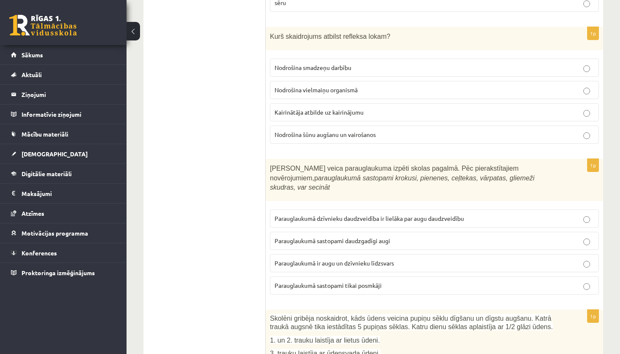
scroll to position [318, 0]
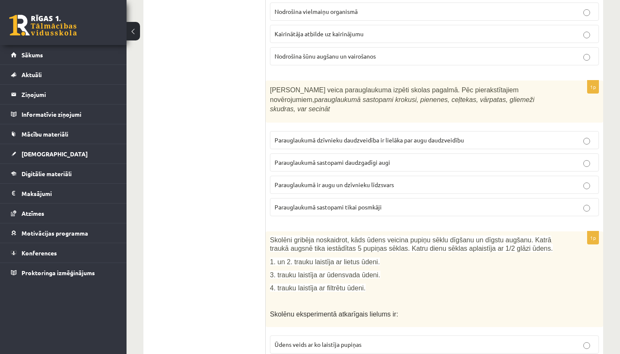
scroll to position [422, 0]
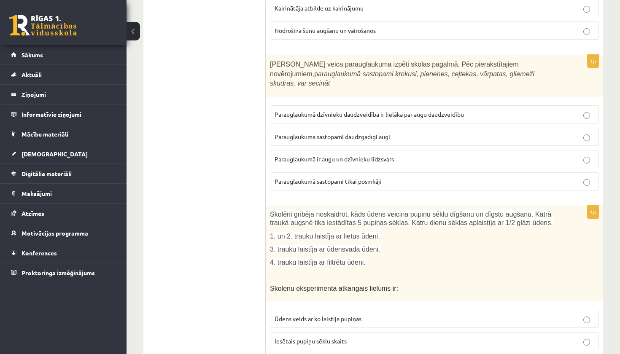
click at [303, 247] on span "3. trauku laistīja ar ūdensvada ūdeni." at bounding box center [325, 249] width 111 height 7
drag, startPoint x: 326, startPoint y: 252, endPoint x: 280, endPoint y: 252, distance: 46.0
click at [280, 252] on div "Skolēni gribēja noskaidrot, kāds ūdens veicina pupiņu sēklu dīgšanu un dīgstu a…" at bounding box center [434, 254] width 337 height 96
drag, startPoint x: 275, startPoint y: 244, endPoint x: 321, endPoint y: 246, distance: 46.5
click at [322, 246] on span "3. trauku laistīja ar ūdensvada ūdeni." at bounding box center [325, 249] width 111 height 7
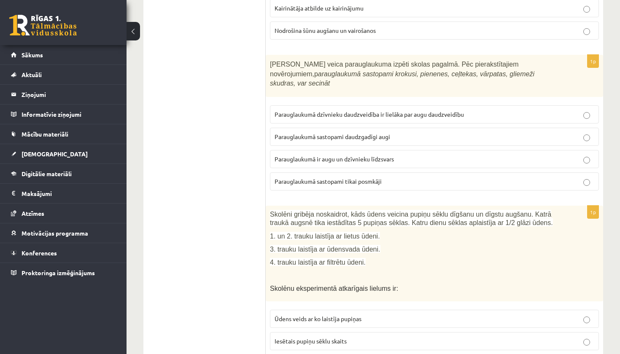
click at [379, 250] on span "3. trauku laistīja ar ūdensvada ūdeni." at bounding box center [325, 249] width 111 height 7
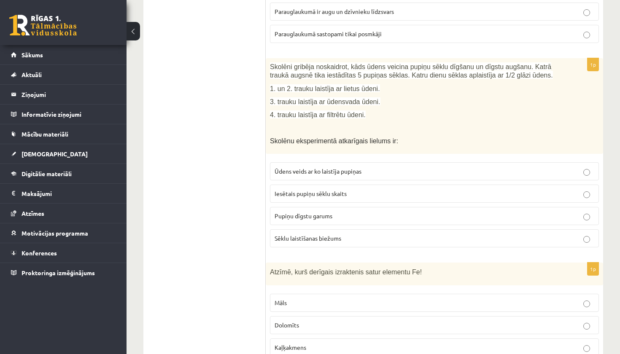
scroll to position [569, 0]
click at [355, 170] on span "Ūdens veids ar ko laistīja pupiņas" at bounding box center [318, 172] width 87 height 8
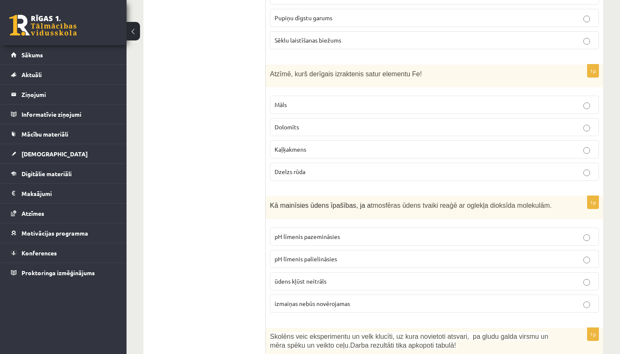
scroll to position [766, 0]
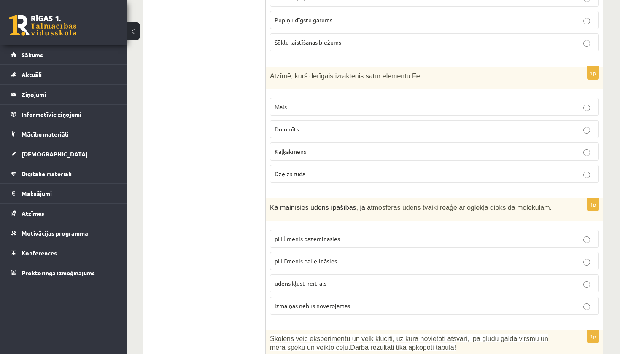
click at [351, 172] on p "Dzelzs rūda" at bounding box center [435, 174] width 320 height 9
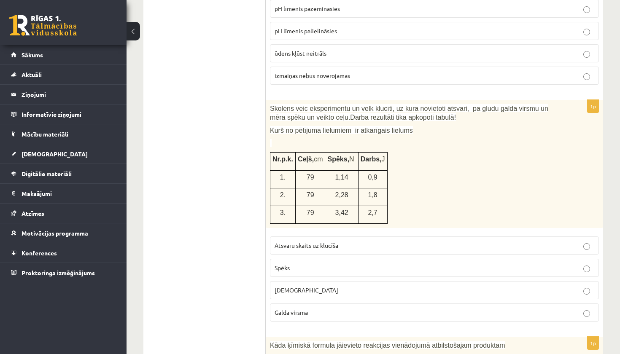
scroll to position [997, 0]
click at [349, 244] on label "Atsvaru skaits uz klucīša" at bounding box center [434, 245] width 329 height 18
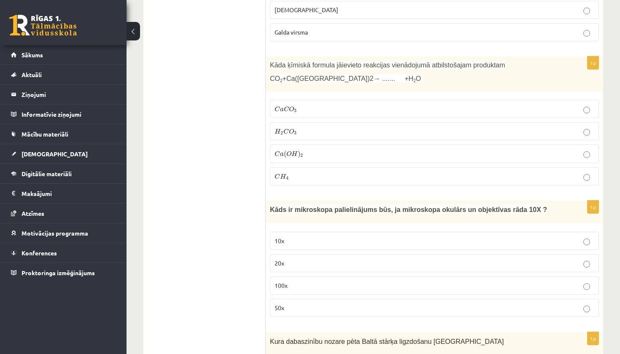
scroll to position [1278, 0]
click at [317, 104] on p "C a C O 3 C a C O 3" at bounding box center [435, 108] width 320 height 9
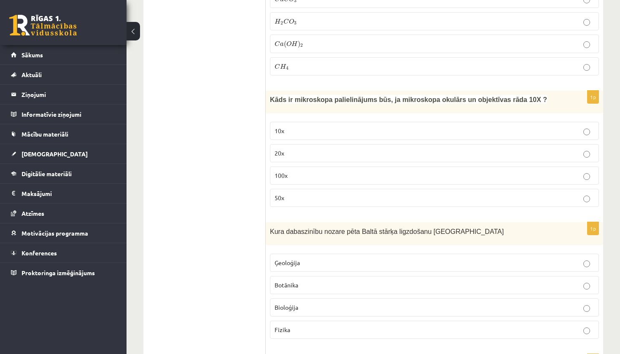
scroll to position [1385, 0]
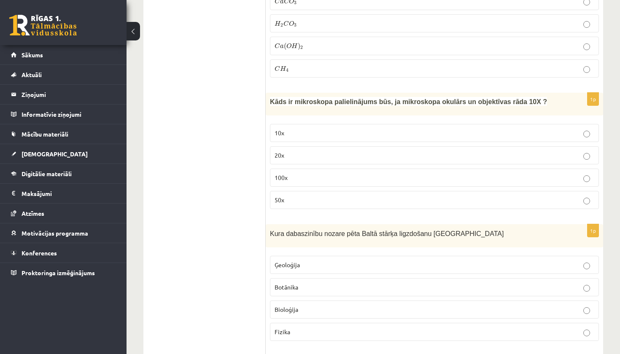
click at [294, 173] on p "100x" at bounding box center [435, 177] width 320 height 9
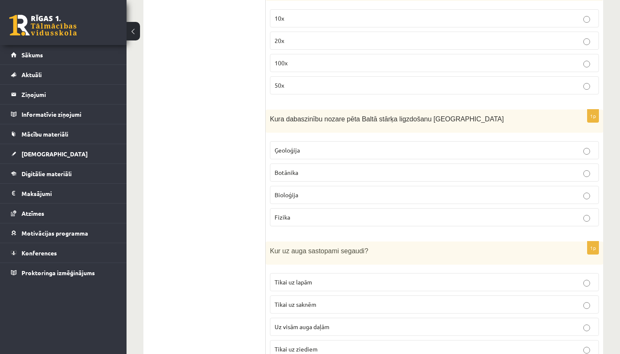
scroll to position [1501, 0]
click at [307, 190] on p "Bioloģija" at bounding box center [435, 194] width 320 height 9
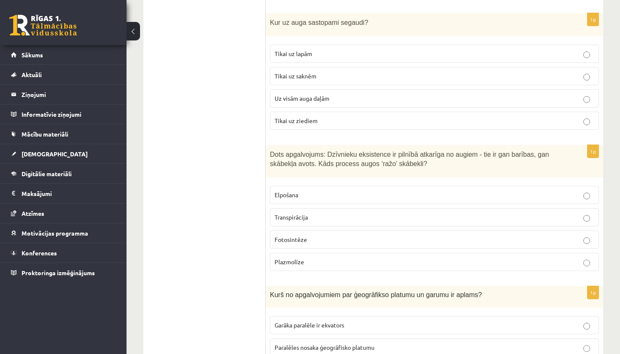
scroll to position [1730, 0]
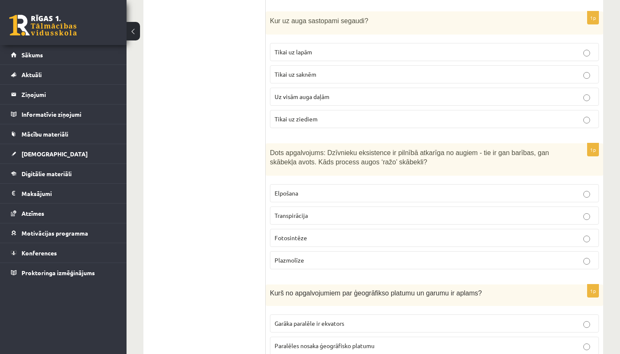
click at [301, 234] on span "Fotosintēze" at bounding box center [291, 238] width 32 height 8
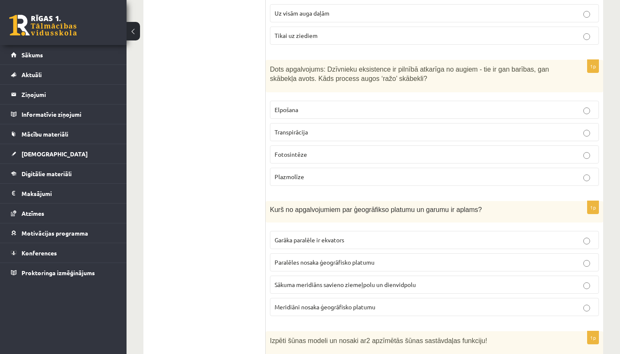
scroll to position [1816, 0]
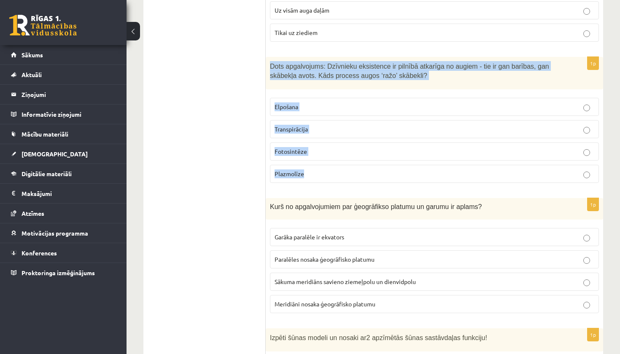
drag, startPoint x: 270, startPoint y: 59, endPoint x: 335, endPoint y: 176, distance: 133.5
click at [335, 176] on div "1p Dots apgalvojums: Dzīvnieku eksistence ir pilnībā atkarīga no augiem - tie i…" at bounding box center [434, 123] width 337 height 133
copy div "Dots apgalvojums: Dzīvnieku eksistence ir pilnībā atkarīga no augiem - tie ir g…"
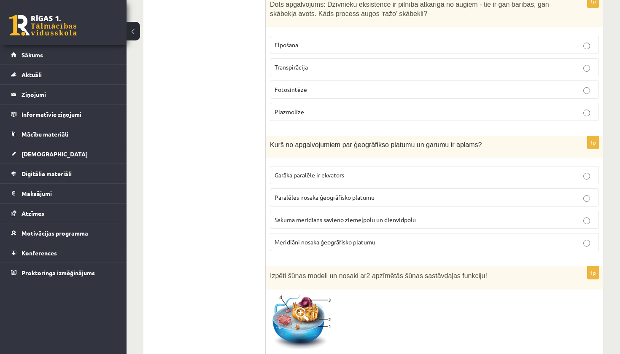
scroll to position [1879, 0]
click at [327, 240] on label "Meridiāni nosaka ģeogrāfisko platumu" at bounding box center [434, 241] width 329 height 18
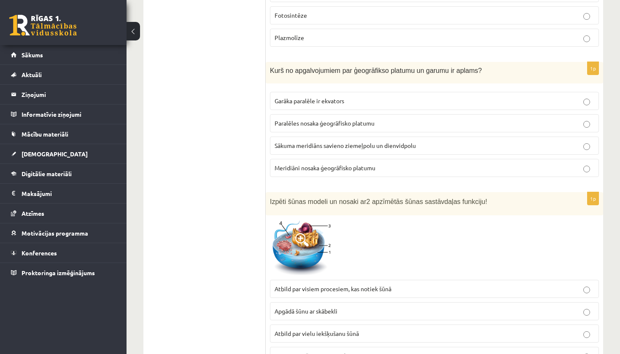
scroll to position [1952, 0]
click at [297, 115] on label "Paralēles nosaka ģeogrāfisko platumu" at bounding box center [434, 124] width 329 height 18
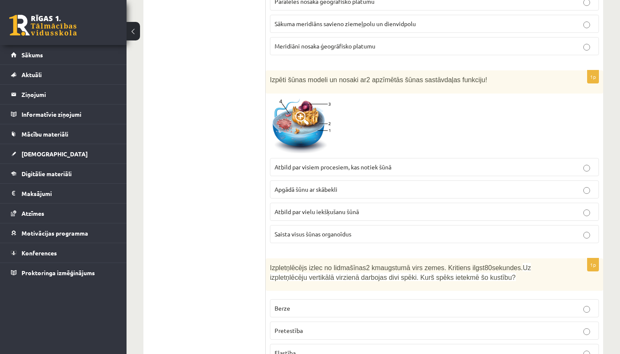
scroll to position [2075, 0]
click at [330, 230] on span "Saista visus šūnas organoīdus" at bounding box center [313, 234] width 77 height 8
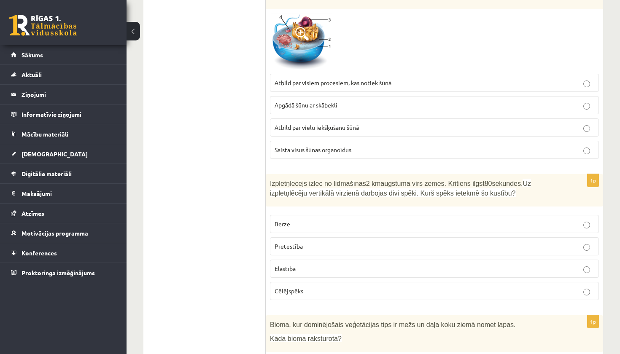
scroll to position [2194, 0]
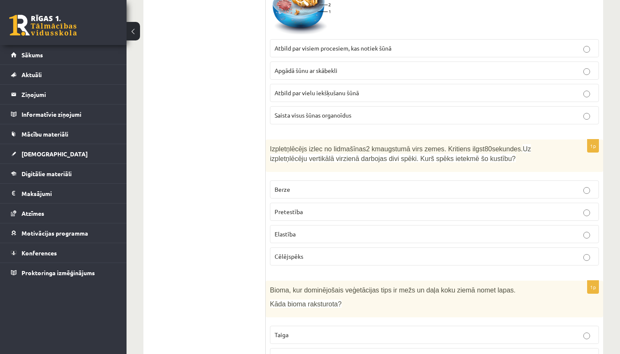
click at [331, 208] on p "Pretestība" at bounding box center [435, 212] width 320 height 9
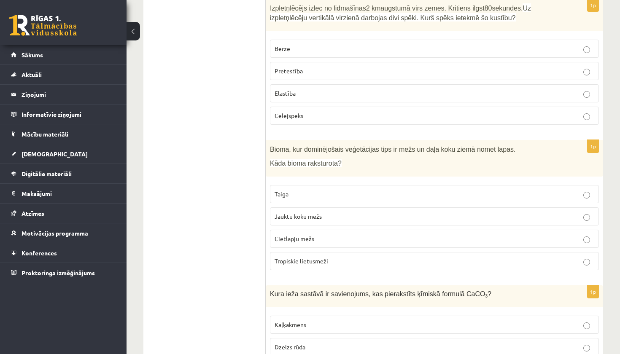
scroll to position [2335, 0]
click at [330, 211] on p "Jauktu koku mežs" at bounding box center [435, 215] width 320 height 9
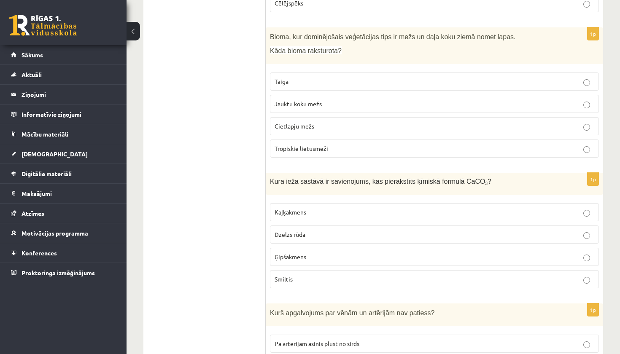
scroll to position [2448, 0]
click at [335, 76] on p "Taiga" at bounding box center [435, 80] width 320 height 9
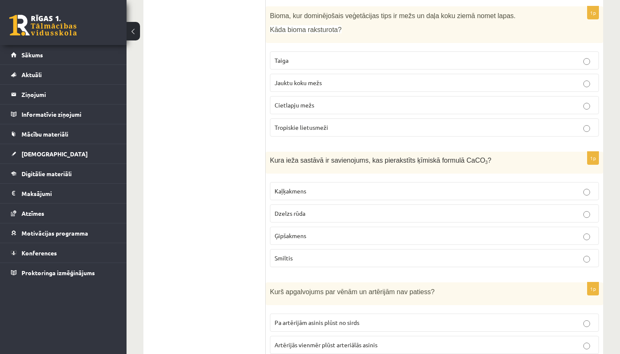
scroll to position [2473, 0]
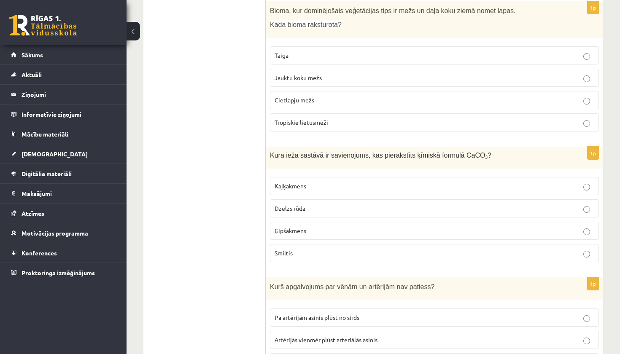
click at [308, 182] on p "Kaļķakmens" at bounding box center [435, 186] width 320 height 9
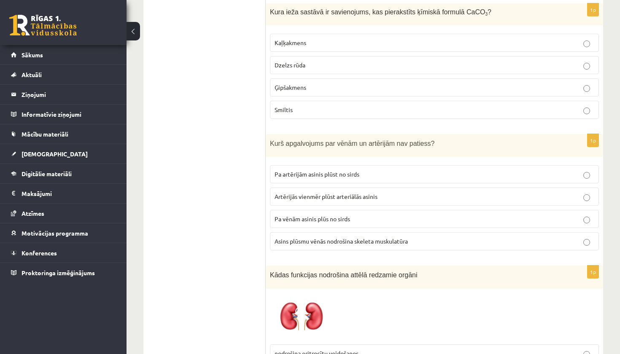
scroll to position [2650, 0]
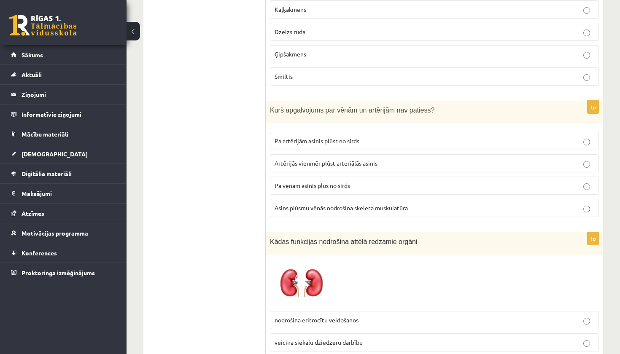
click at [310, 204] on p "Asins plūsmu vēnās nodrošina skeleta muskulatūra" at bounding box center [435, 208] width 320 height 9
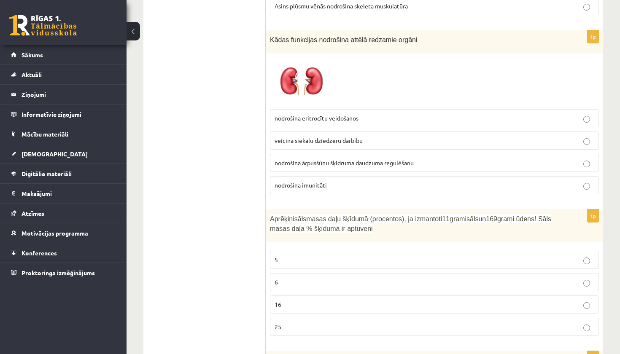
scroll to position [2849, 0]
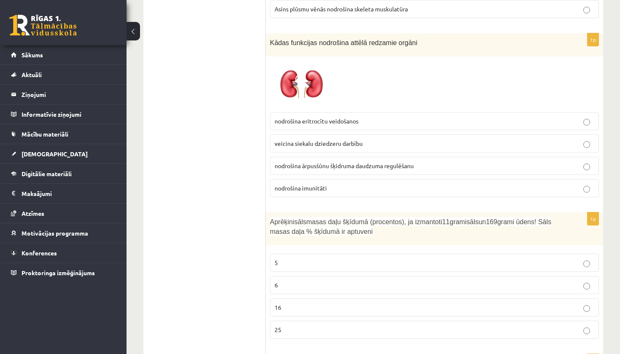
click at [323, 162] on span "nodrošina ārpusšūnu šķidruma daudzuma regulēšanu" at bounding box center [344, 166] width 139 height 8
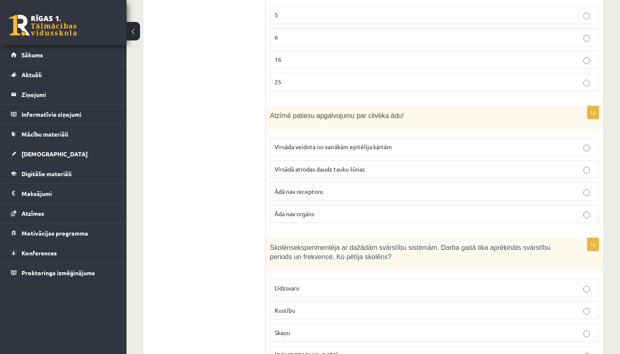
scroll to position [3098, 0]
click at [386, 164] on p "Virsādā atrodas daudz tauku šūnas" at bounding box center [435, 168] width 320 height 9
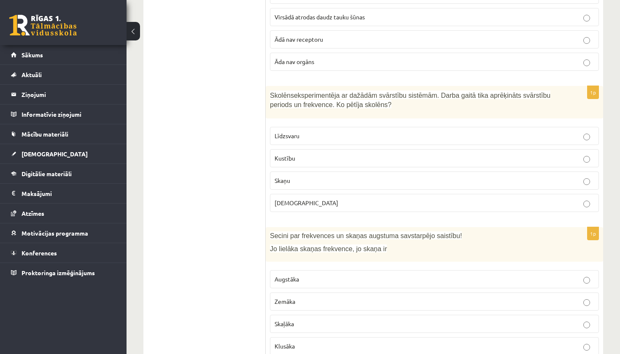
scroll to position [3250, 0]
click at [389, 129] on label "Līdzsvaru" at bounding box center [434, 136] width 329 height 18
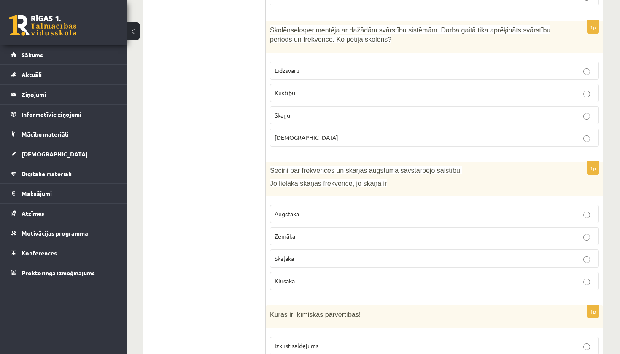
scroll to position [3314, 0]
click at [300, 111] on p "Skaņu" at bounding box center [435, 115] width 320 height 9
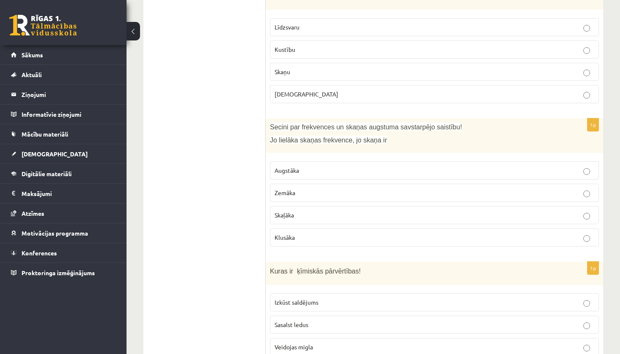
scroll to position [3359, 0]
click at [307, 166] on p "Augstāka" at bounding box center [435, 170] width 320 height 9
click at [293, 211] on span "Skaļāka" at bounding box center [284, 215] width 19 height 8
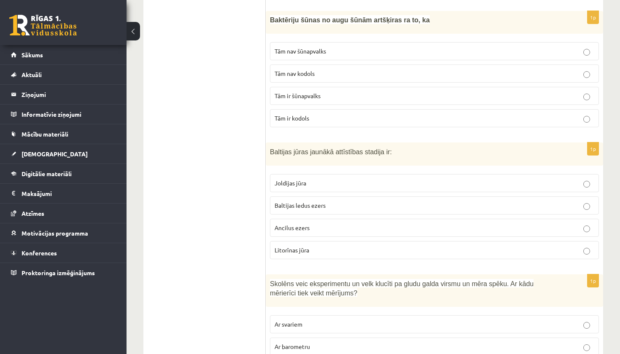
scroll to position [3881, 0]
click at [317, 71] on p "Tām nav kodols" at bounding box center [435, 73] width 320 height 9
click at [285, 246] on span "Litorīnas jūra" at bounding box center [292, 250] width 35 height 8
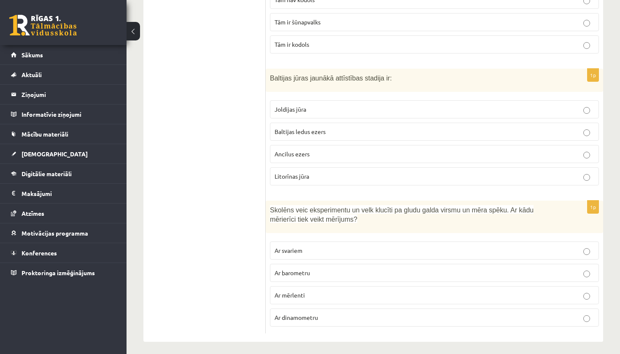
scroll to position [3954, 0]
click at [290, 314] on span "Ar dinamometru" at bounding box center [296, 318] width 43 height 8
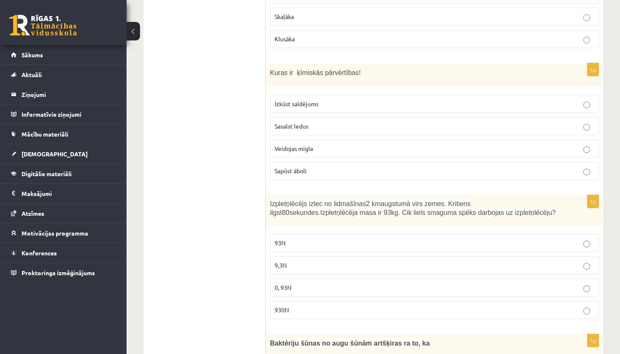
scroll to position [3576, 0]
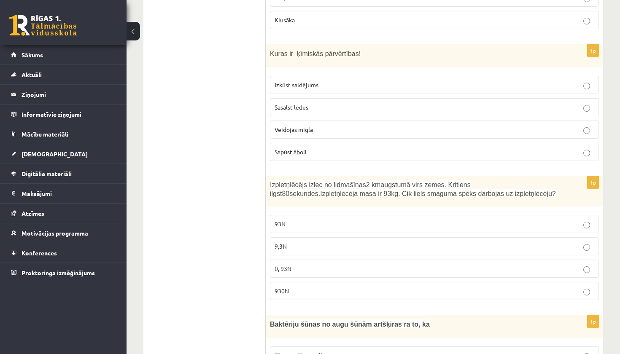
click at [335, 146] on label "Sapūst āboli" at bounding box center [434, 152] width 329 height 18
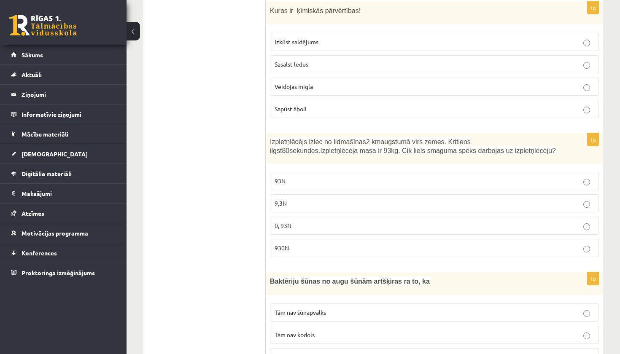
scroll to position [3619, 0]
click at [317, 245] on p "930N" at bounding box center [435, 247] width 320 height 9
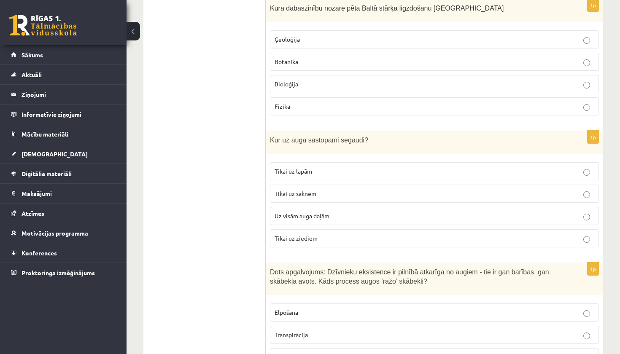
scroll to position [1615, 0]
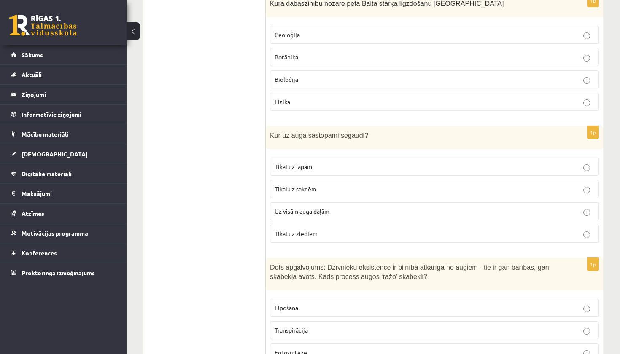
click at [349, 202] on label "Uz visām auga daļām" at bounding box center [434, 211] width 329 height 18
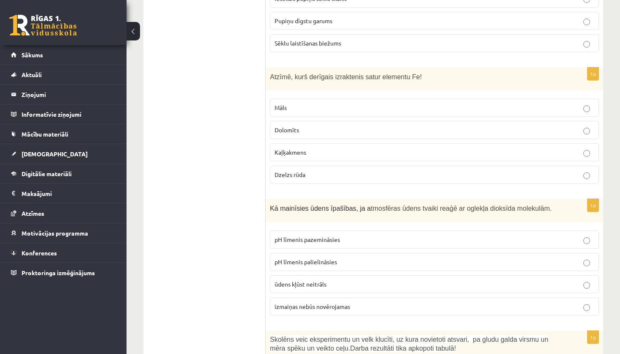
scroll to position [765, 0]
click at [324, 281] on span "ūdens kļūst neitrāls" at bounding box center [301, 285] width 52 height 8
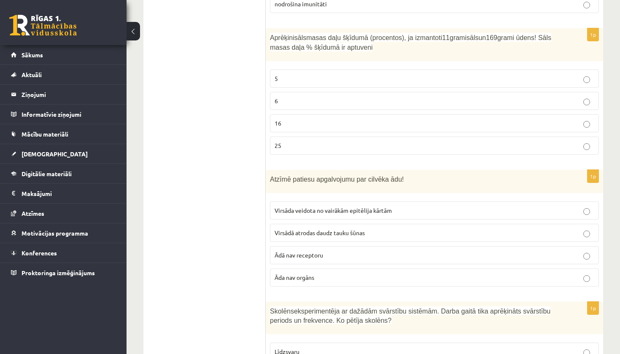
scroll to position [3039, 0]
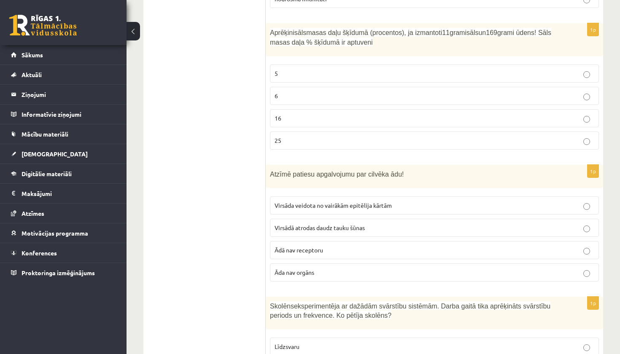
click at [308, 92] on p "6" at bounding box center [435, 96] width 320 height 9
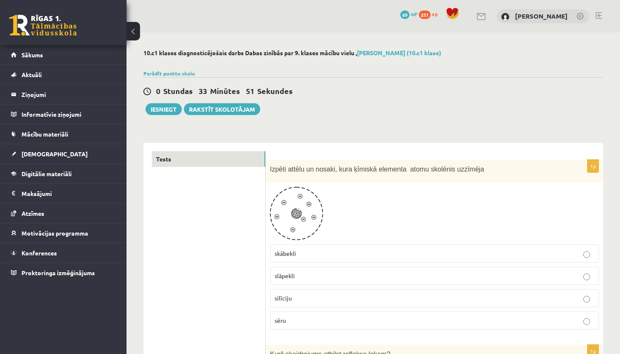
scroll to position [0, 0]
click at [167, 109] on button "Iesniegt" at bounding box center [164, 109] width 36 height 12
click at [175, 109] on button "Iesniegt" at bounding box center [164, 109] width 36 height 12
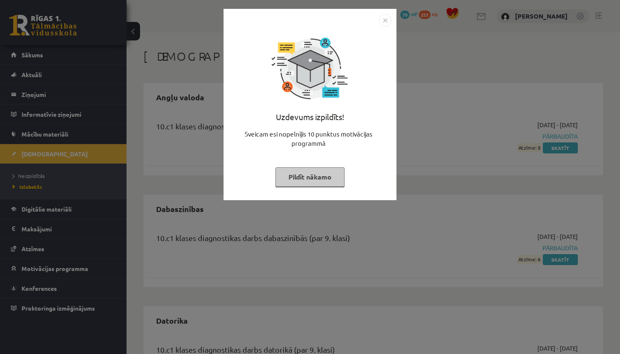
click at [385, 17] on img "Close" at bounding box center [385, 20] width 13 height 13
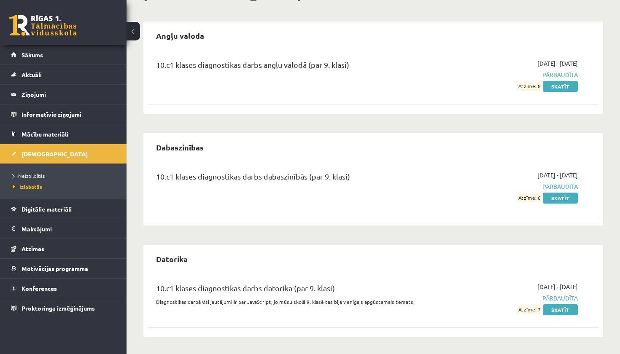
scroll to position [61, 0]
click at [566, 198] on link "Skatīt" at bounding box center [560, 198] width 35 height 11
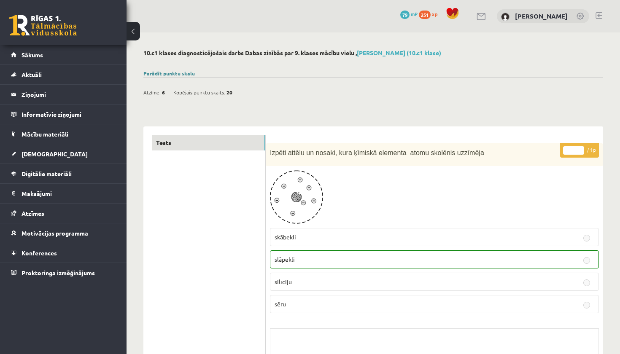
click at [179, 73] on link "Parādīt punktu skalu" at bounding box center [168, 73] width 51 height 7
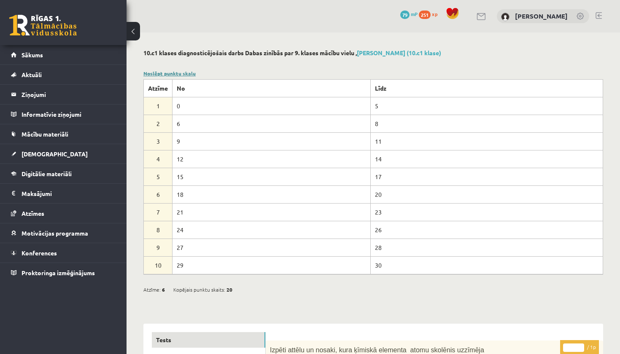
click at [151, 70] on link "Noslēpt punktu skalu" at bounding box center [169, 73] width 52 height 7
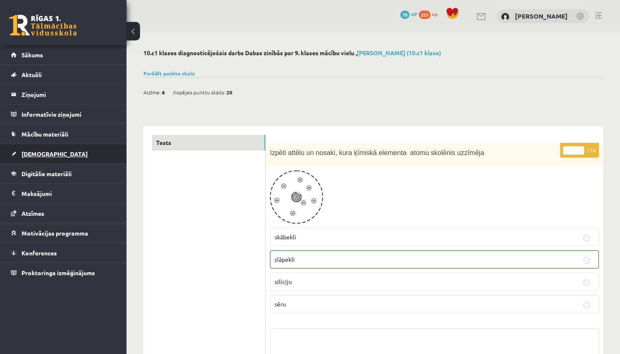
click at [42, 152] on span "[DEMOGRAPHIC_DATA]" at bounding box center [55, 154] width 66 height 8
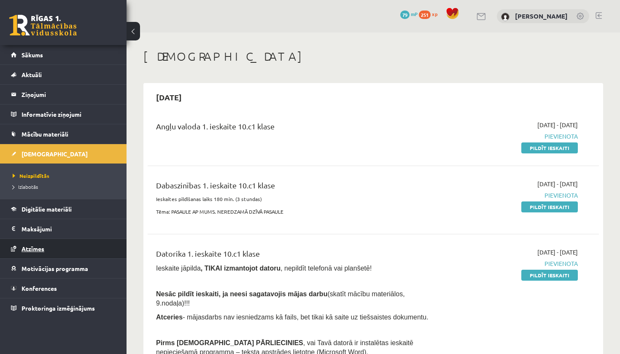
click at [28, 251] on span "Atzīmes" at bounding box center [33, 249] width 23 height 8
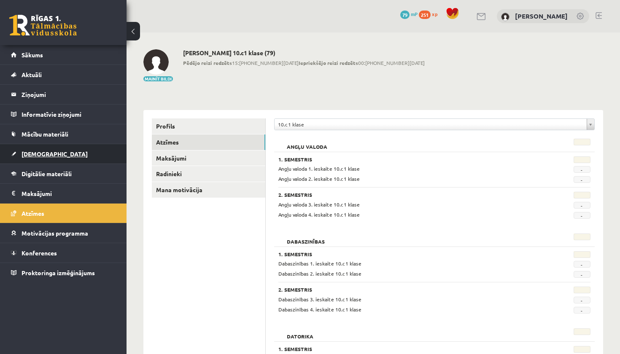
click at [27, 155] on span "[DEMOGRAPHIC_DATA]" at bounding box center [55, 154] width 66 height 8
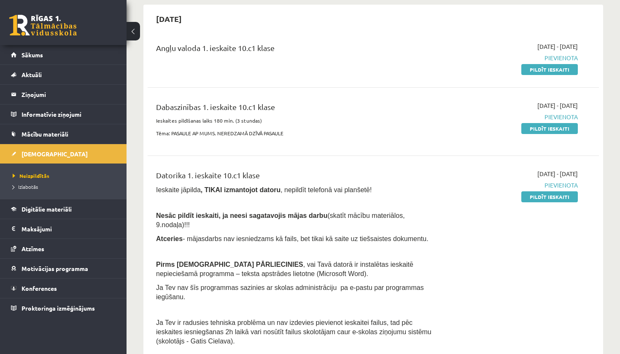
scroll to position [78, 0]
